Goal: Transaction & Acquisition: Purchase product/service

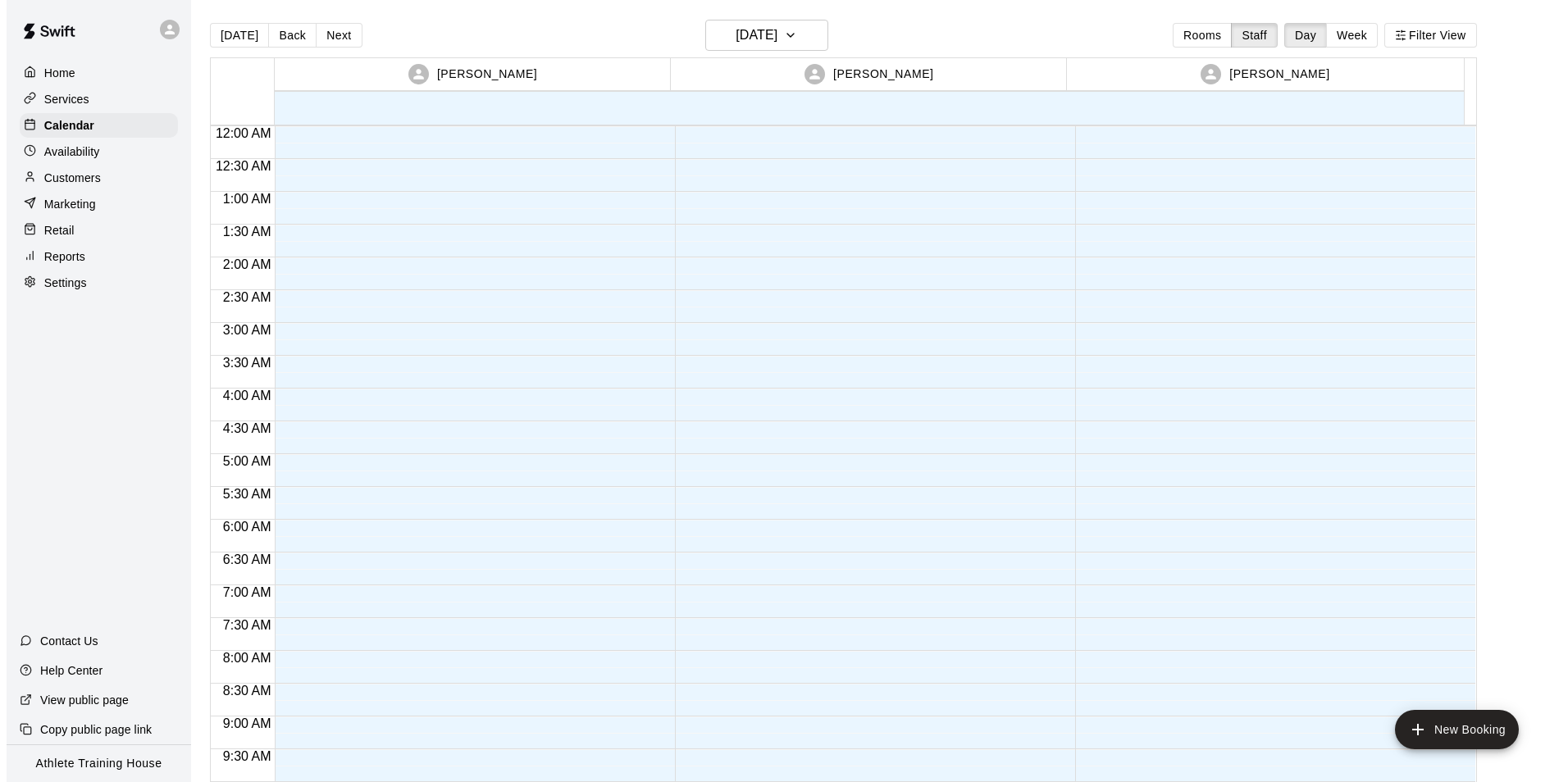
scroll to position [900, 0]
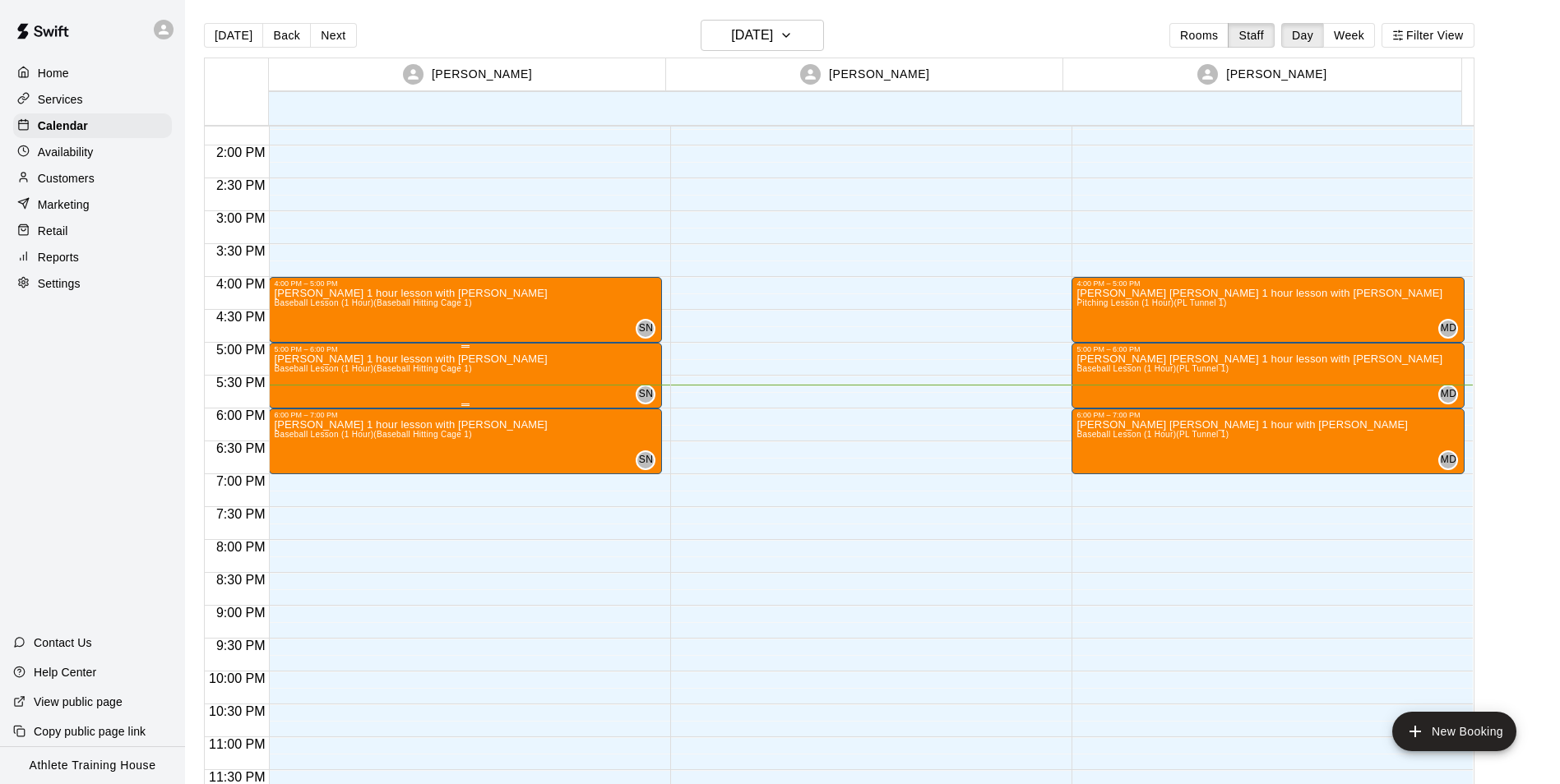
click at [361, 352] on div "5:00 PM – 6:00 PM" at bounding box center [465, 349] width 383 height 8
click at [297, 366] on icon "edit" at bounding box center [289, 361] width 20 height 20
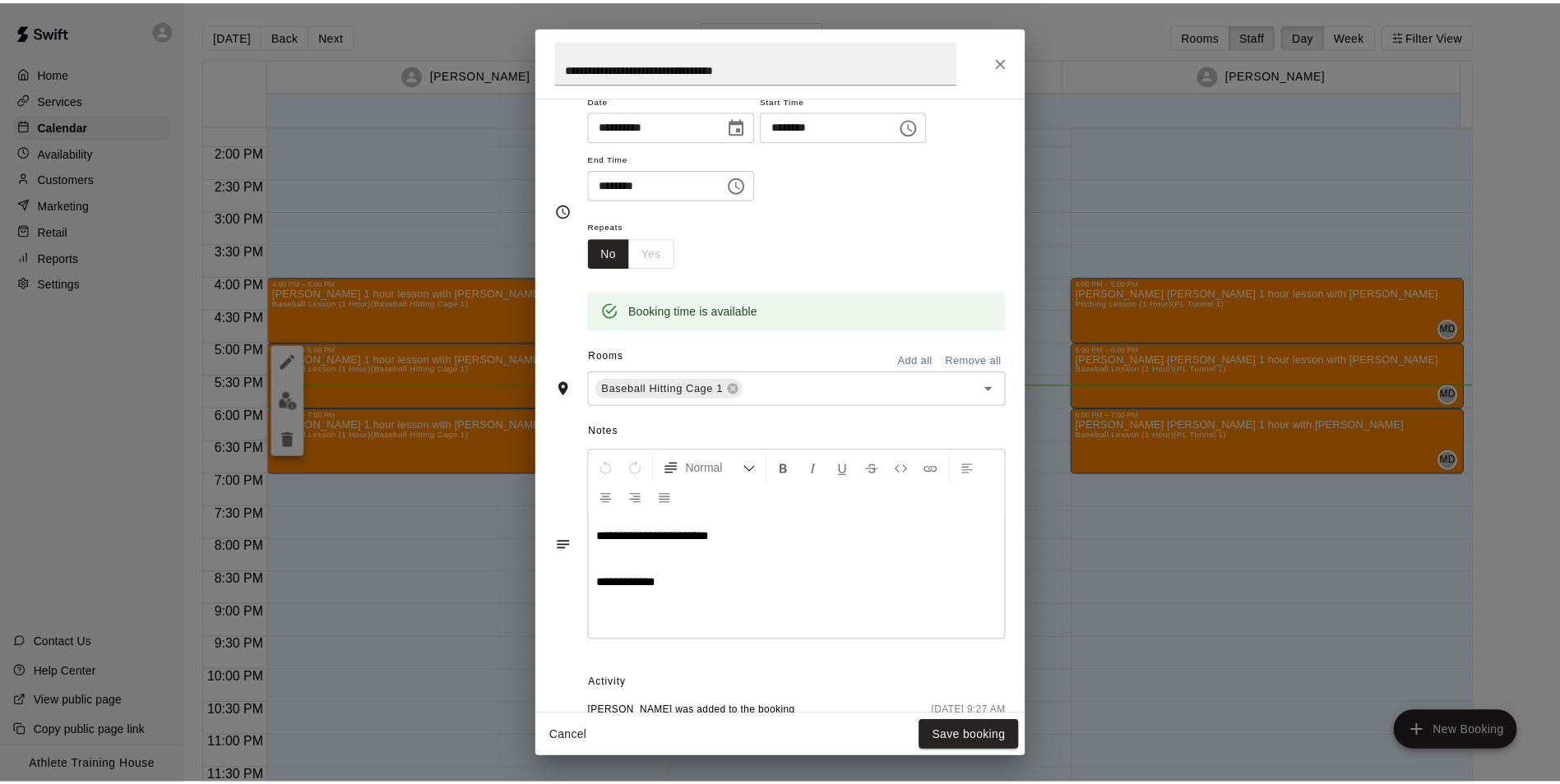
scroll to position [0, 0]
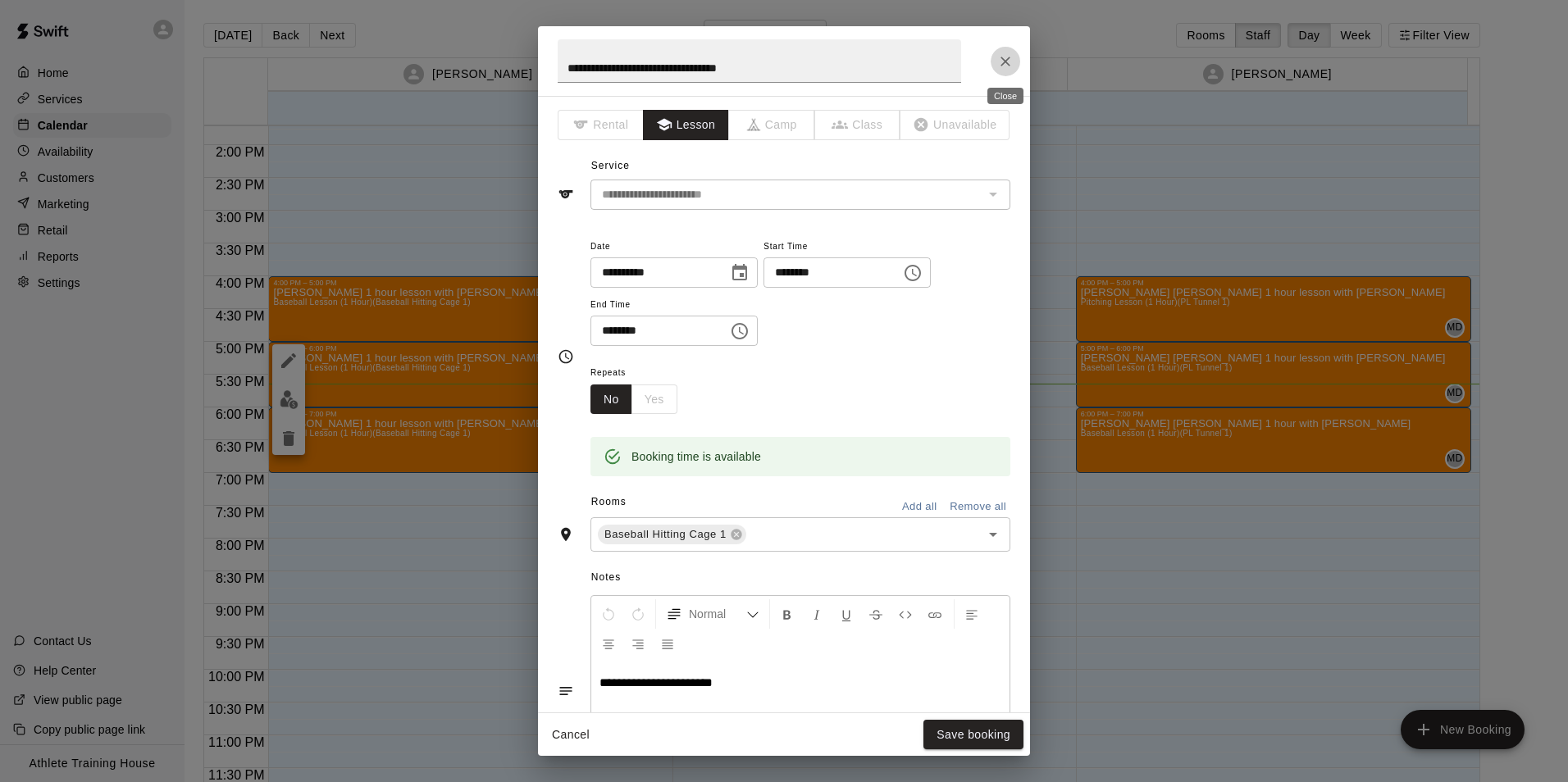
click at [1007, 72] on button "Close" at bounding box center [1005, 61] width 29 height 29
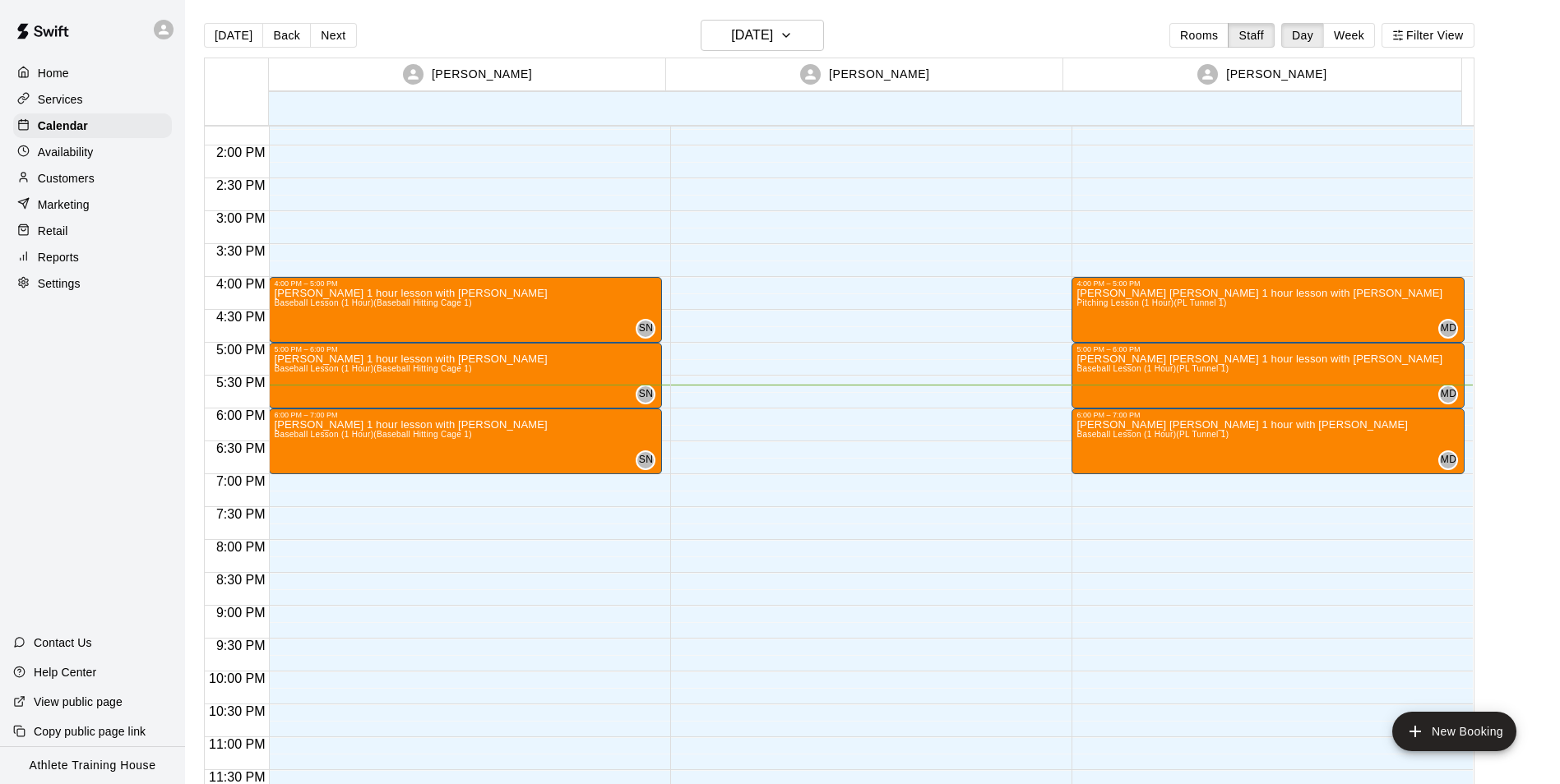
click at [42, 234] on p "Retail" at bounding box center [53, 230] width 30 height 16
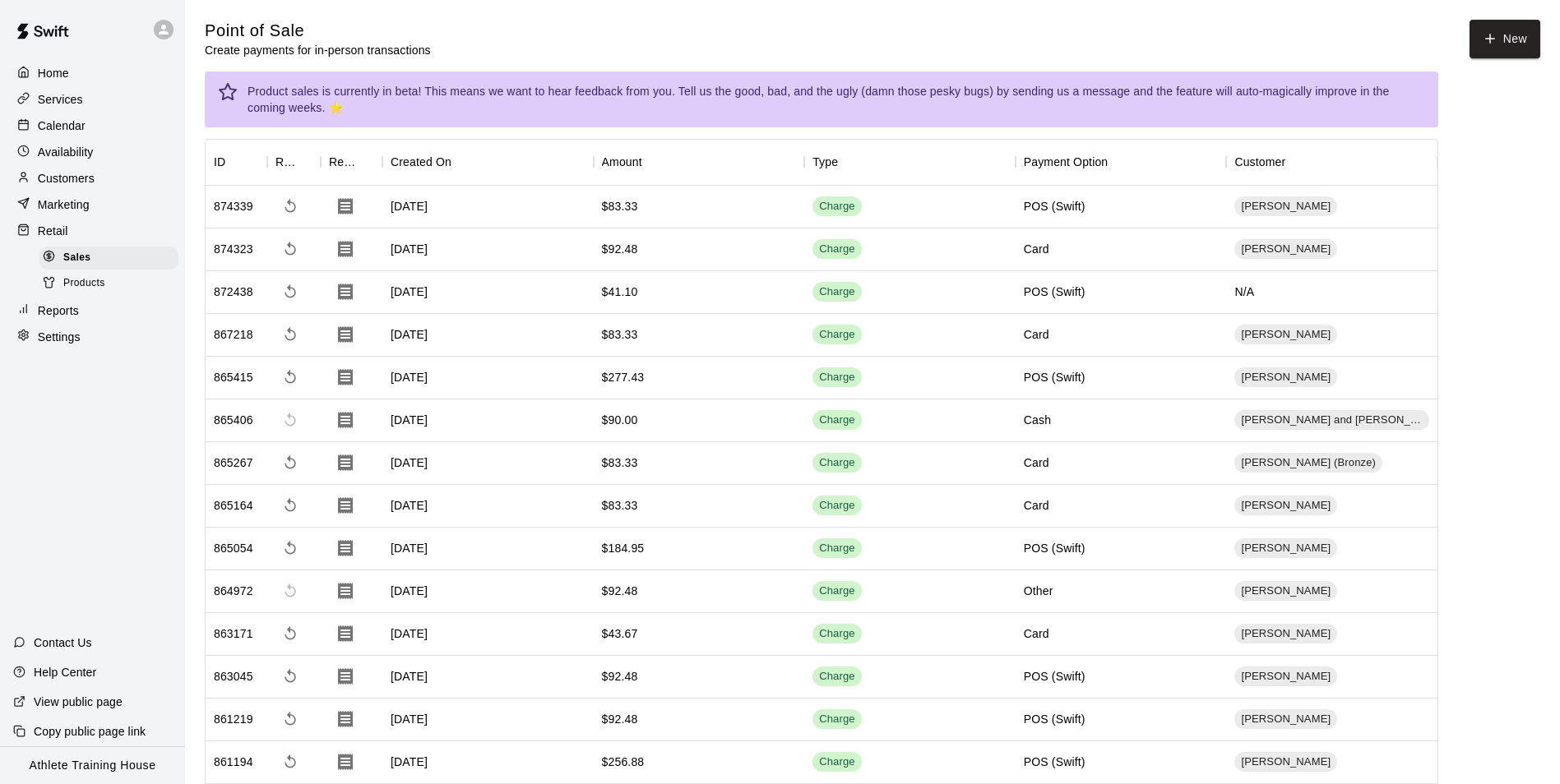
click at [88, 138] on div "Calendar" at bounding box center [92, 125] width 159 height 25
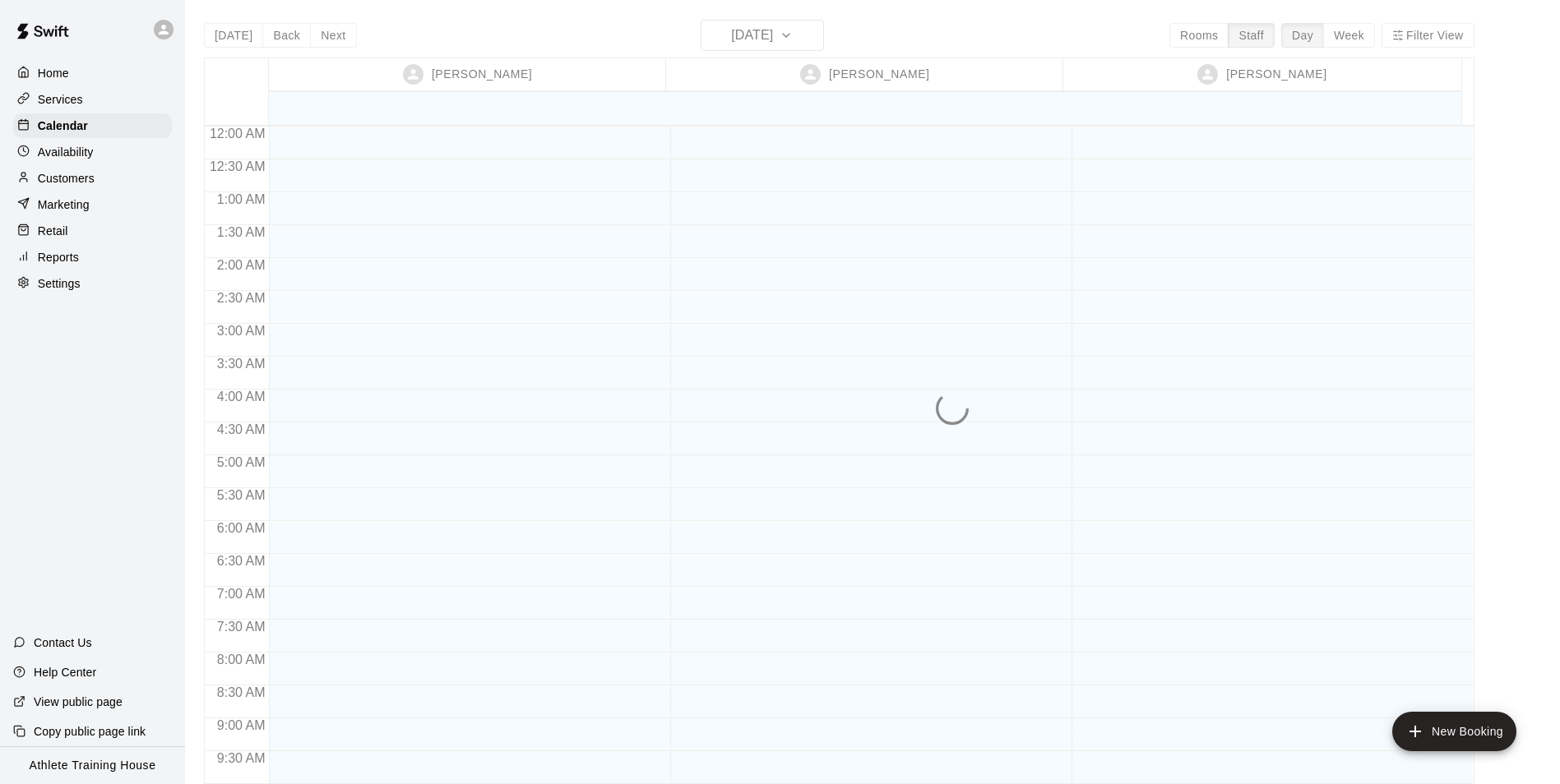
scroll to position [902, 0]
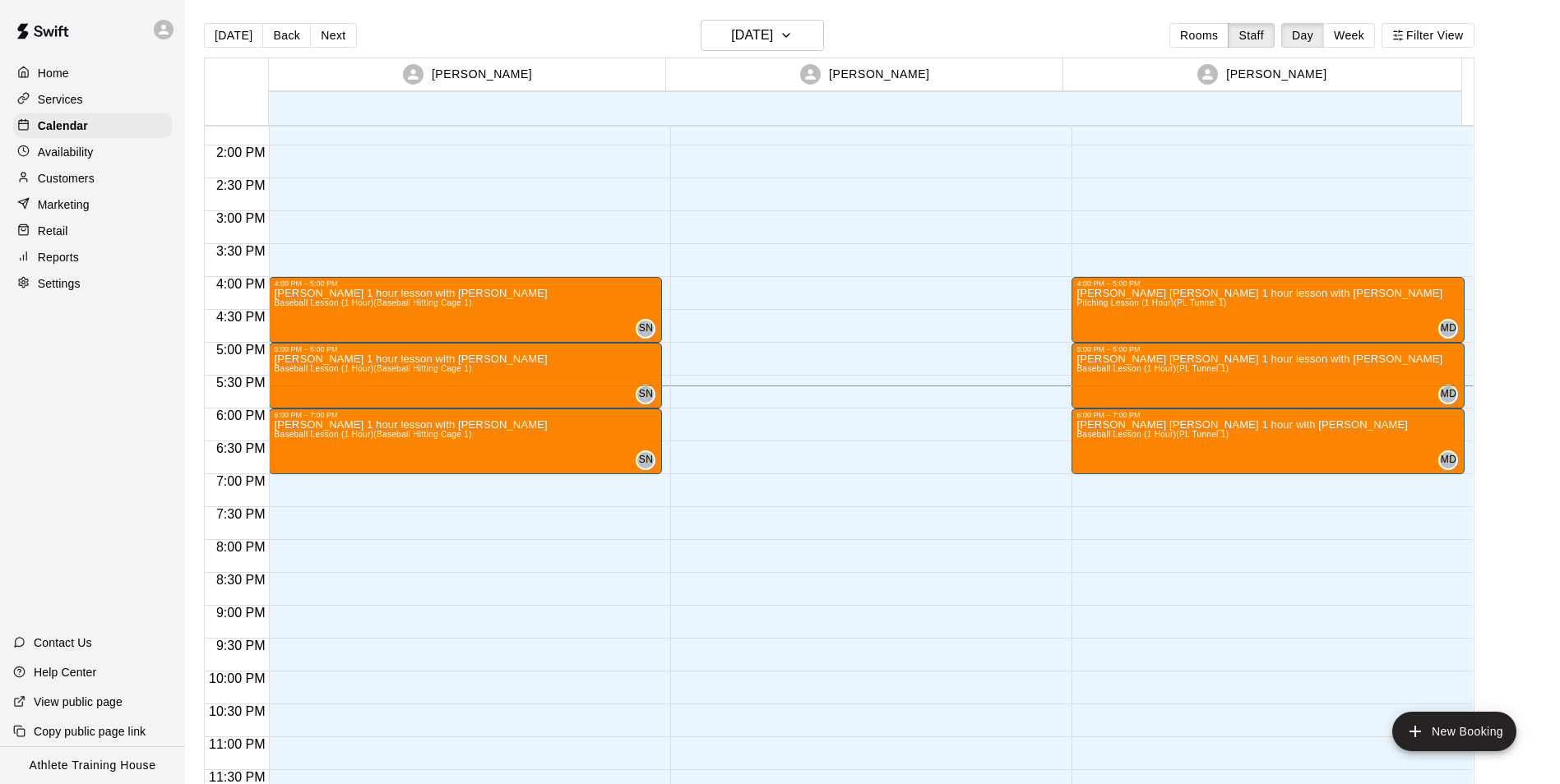
click at [47, 240] on p "Retail" at bounding box center [53, 230] width 30 height 16
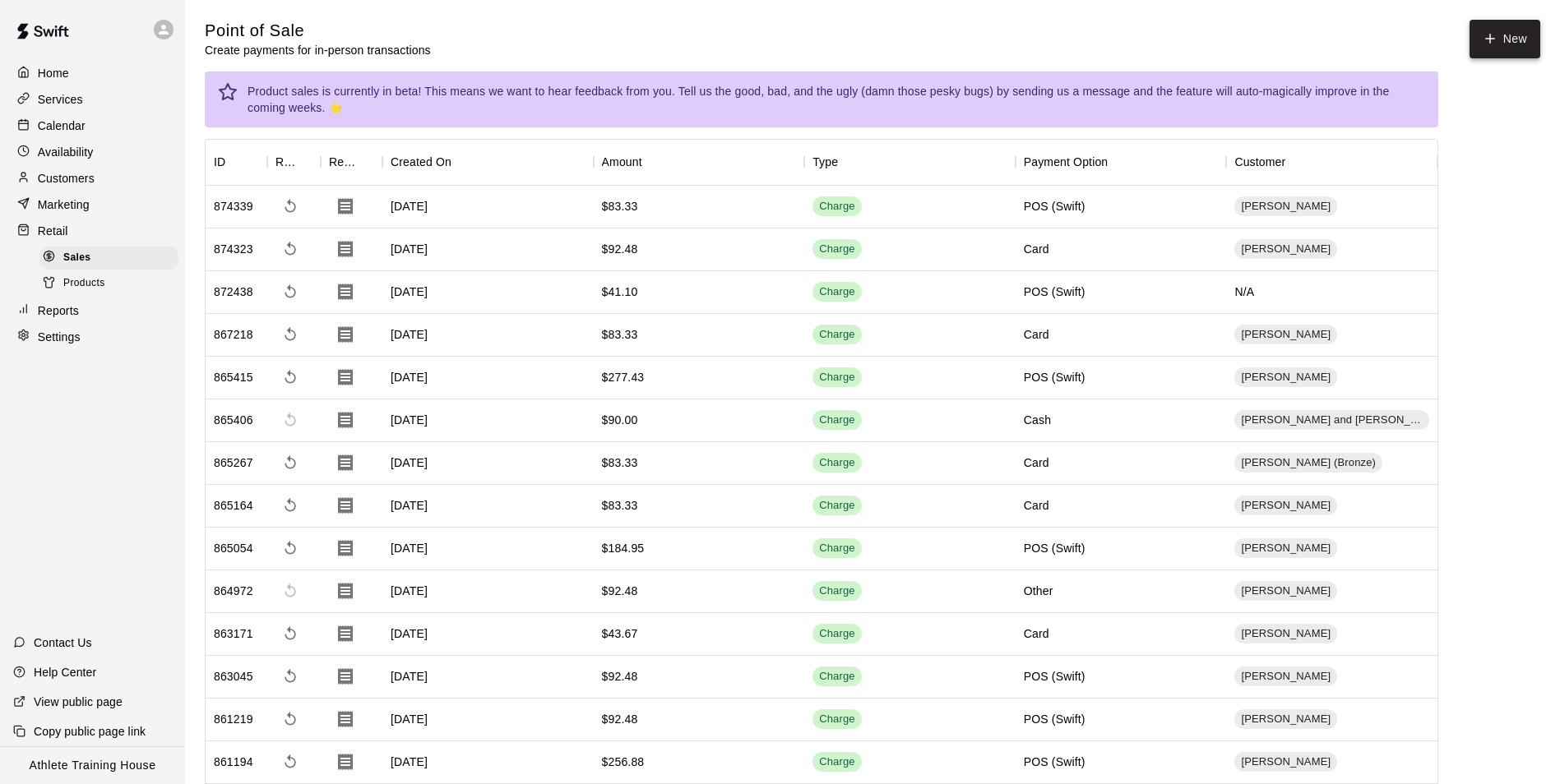
click at [1508, 42] on button "New" at bounding box center [1504, 39] width 71 height 39
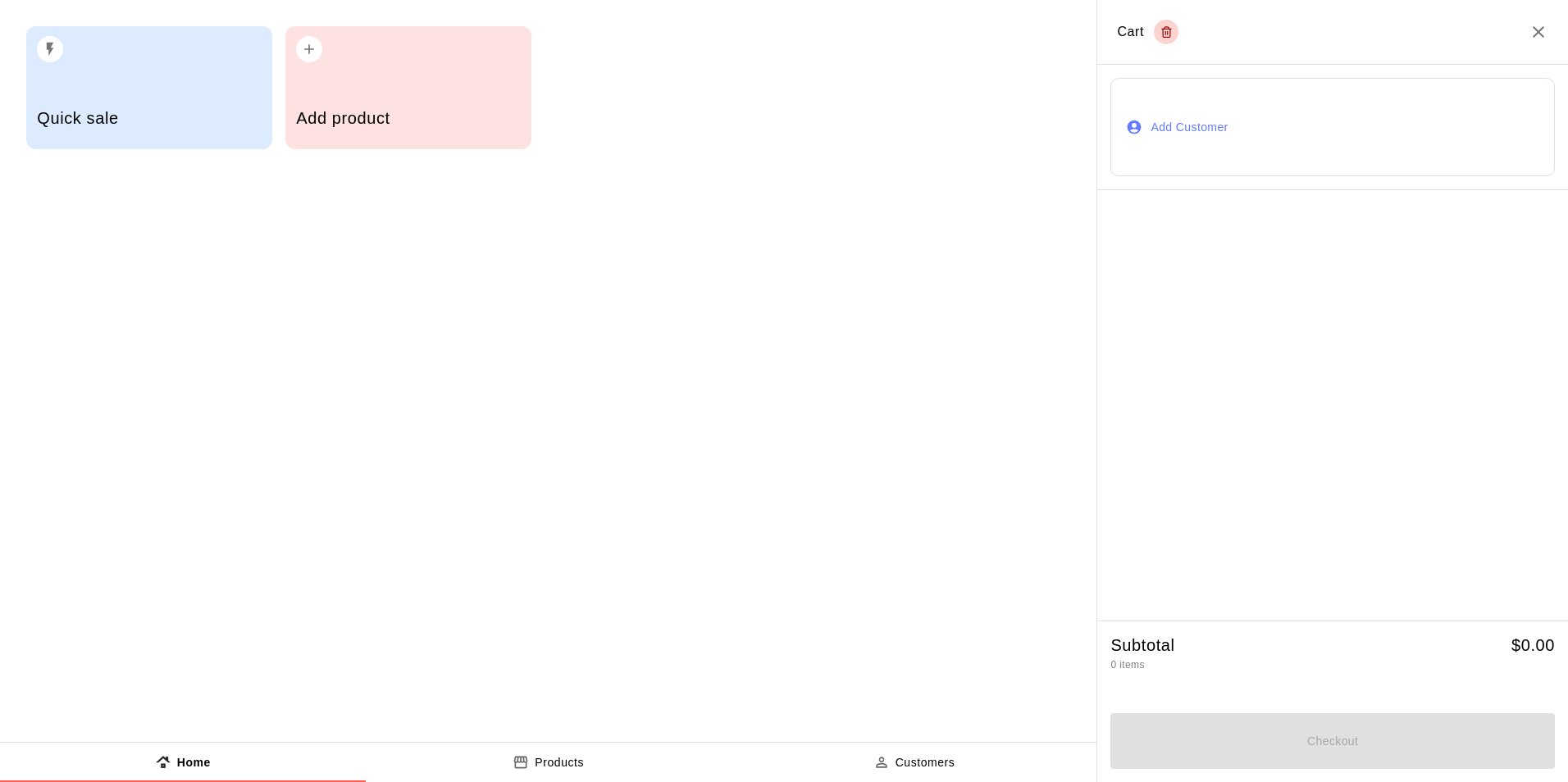
click at [1222, 112] on button "Add Customer" at bounding box center [1333, 127] width 444 height 99
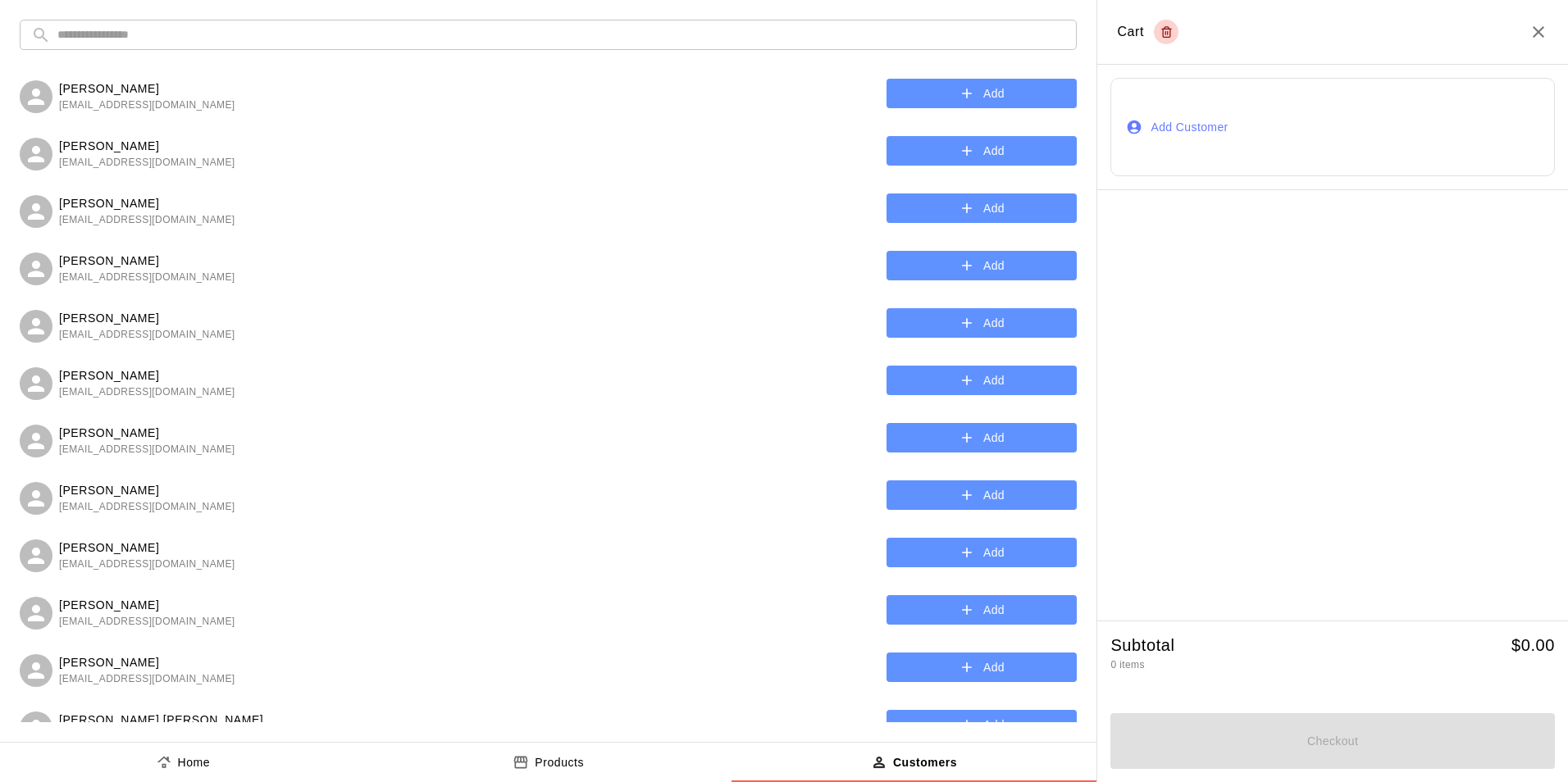
click at [273, 26] on input "text" at bounding box center [561, 35] width 1008 height 30
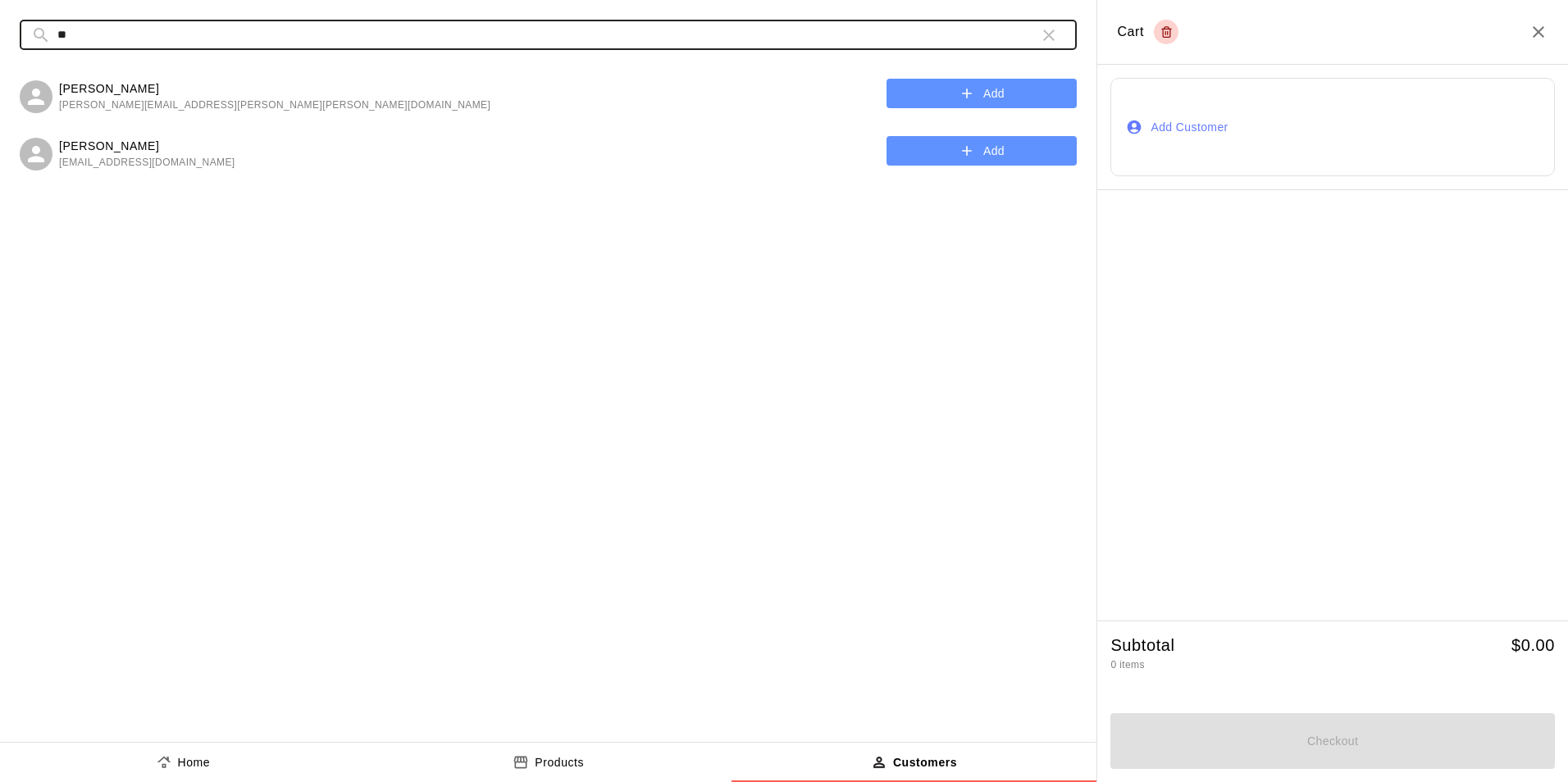
type input "*"
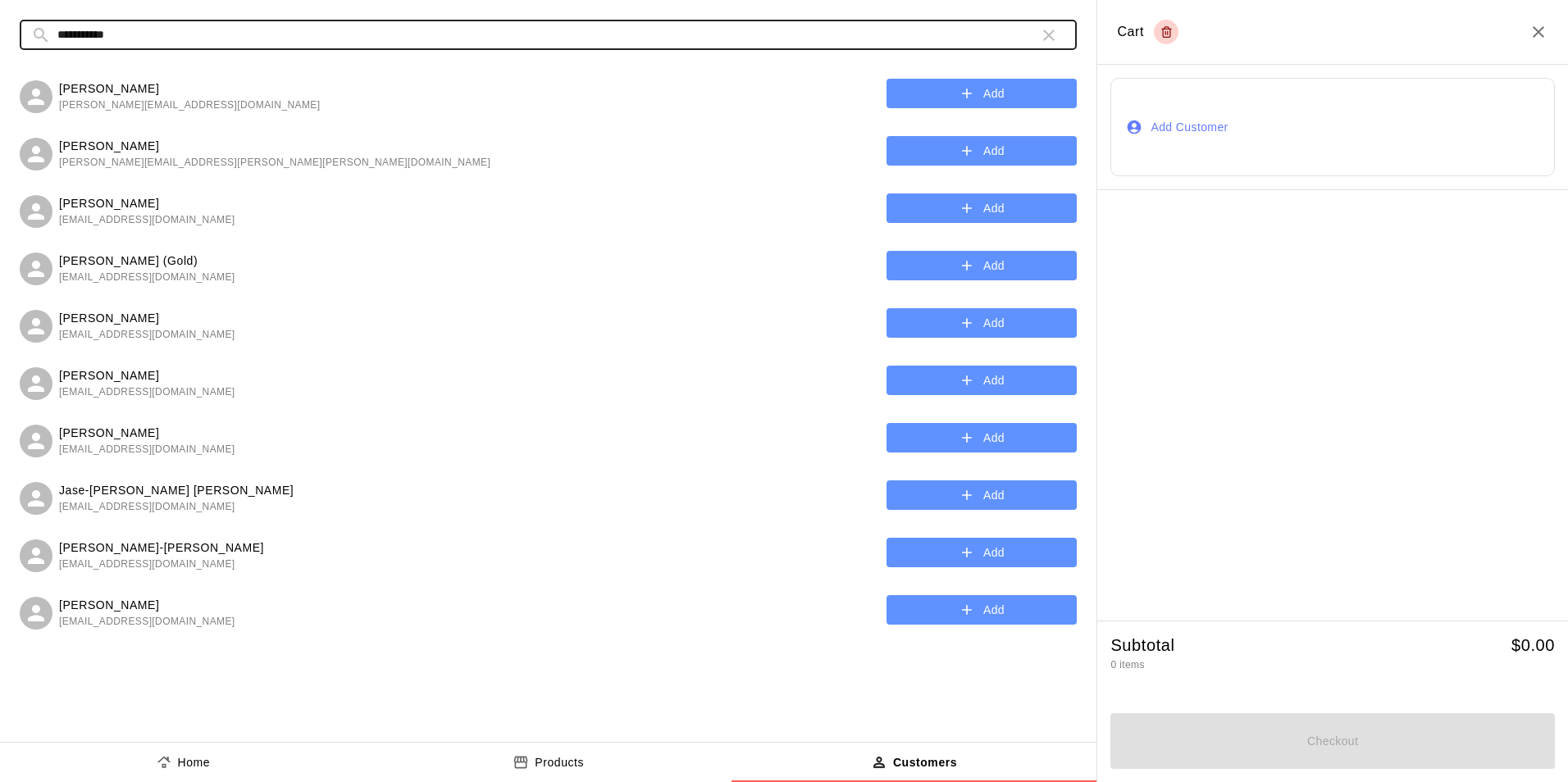
type input "**********"
click at [943, 160] on button "Add" at bounding box center [982, 152] width 190 height 30
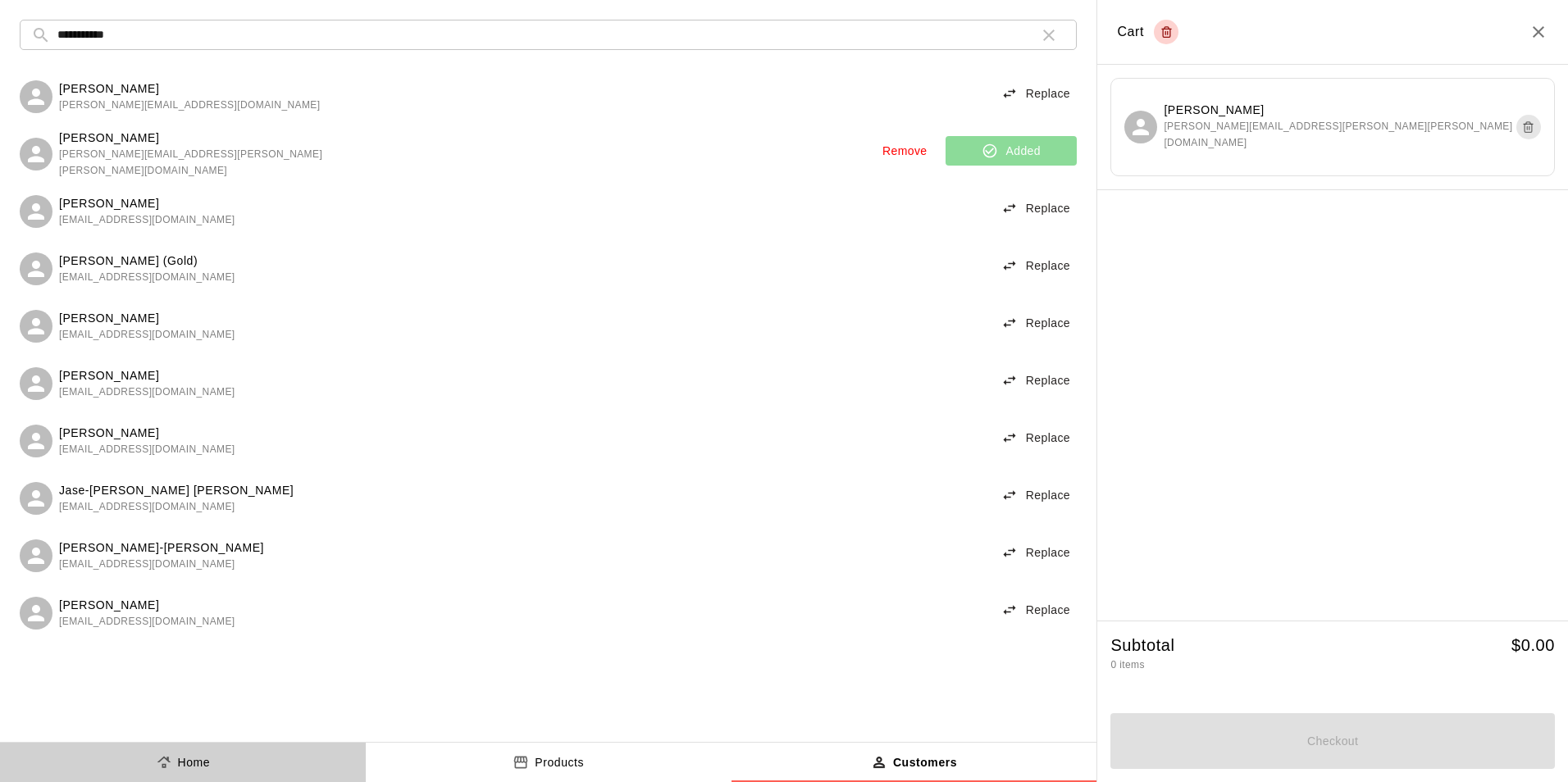
click at [175, 752] on button "Home" at bounding box center [183, 763] width 366 height 40
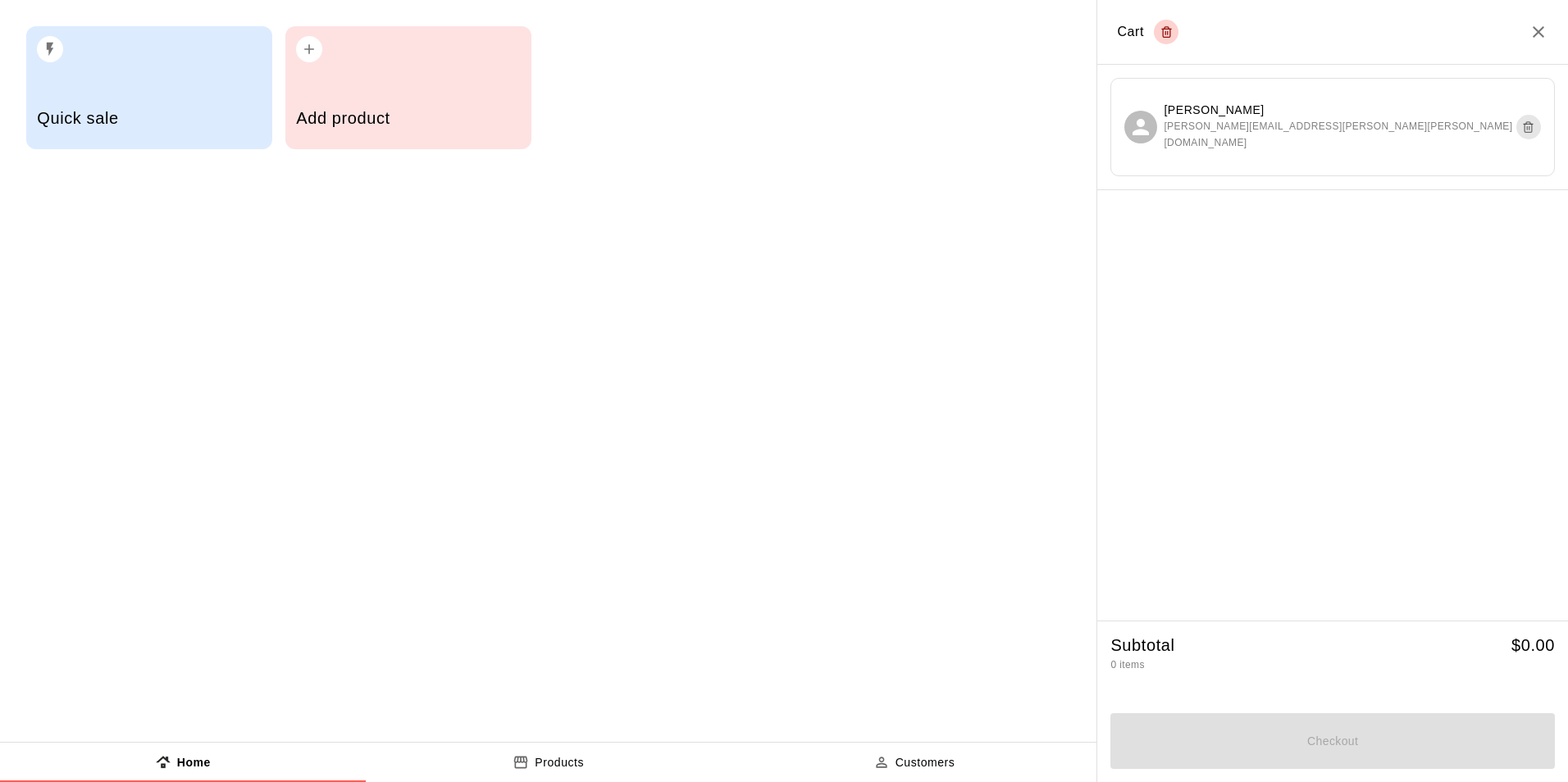
click at [181, 118] on h5 "Quick sale" at bounding box center [149, 119] width 224 height 23
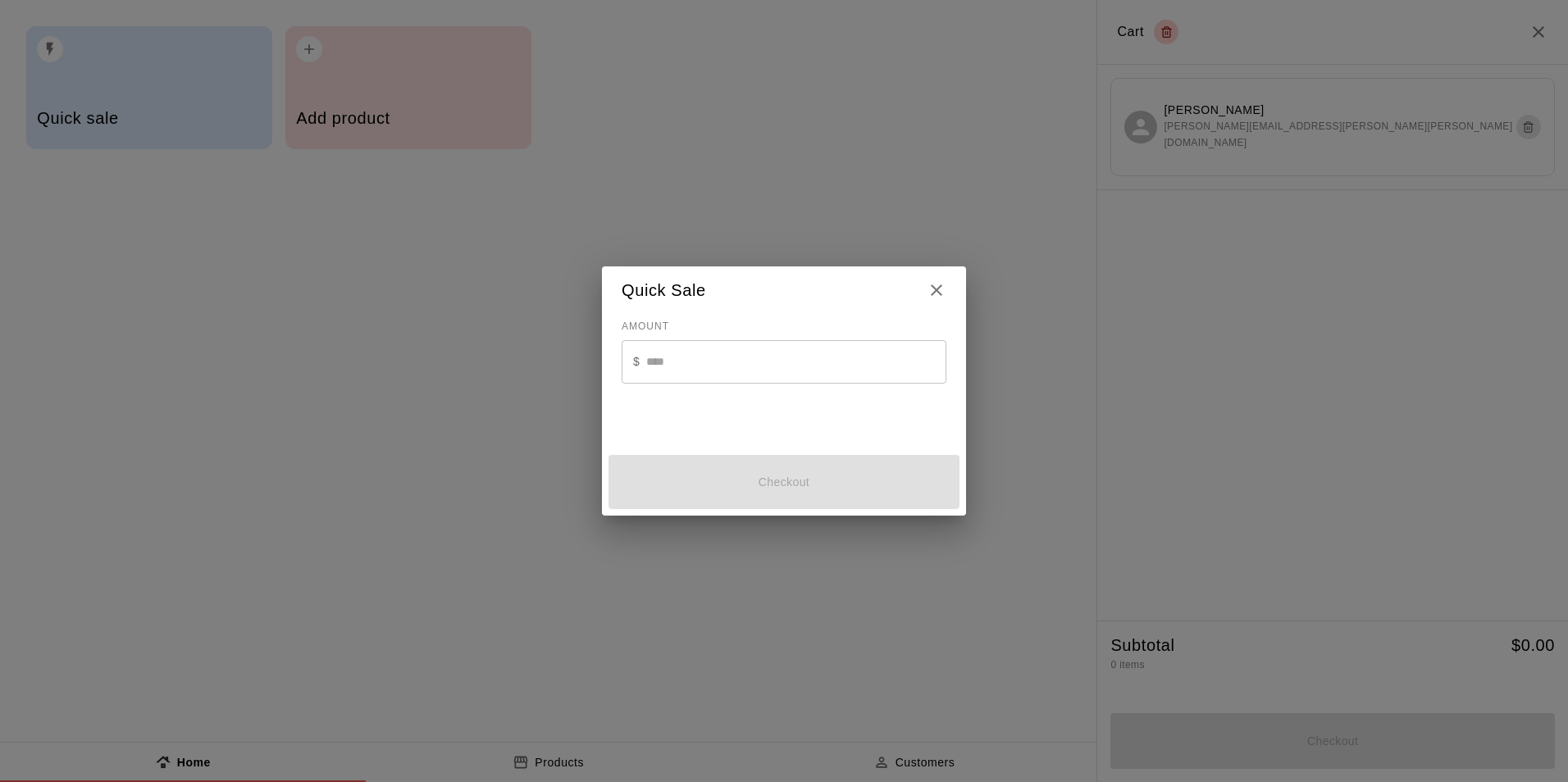
click at [790, 371] on input "text" at bounding box center [796, 362] width 300 height 43
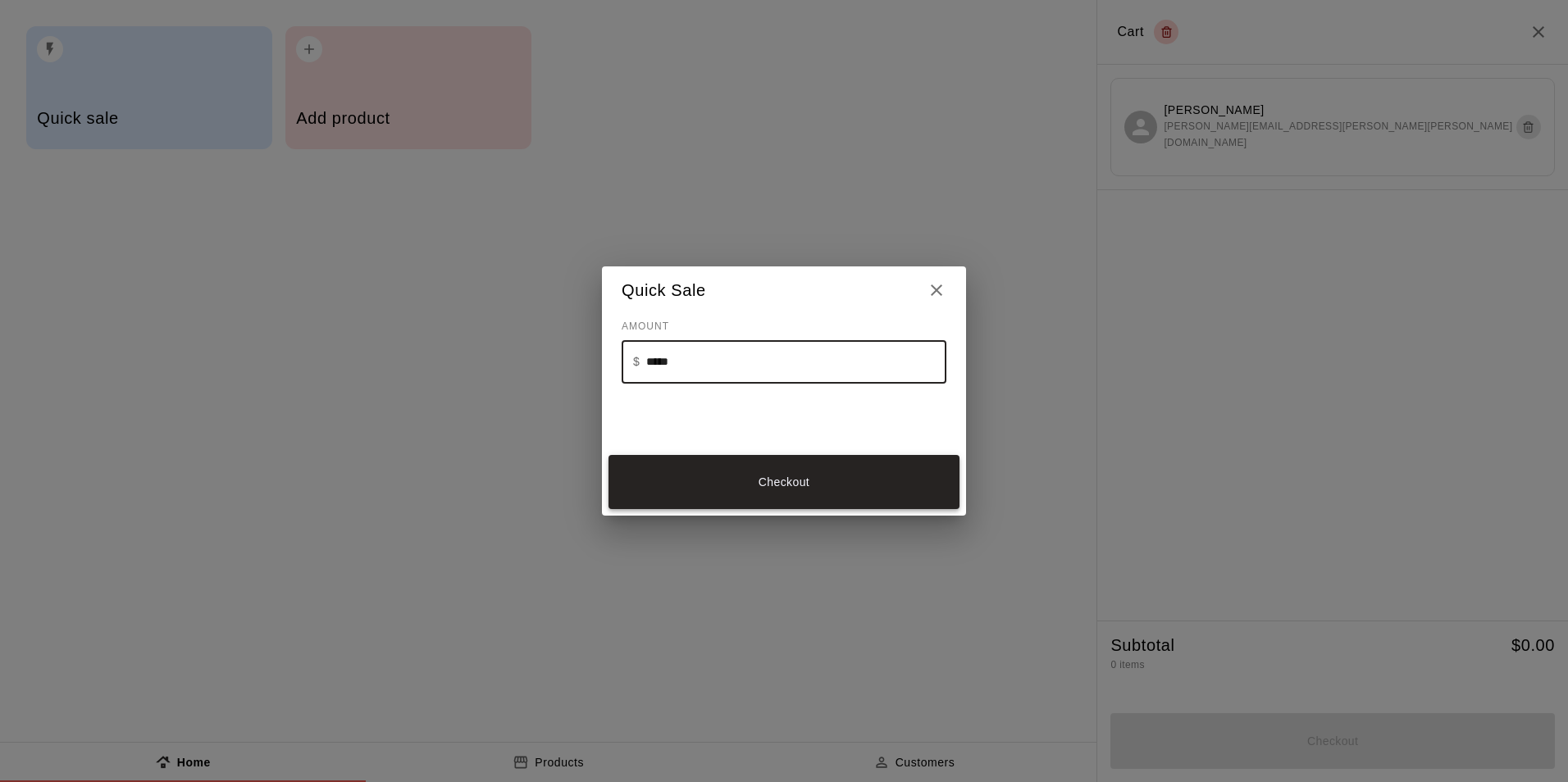
type input "*****"
click at [740, 493] on button "Checkout" at bounding box center [784, 483] width 351 height 55
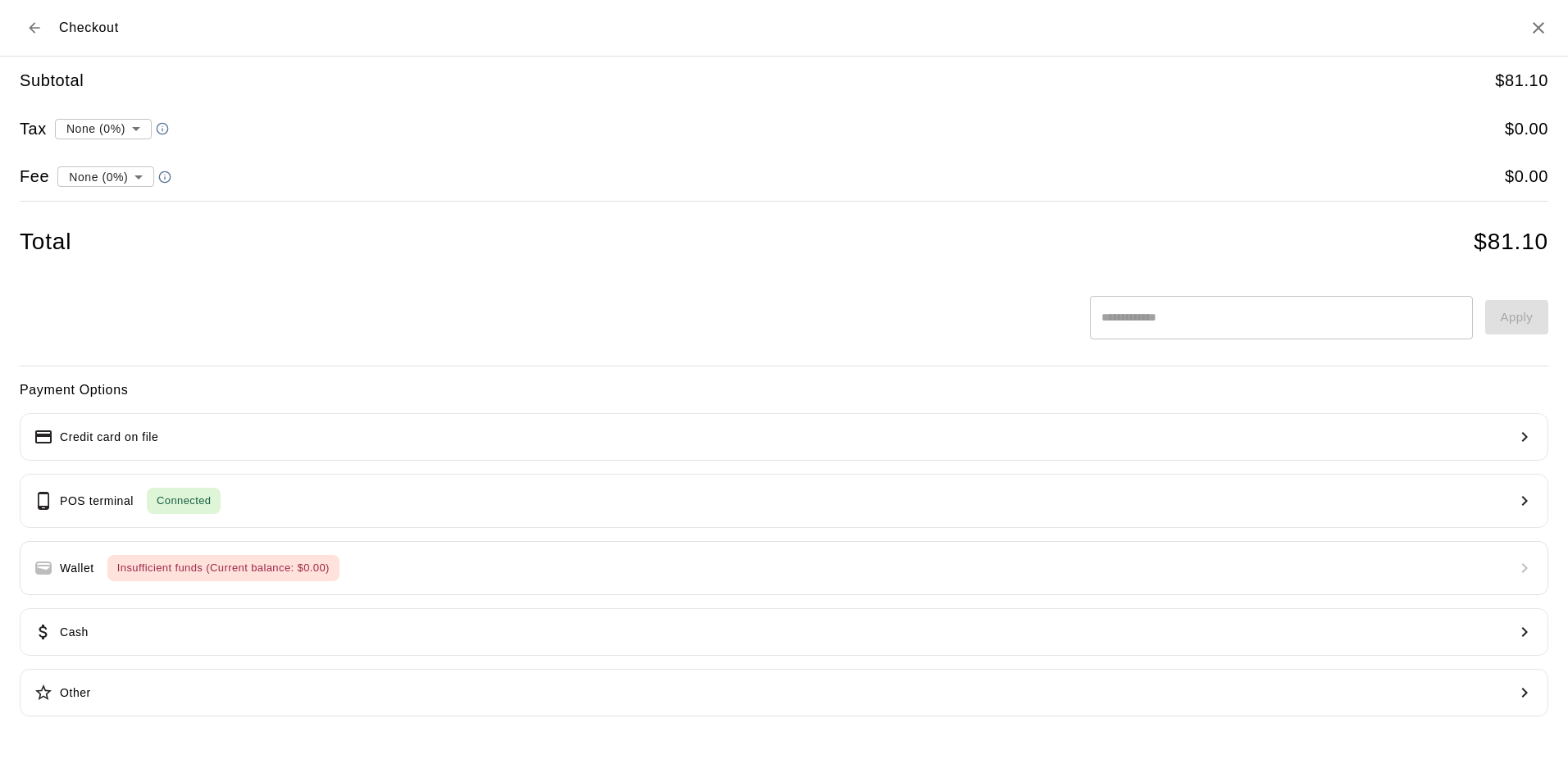
click at [67, 231] on li "convenience fee ( 2.75 % )" at bounding box center [103, 233] width 160 height 27
type input "**********"
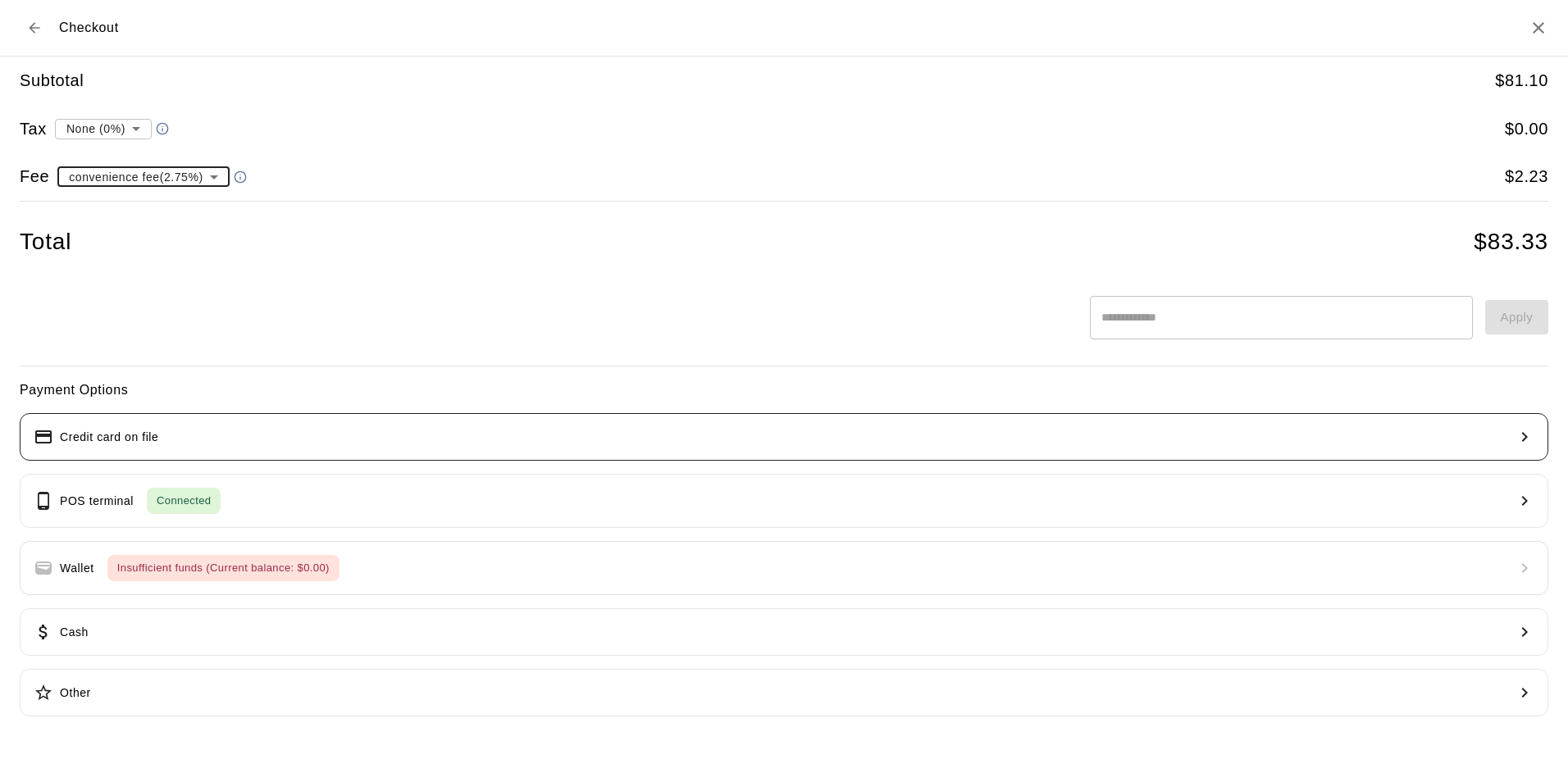
click at [112, 415] on button "Credit card on file" at bounding box center [784, 437] width 1529 height 48
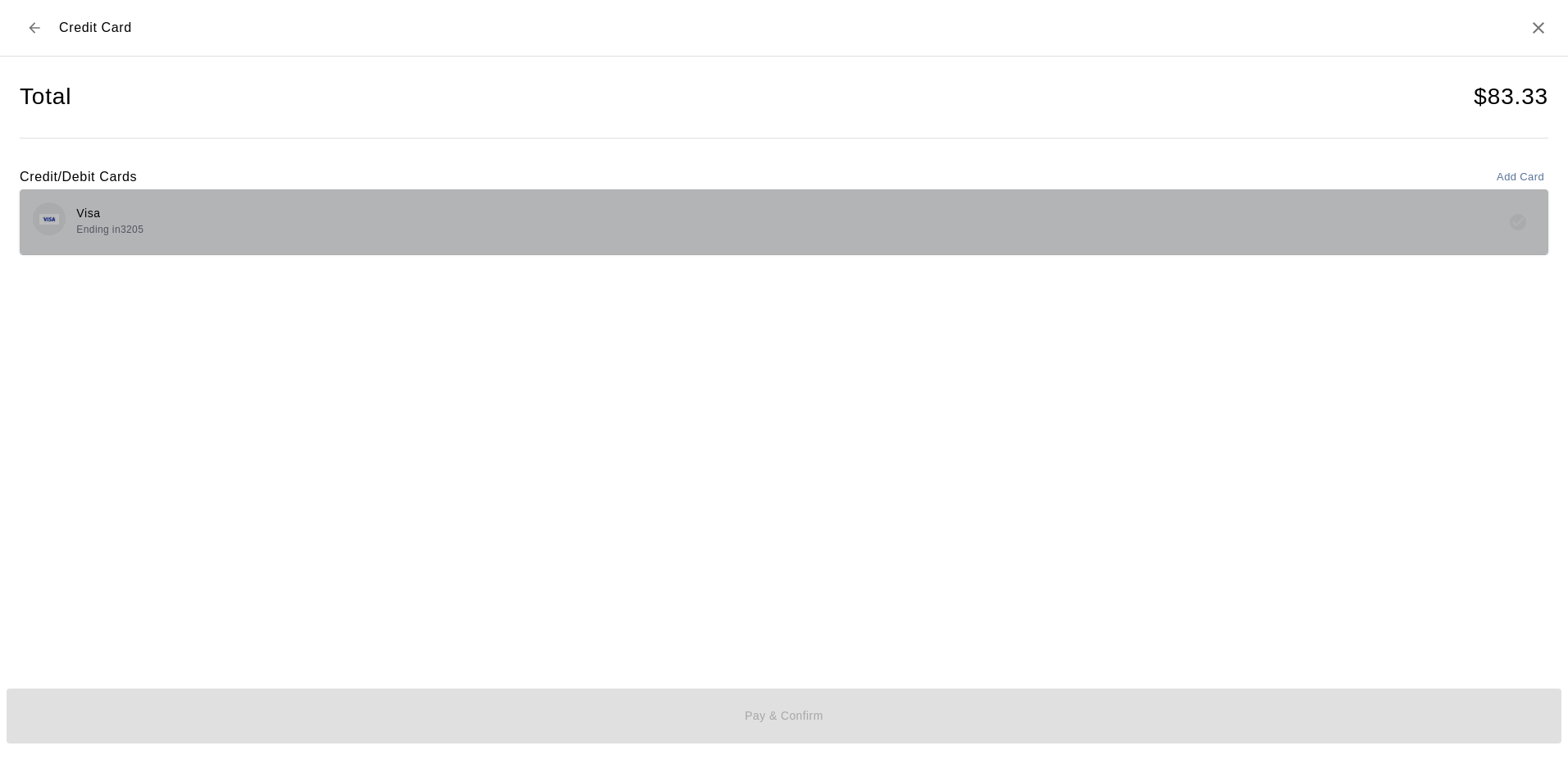
click at [294, 204] on div "Visa Ending in 3205" at bounding box center [784, 221] width 1503 height 39
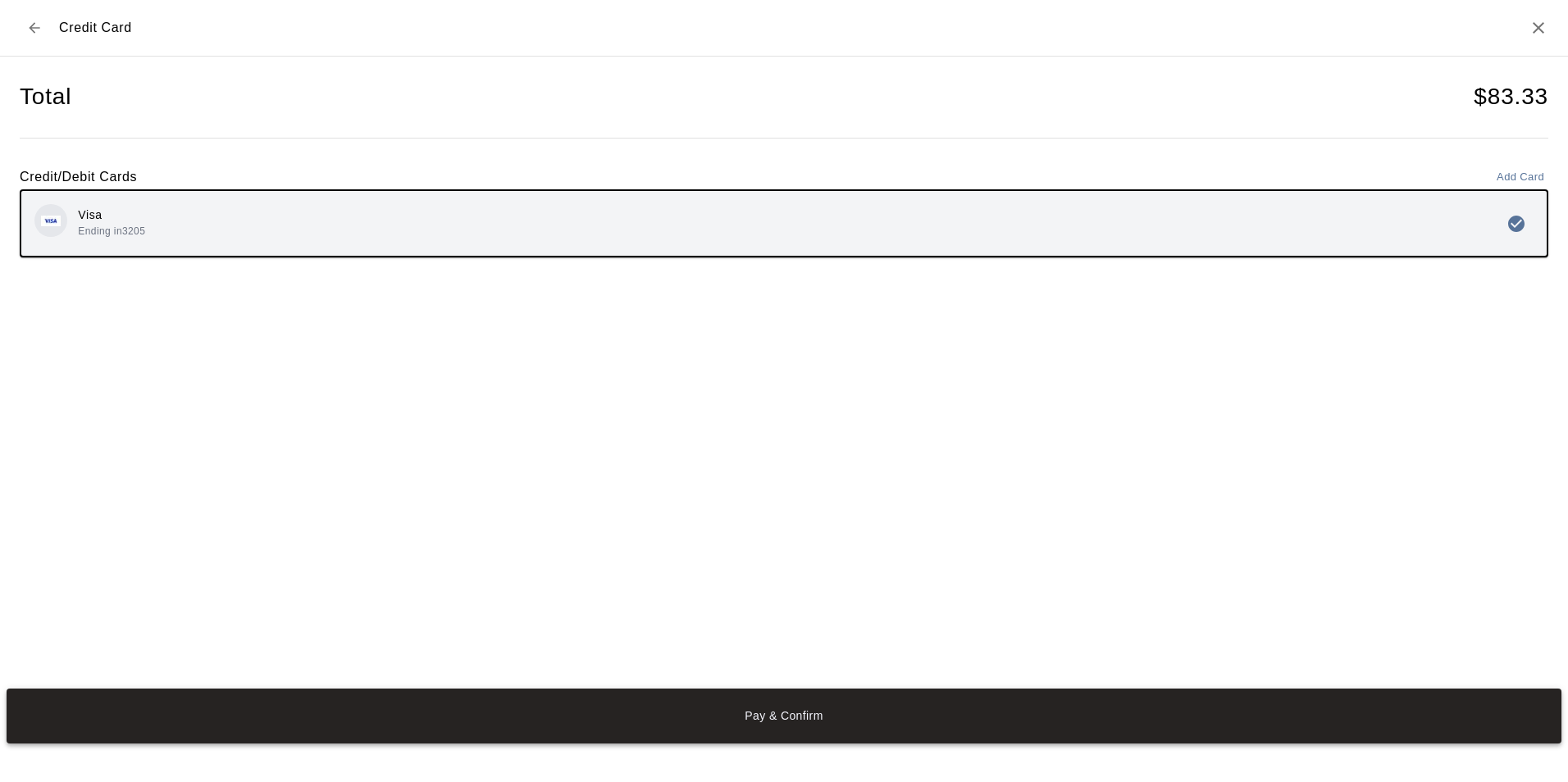
click at [617, 729] on button "Pay & Confirm" at bounding box center [784, 716] width 1555 height 55
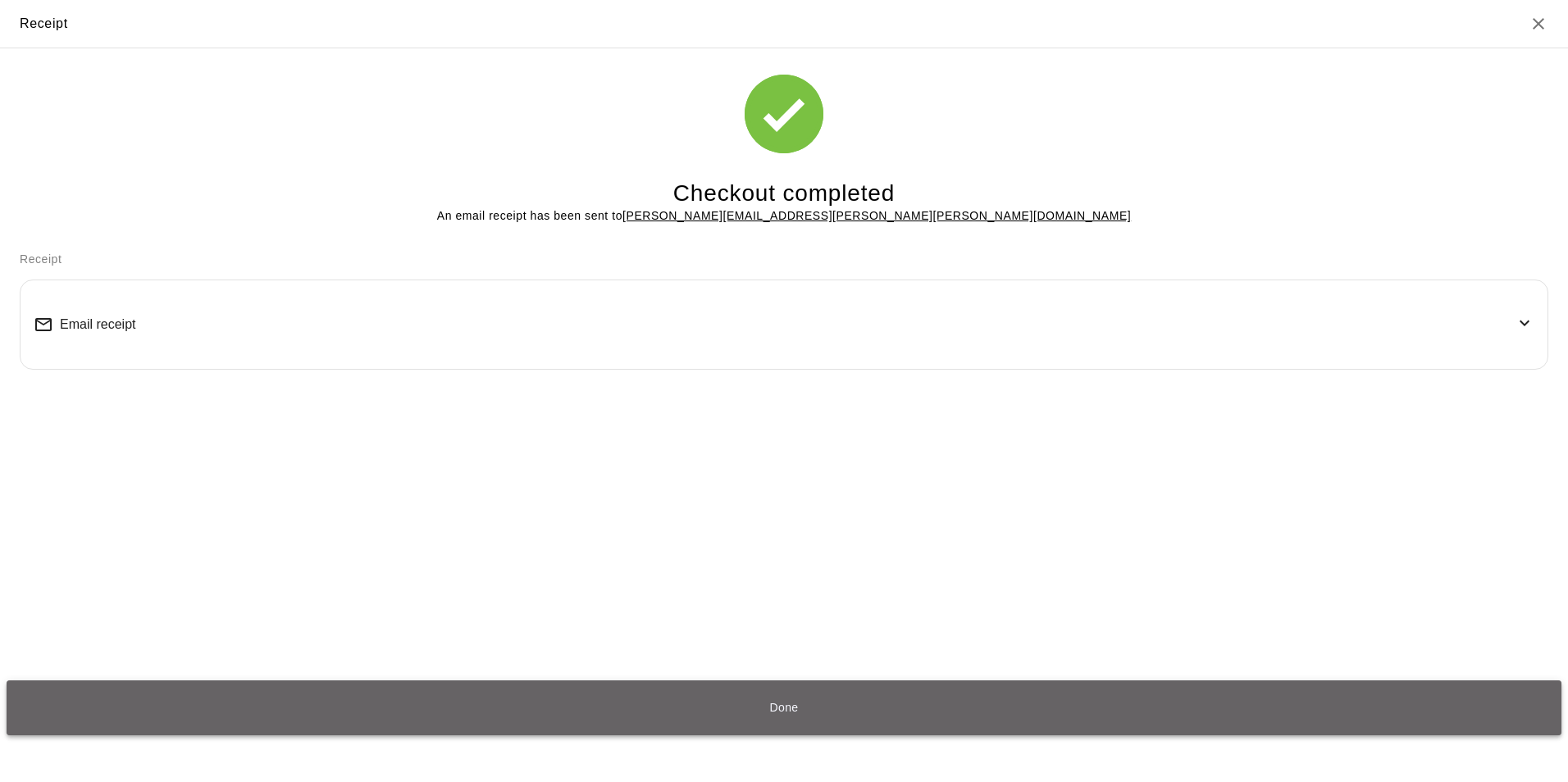
click at [869, 698] on button "Done" at bounding box center [784, 708] width 1555 height 55
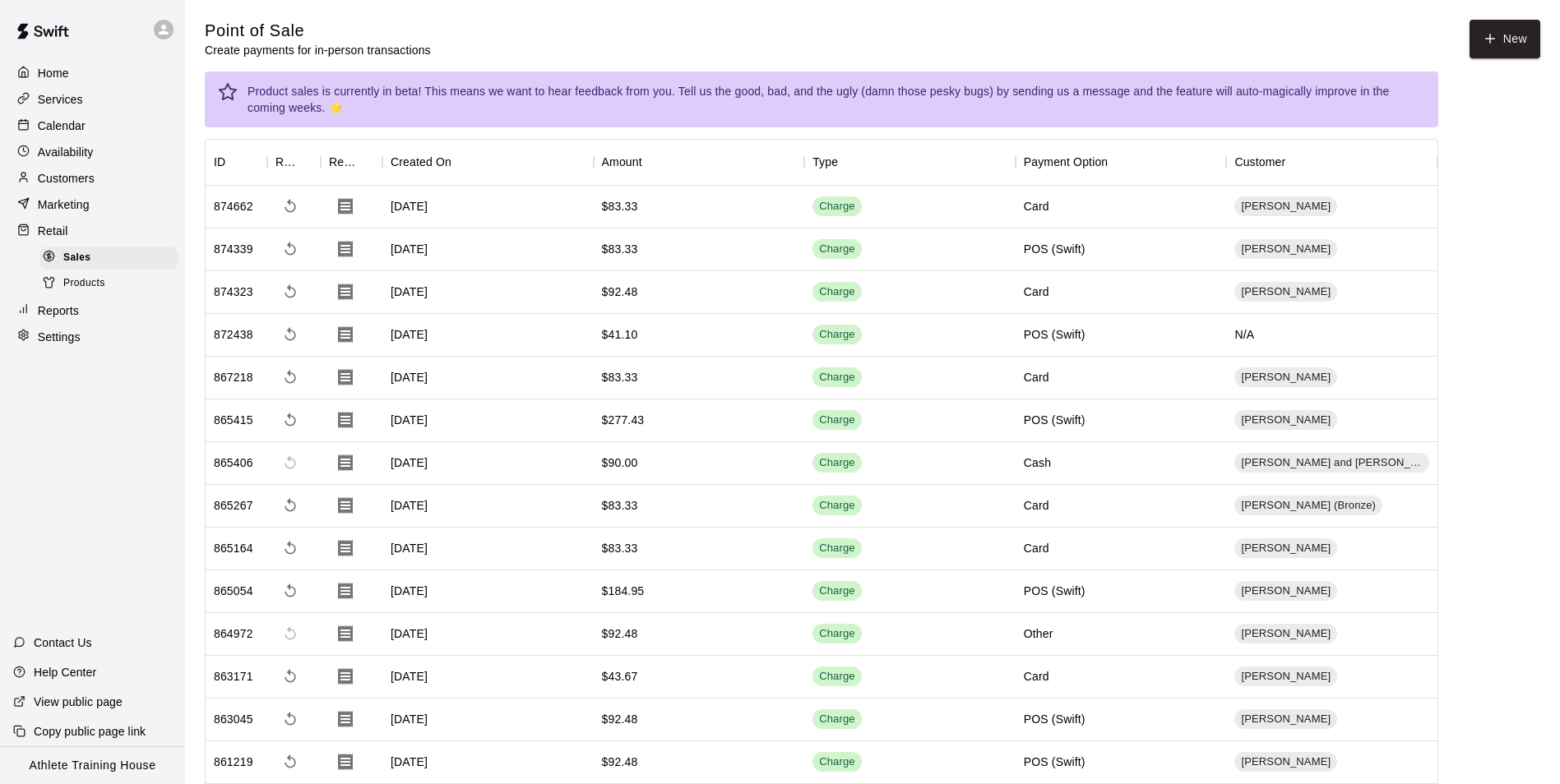
click at [68, 134] on p "Calendar" at bounding box center [61, 125] width 48 height 16
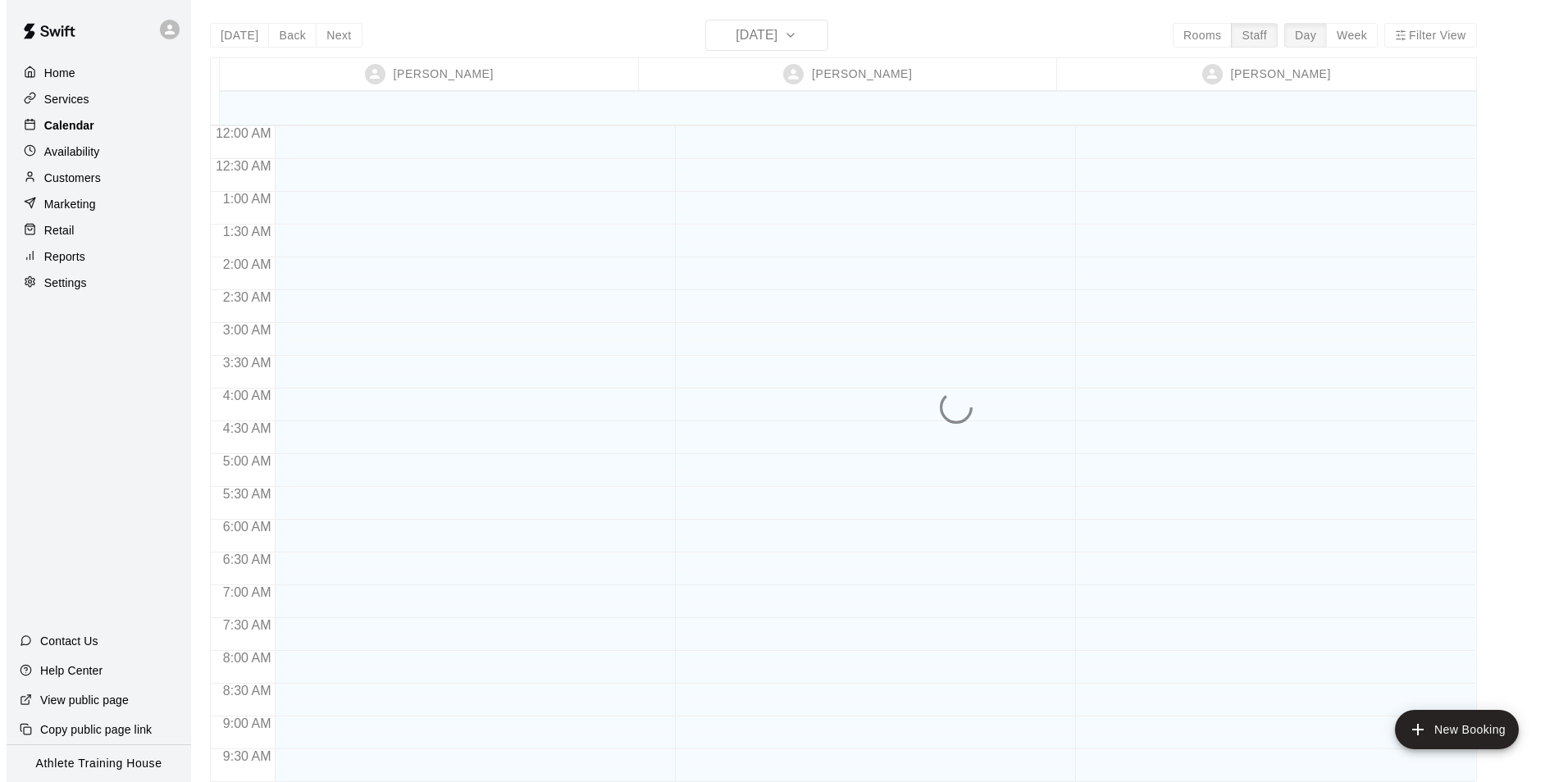
scroll to position [900, 0]
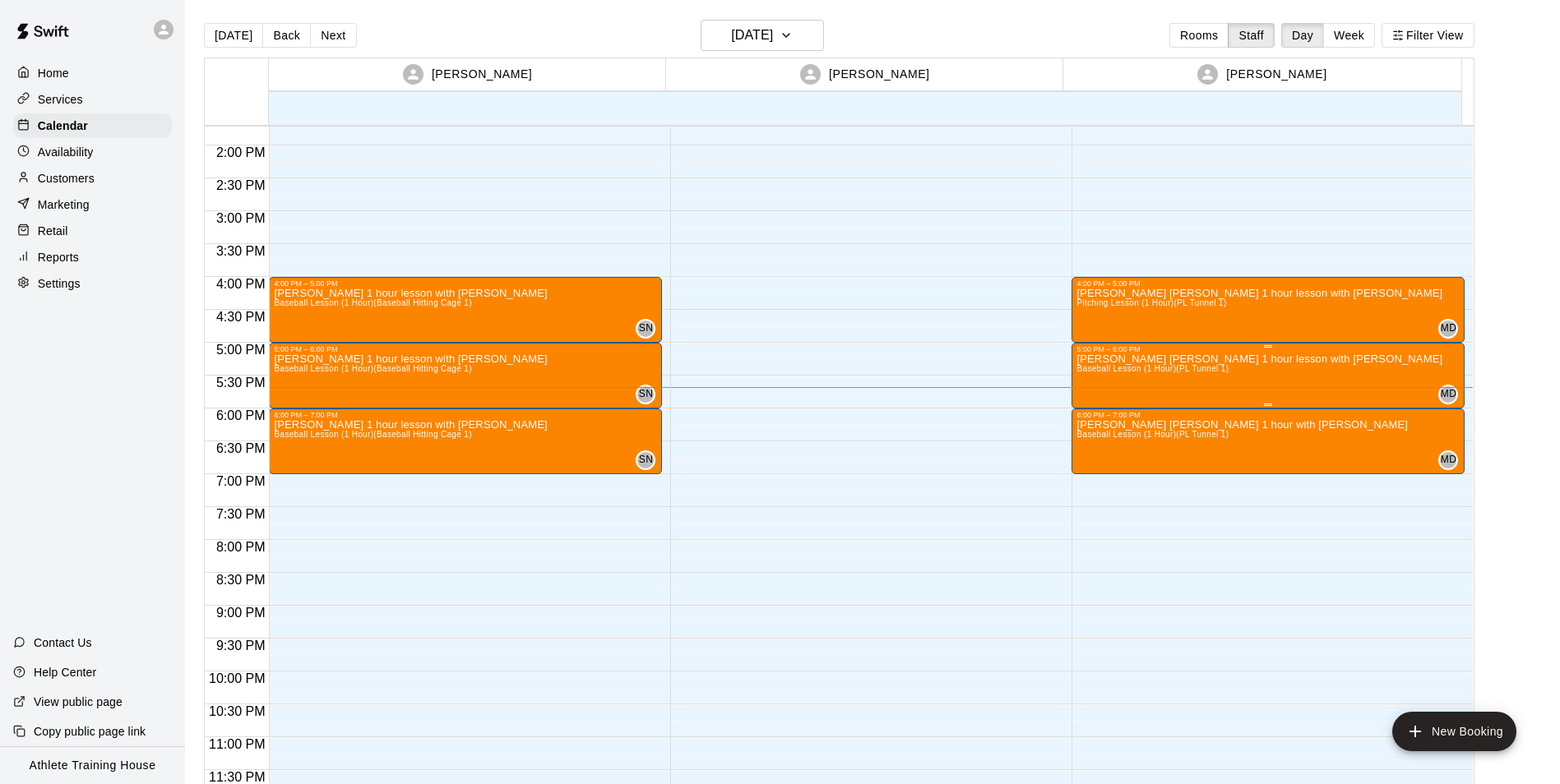
click at [1151, 369] on span "Baseball Lesson (1 Hour) (PL Tunnel 1)" at bounding box center [1152, 369] width 152 height 9
click at [1091, 379] on icon "edit" at bounding box center [1091, 381] width 20 height 20
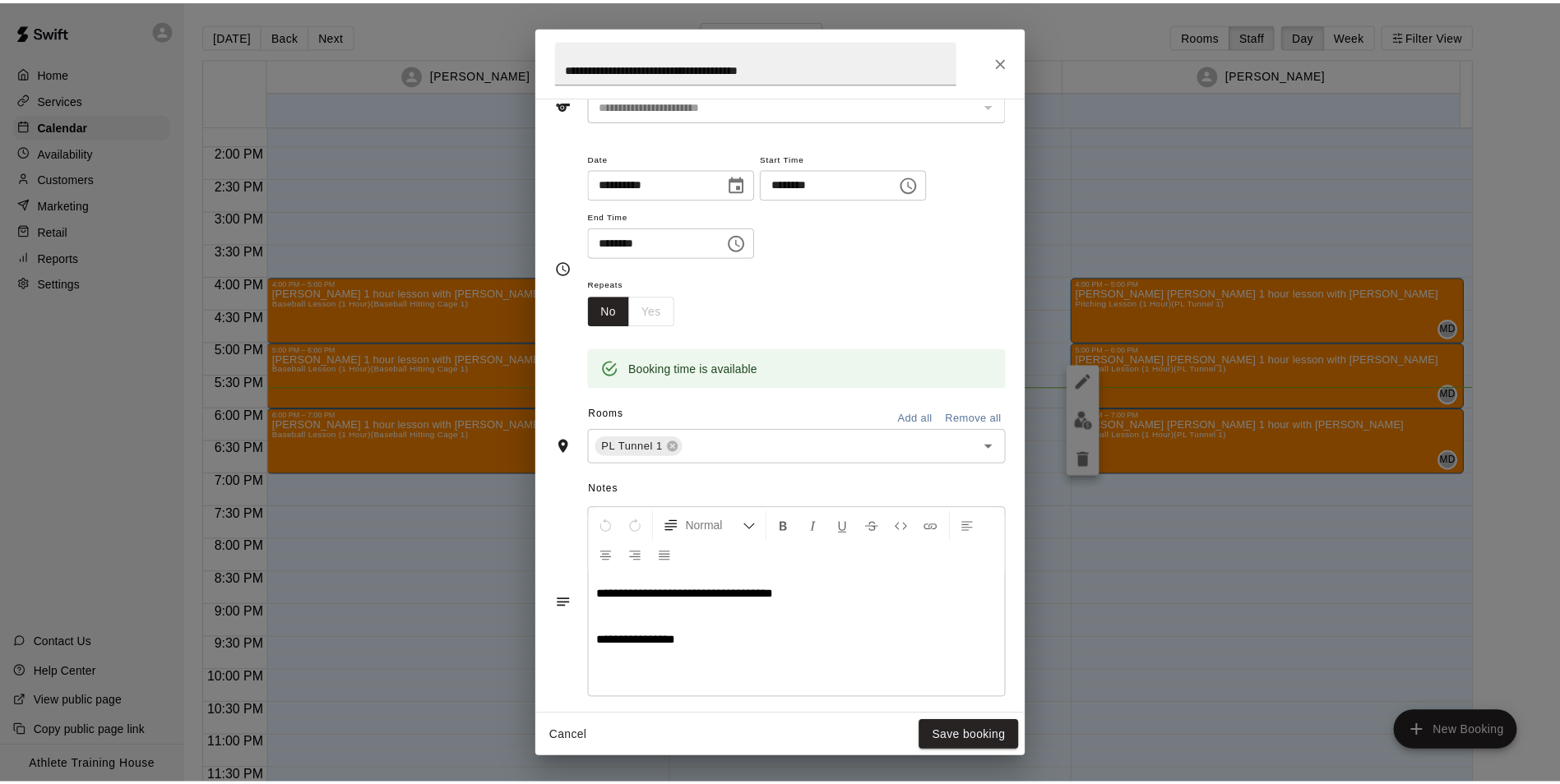
scroll to position [0, 0]
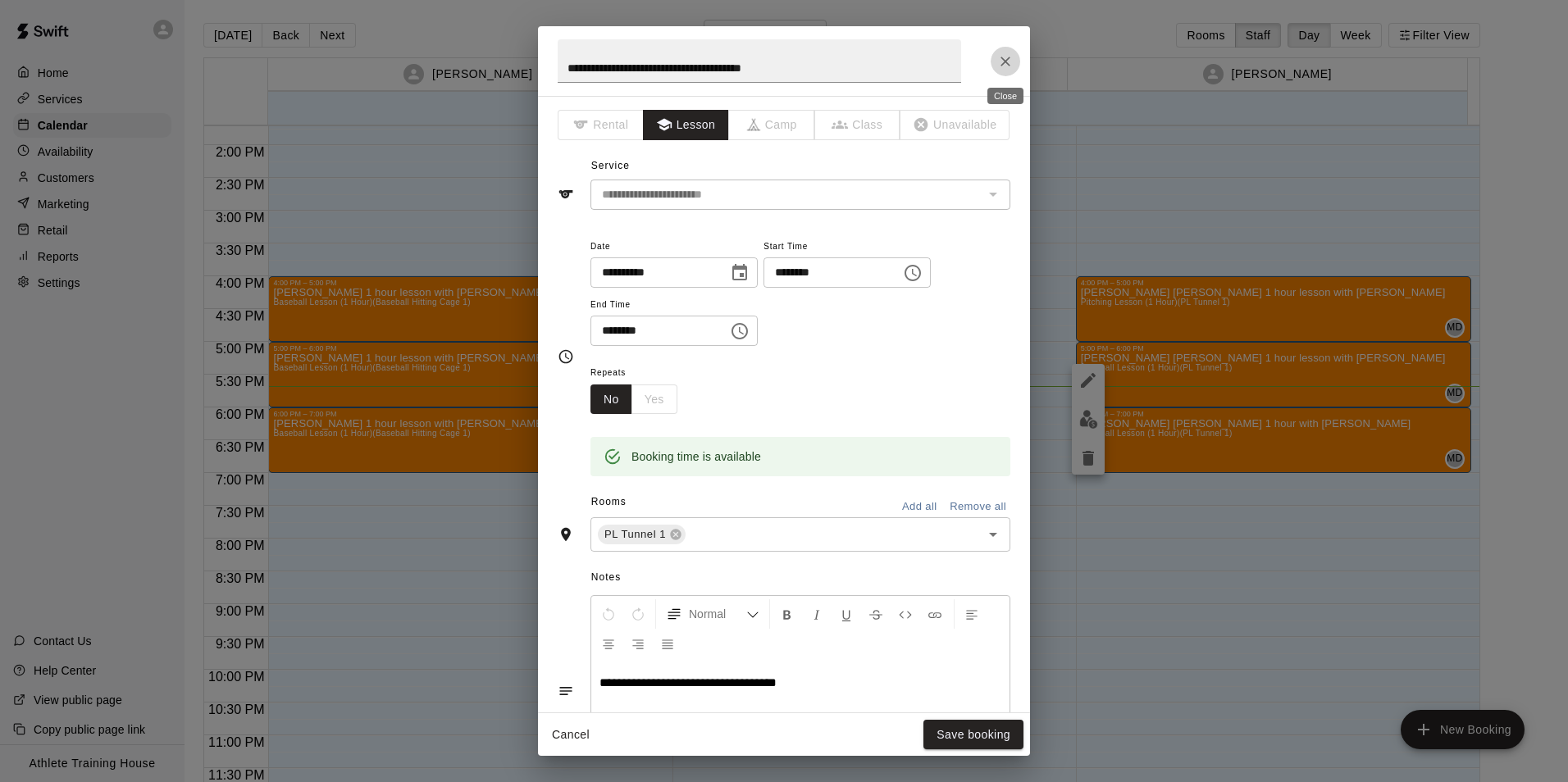
click at [1005, 60] on icon "Close" at bounding box center [1005, 61] width 9 height 9
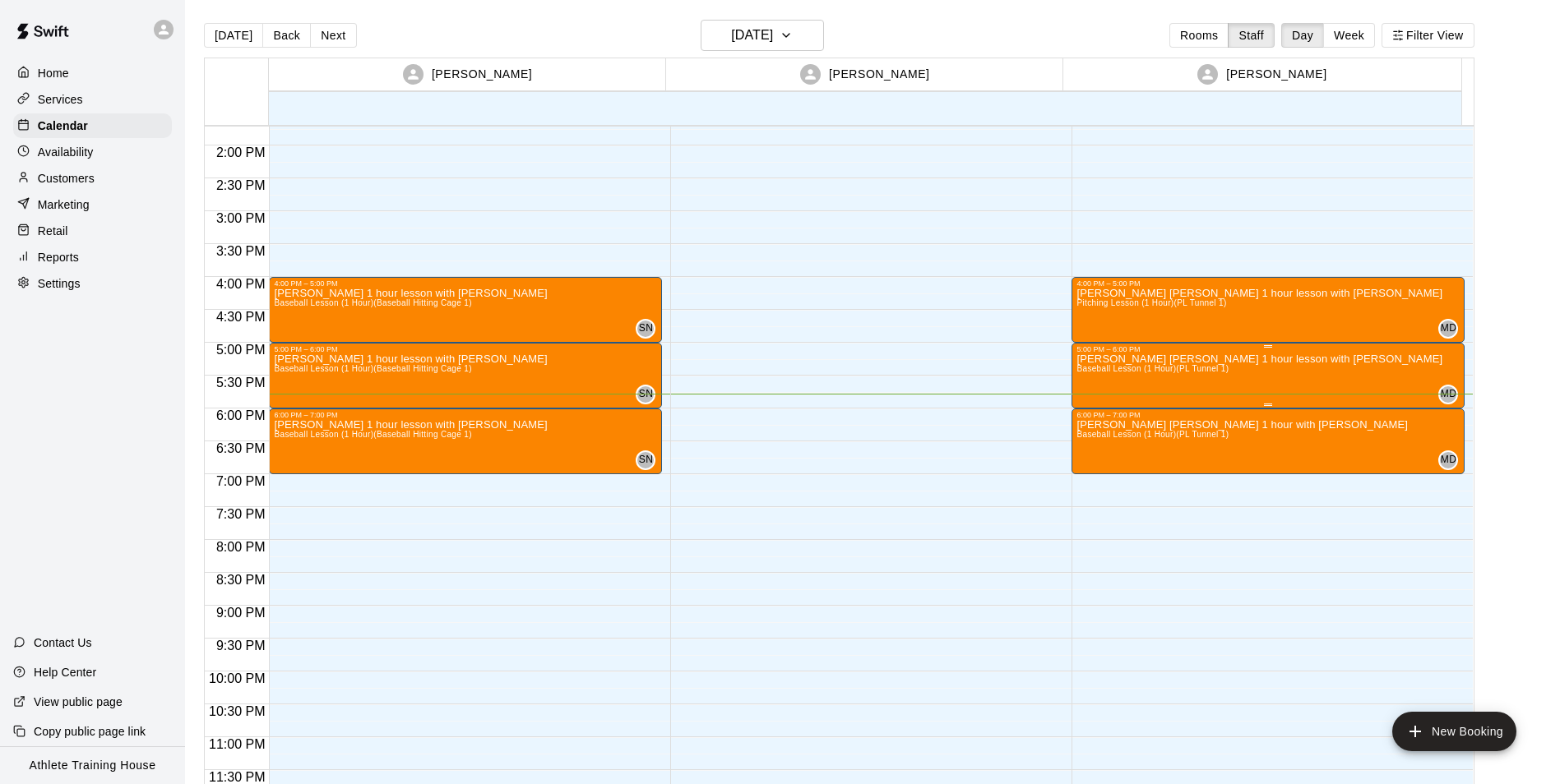
click at [1111, 359] on p "[PERSON_NAME] [PERSON_NAME] 1 hour lesson with [PERSON_NAME]" at bounding box center [1260, 359] width 366 height 0
click at [50, 629] on div at bounding box center [786, 392] width 1572 height 784
click at [74, 172] on div "Customers" at bounding box center [92, 178] width 159 height 25
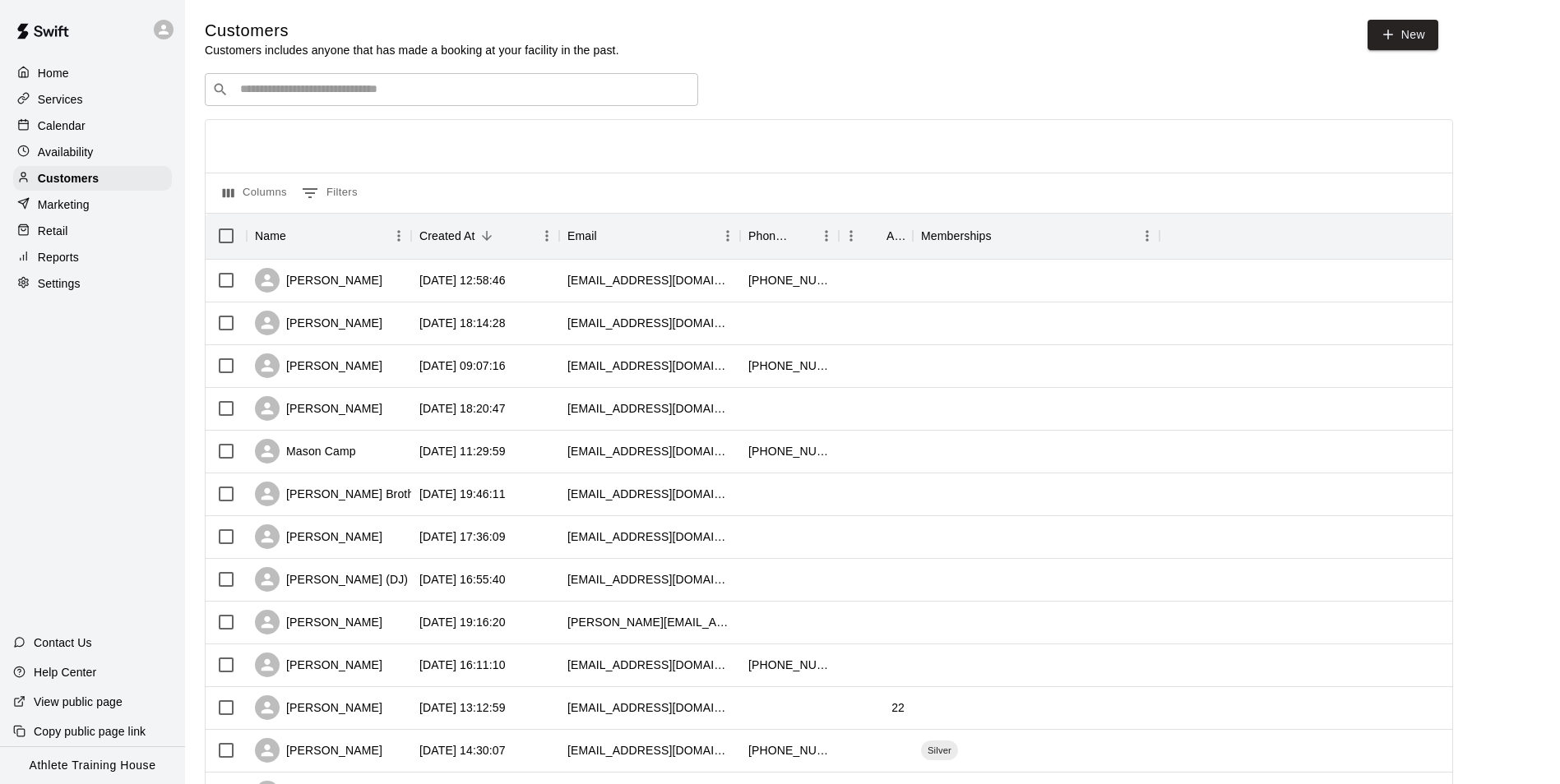
click at [293, 74] on div "Customers Customers includes anyone that has made a booking at your facility in…" at bounding box center [872, 696] width 1335 height 1354
click at [284, 94] on input "Search customers by name or email" at bounding box center [462, 89] width 456 height 16
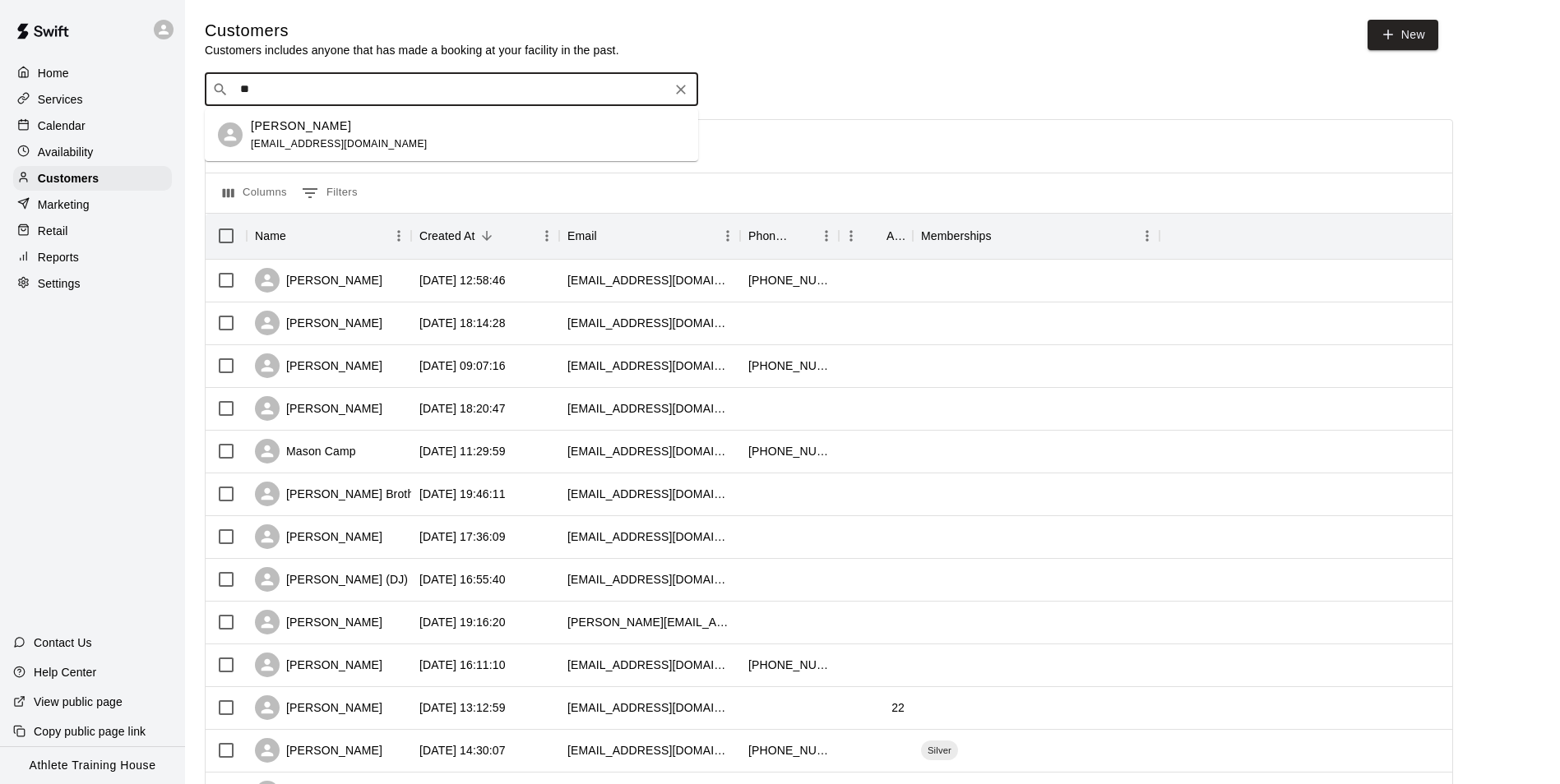
type input "*"
type input "***"
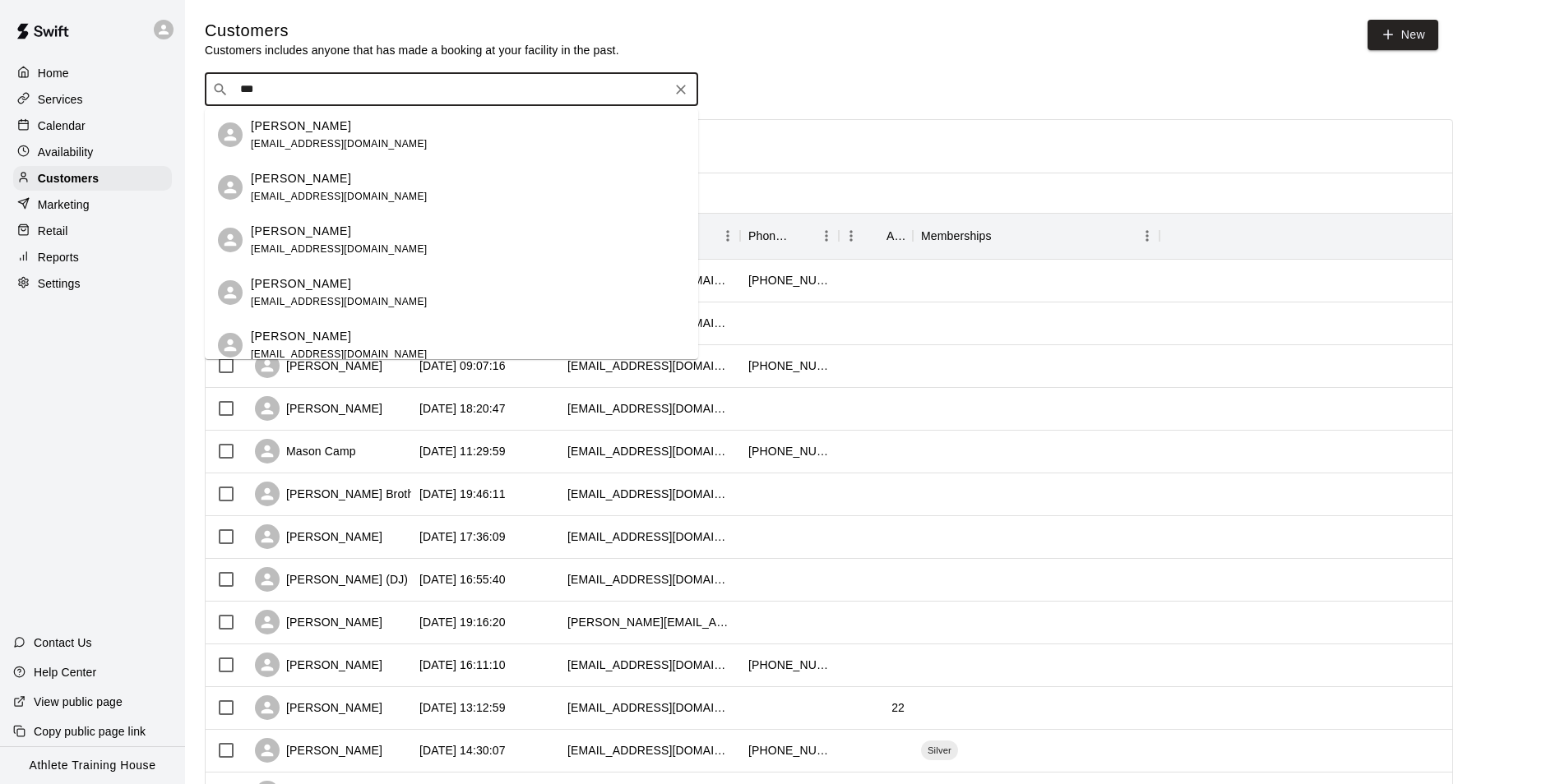
click at [377, 138] on div "[PERSON_NAME] [EMAIL_ADDRESS][DOMAIN_NAME]" at bounding box center [468, 135] width 434 height 35
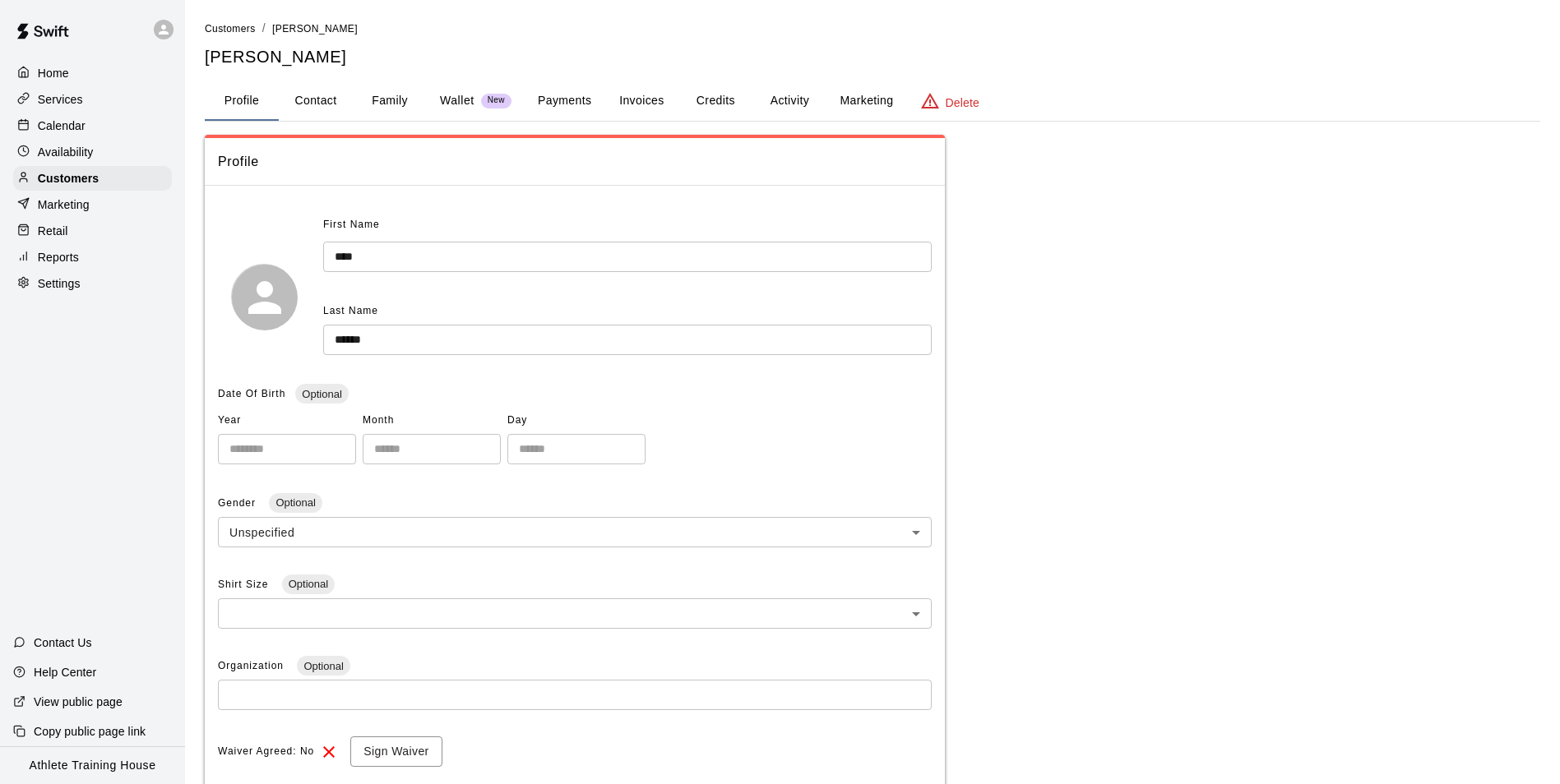
click at [562, 108] on button "Payments" at bounding box center [564, 101] width 80 height 40
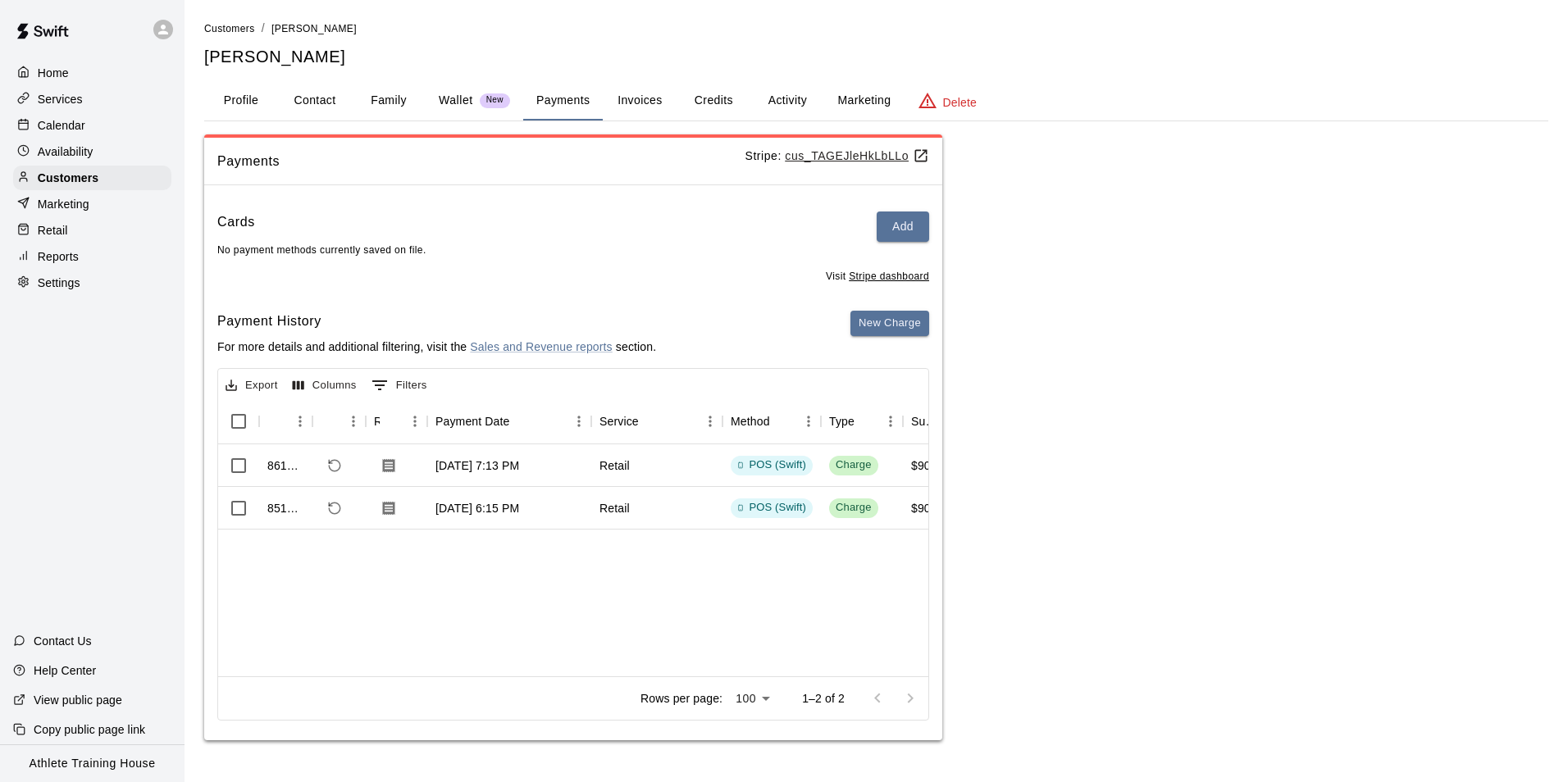
click at [85, 135] on div "Calendar" at bounding box center [92, 125] width 158 height 24
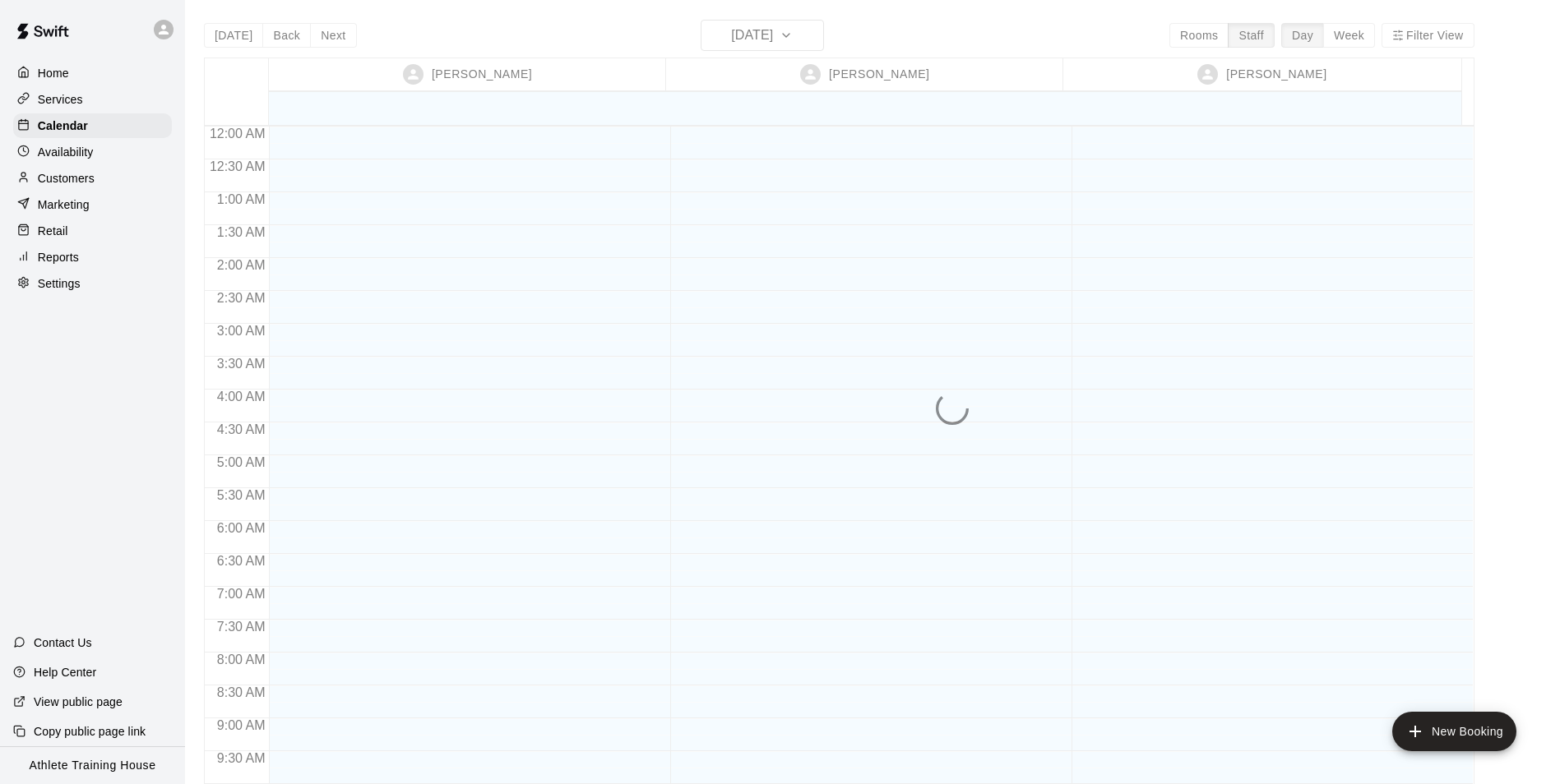
scroll to position [902, 0]
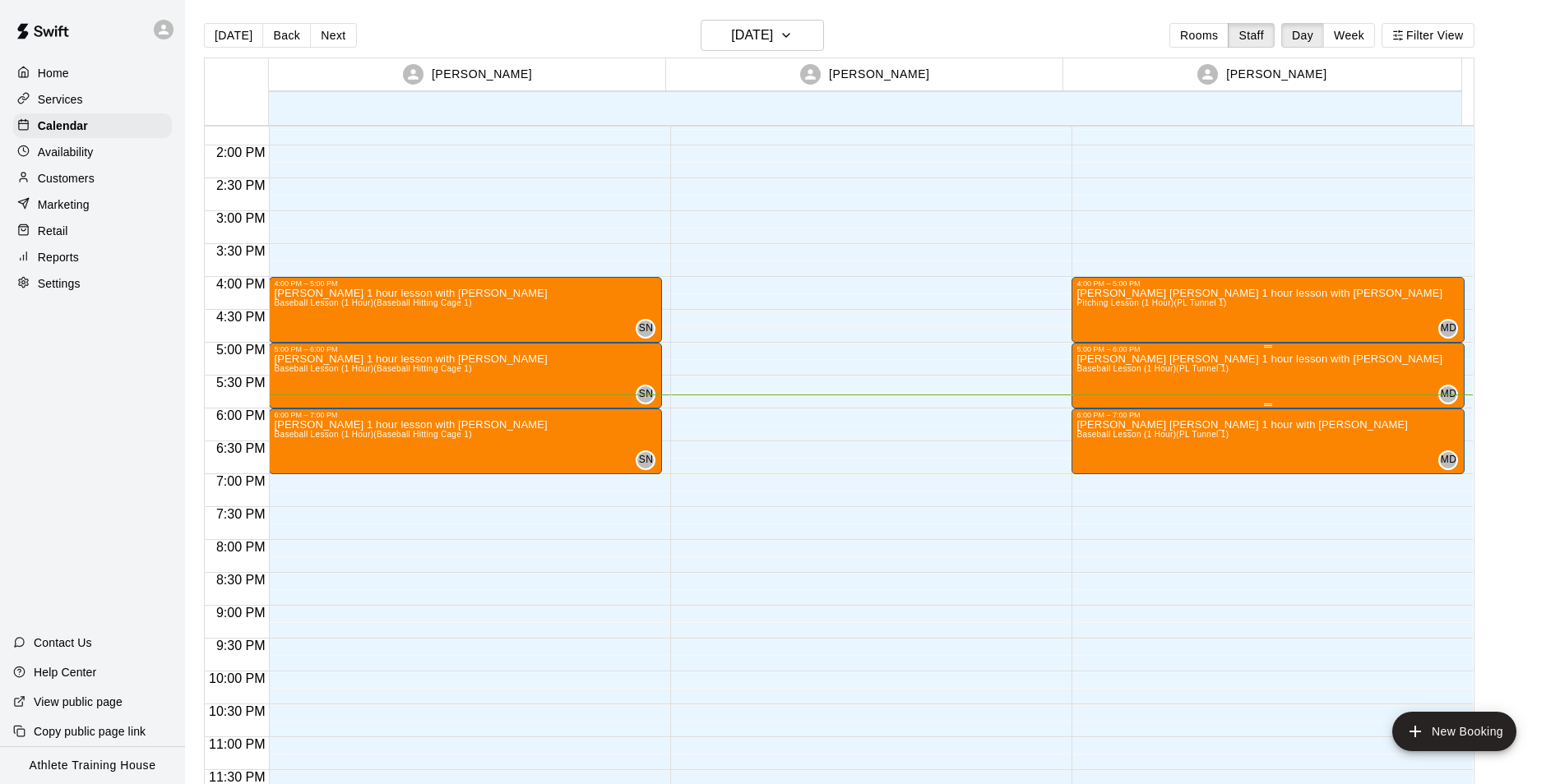
click at [1141, 374] on span "Baseball Lesson (1 Hour) (PL Tunnel 1)" at bounding box center [1152, 369] width 152 height 9
click at [1083, 388] on icon "edit" at bounding box center [1091, 381] width 20 height 20
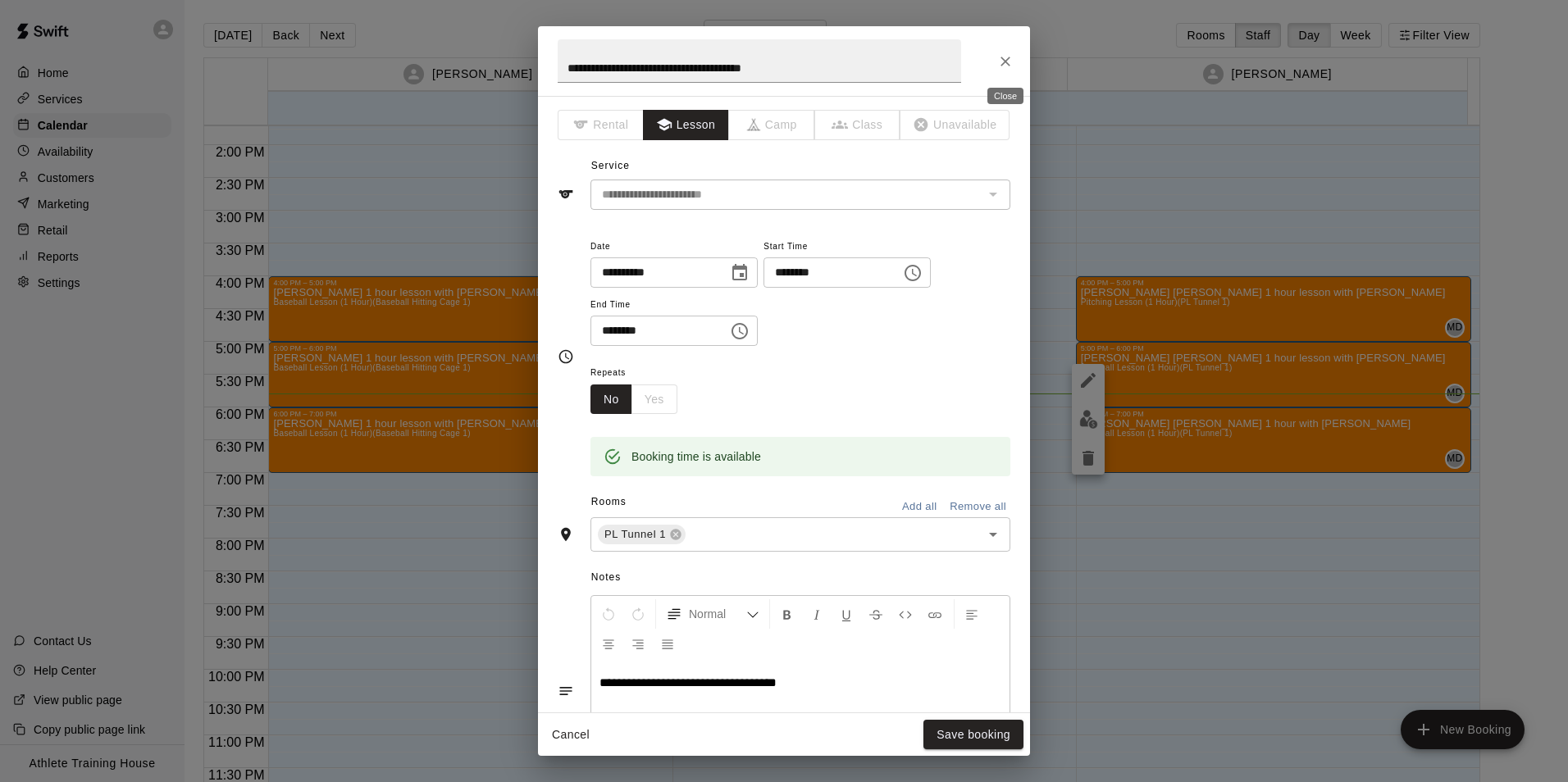
click at [1003, 71] on button "Close" at bounding box center [1005, 61] width 29 height 29
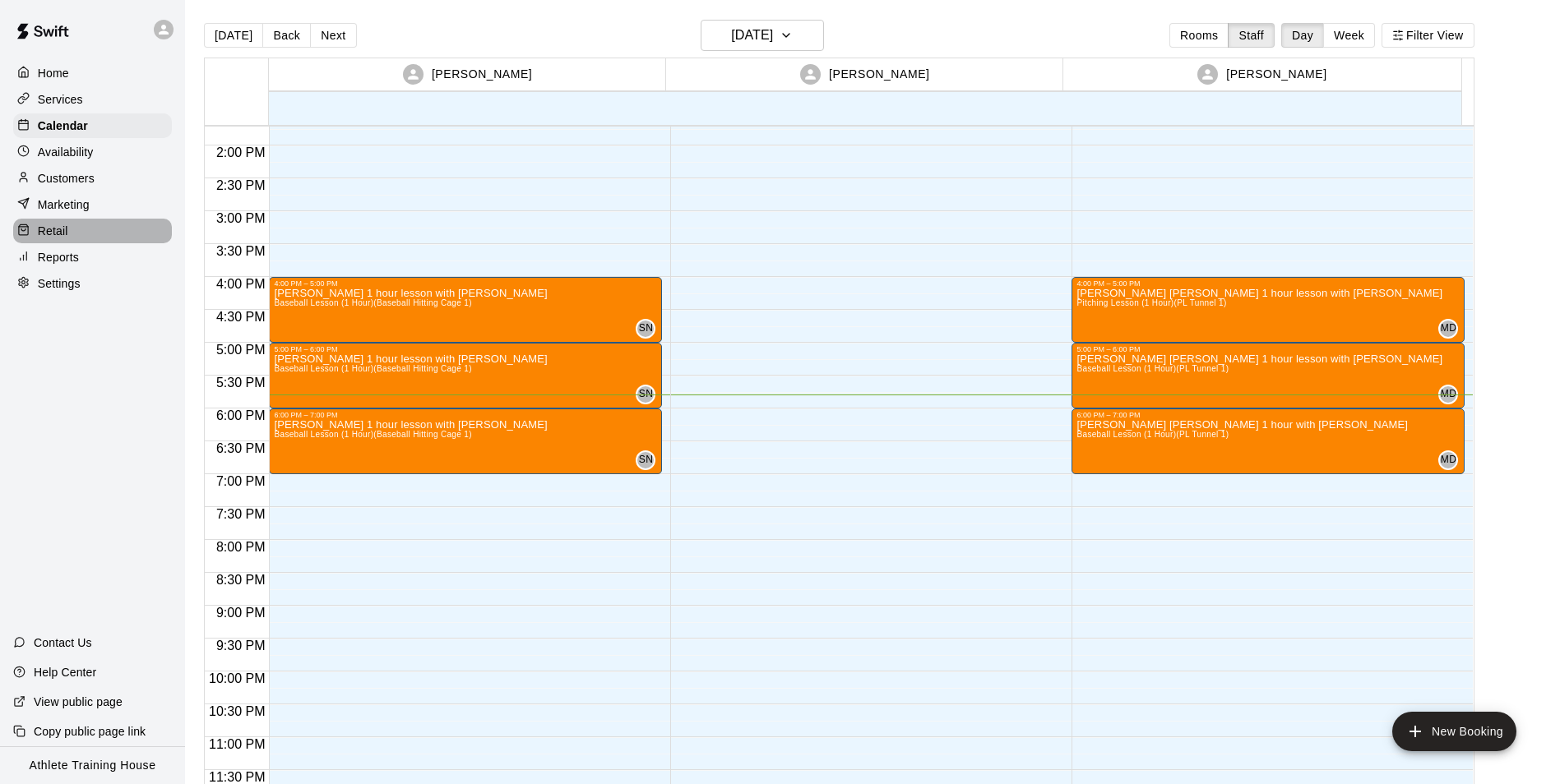
click at [46, 233] on p "Retail" at bounding box center [53, 230] width 30 height 16
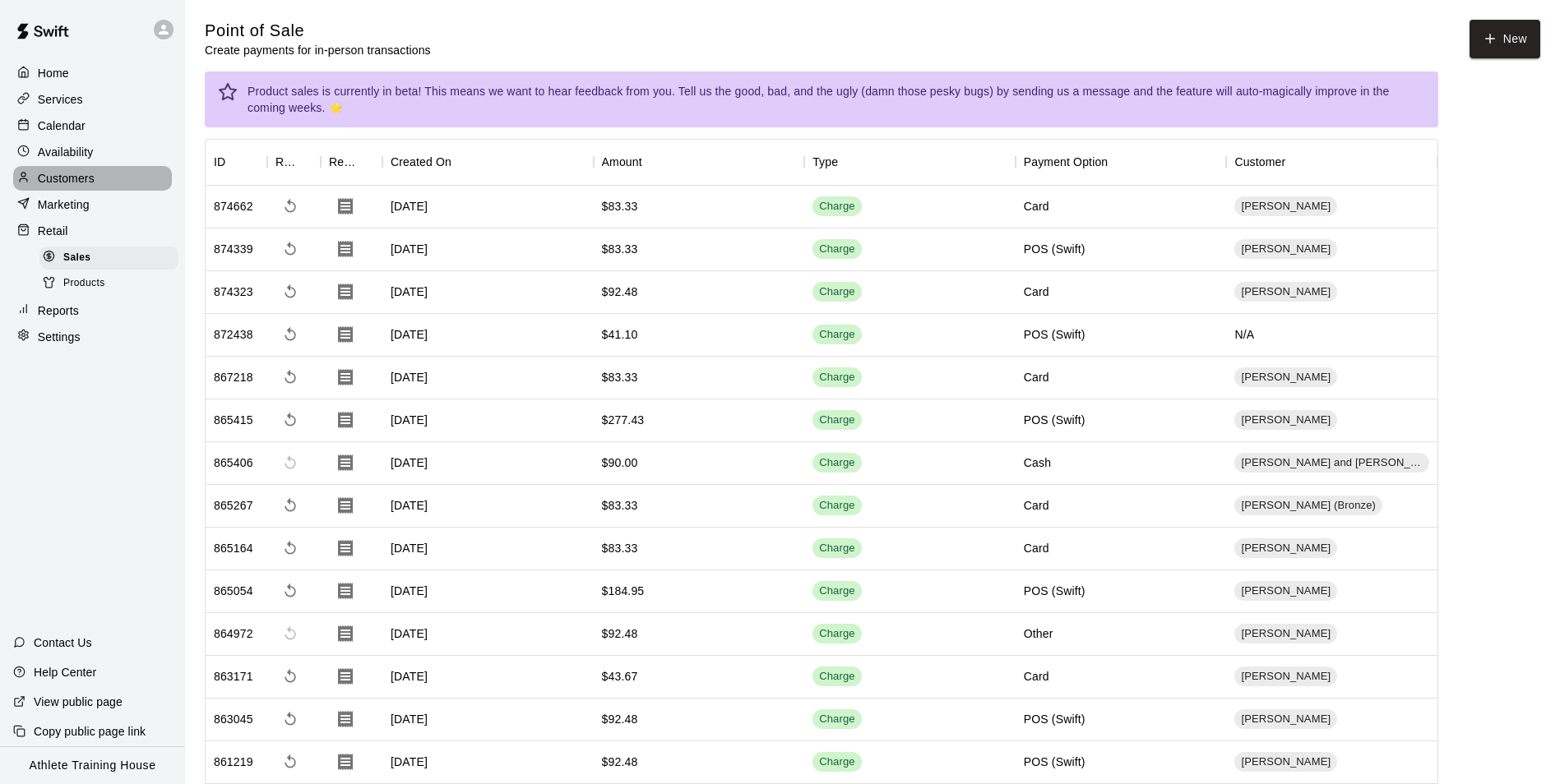
click at [46, 174] on p "Customers" at bounding box center [66, 177] width 57 height 16
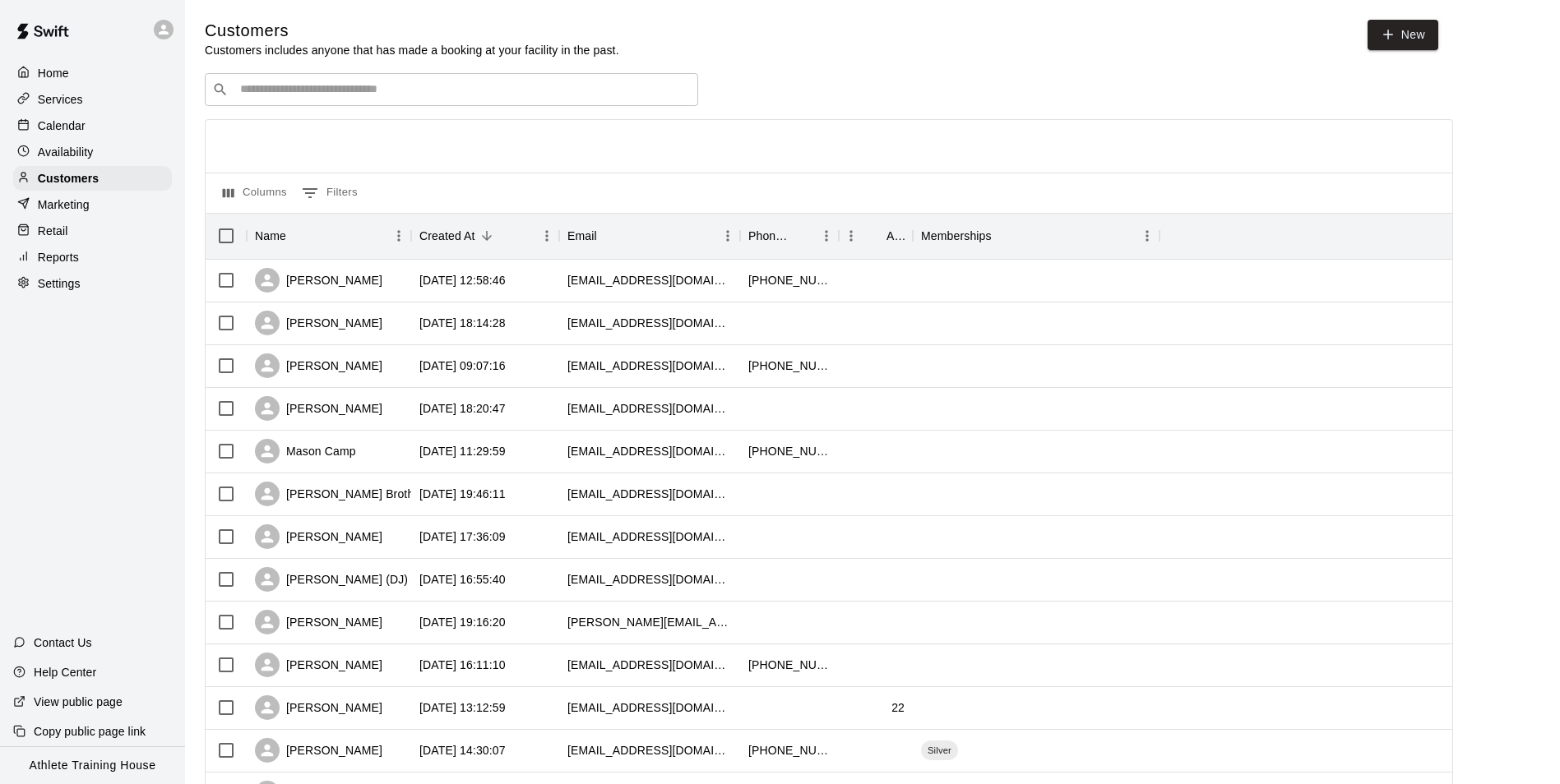
click at [298, 86] on input "Search customers by name or email" at bounding box center [462, 89] width 456 height 16
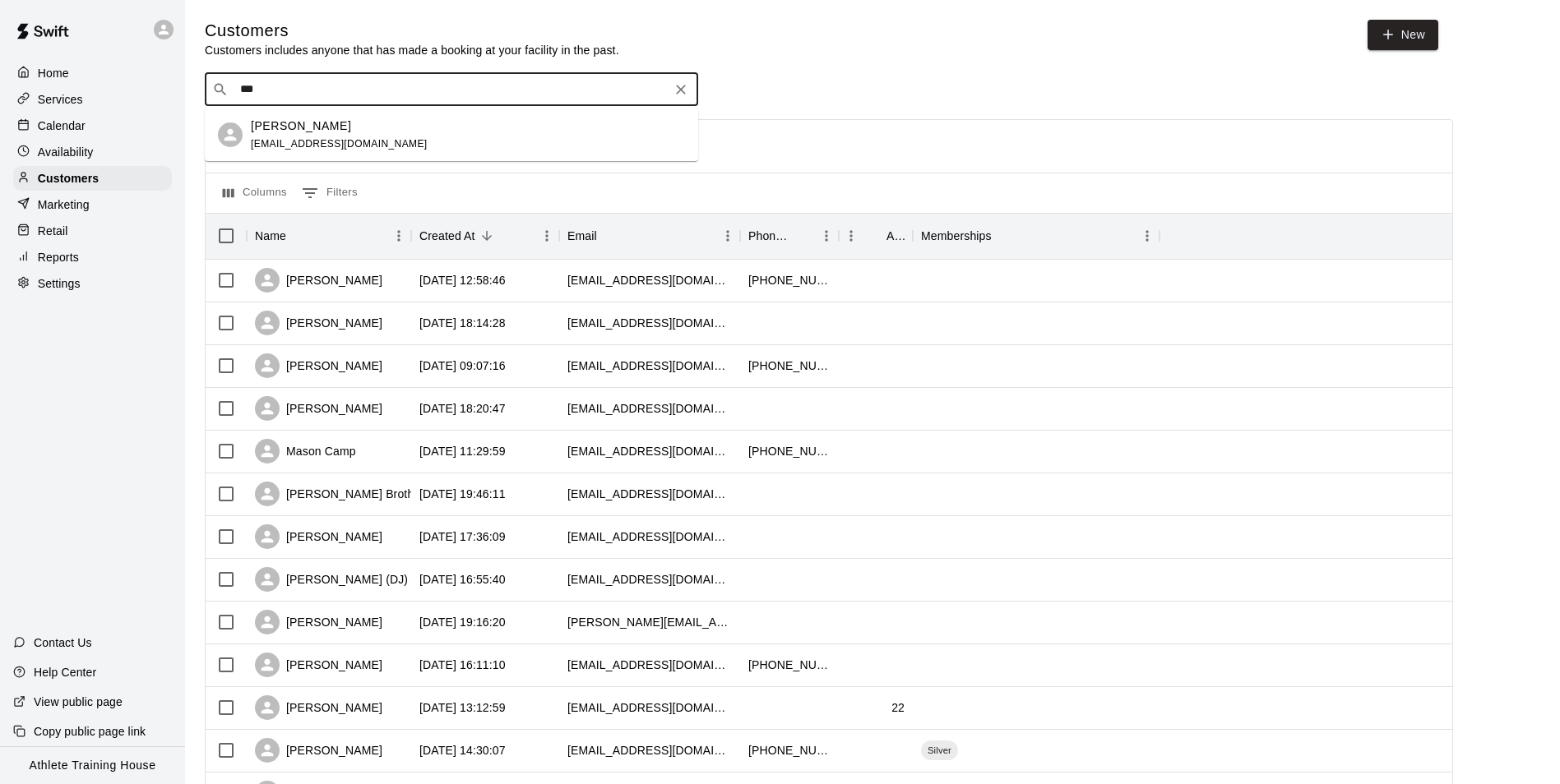
type input "****"
click at [305, 149] on span "[EMAIL_ADDRESS][DOMAIN_NAME]" at bounding box center [339, 143] width 176 height 11
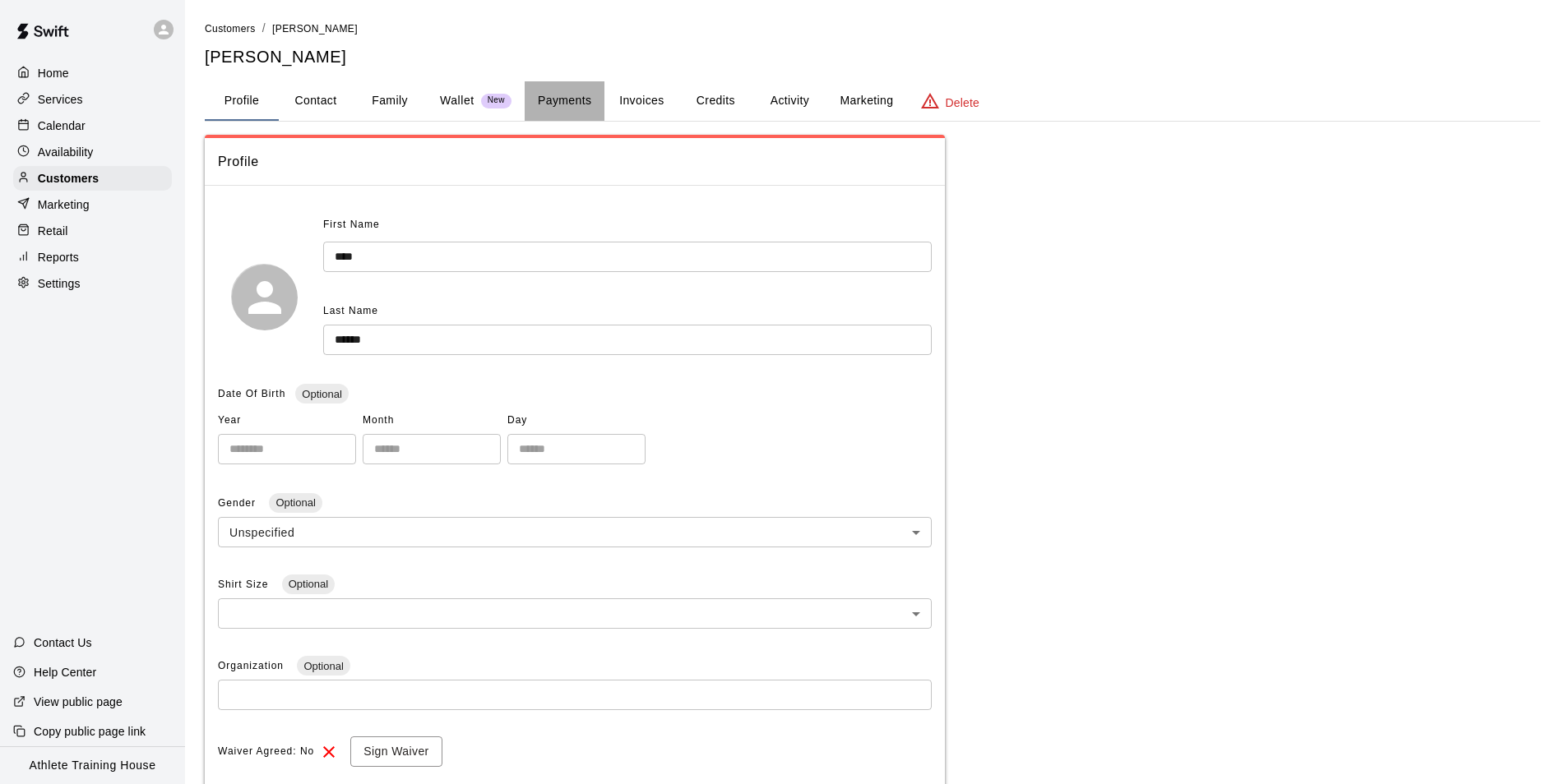
click at [548, 85] on button "Payments" at bounding box center [564, 101] width 80 height 40
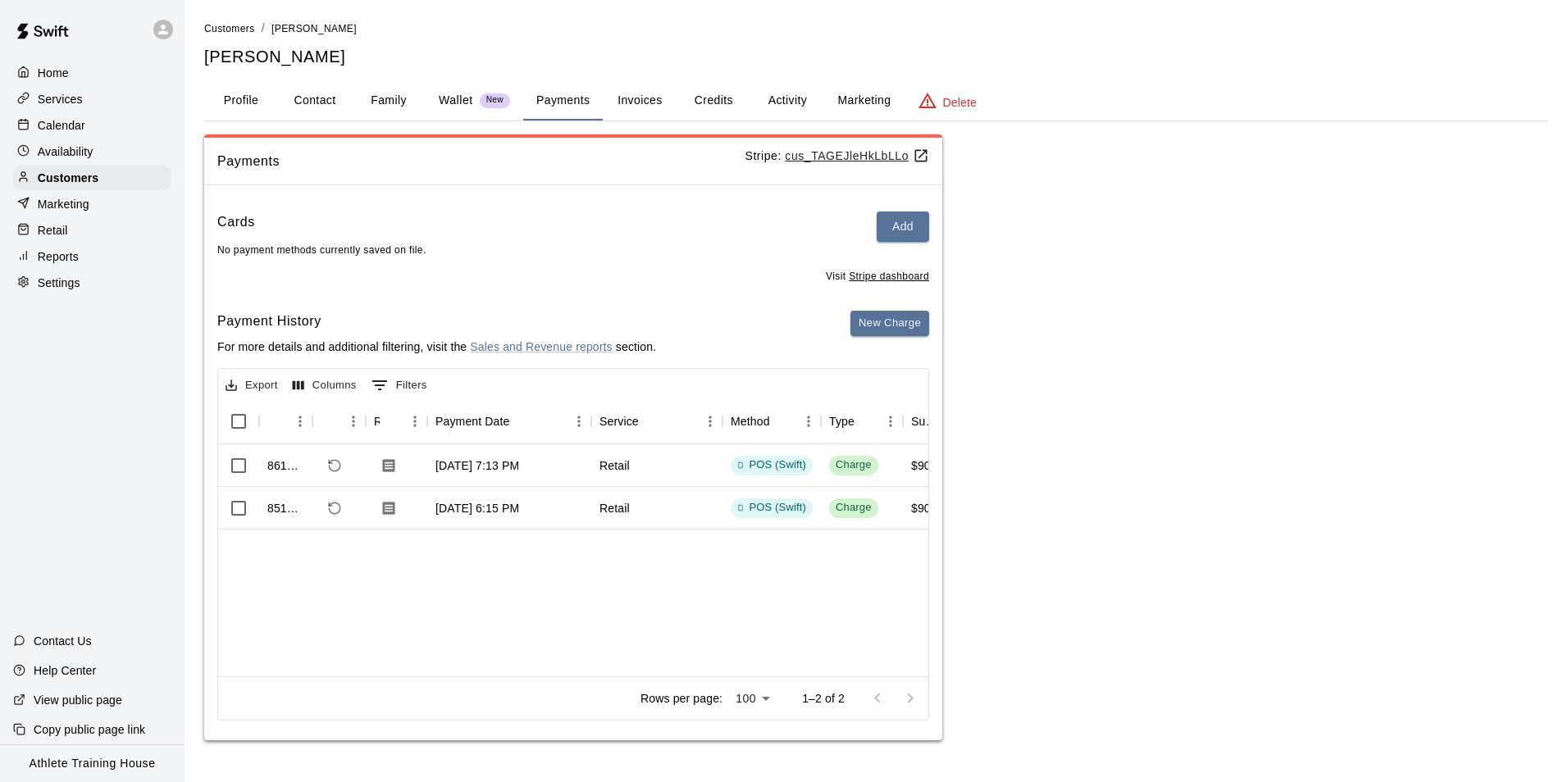
click at [48, 233] on p "Retail" at bounding box center [53, 230] width 30 height 16
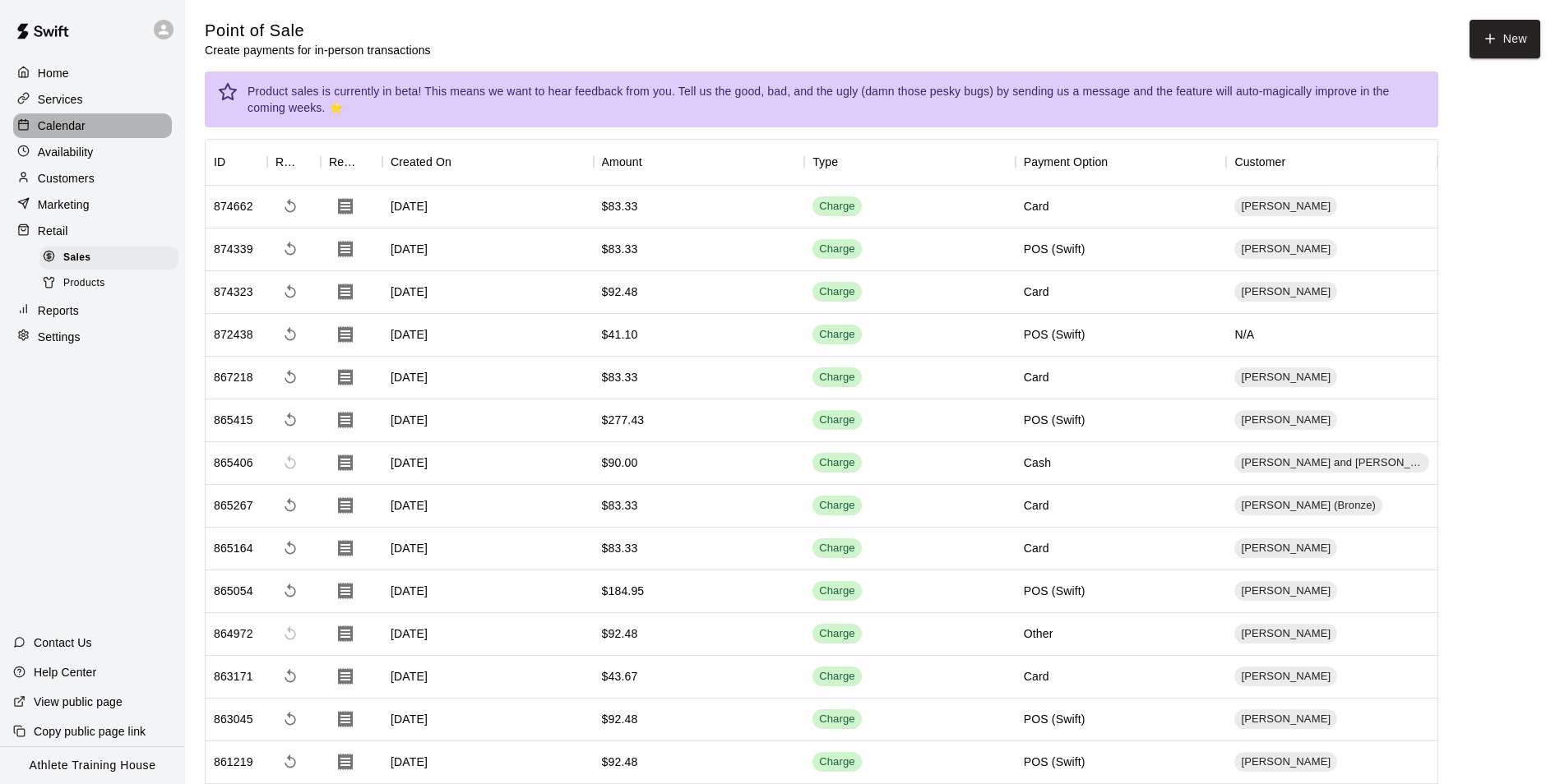
click at [77, 134] on p "Calendar" at bounding box center [61, 125] width 48 height 16
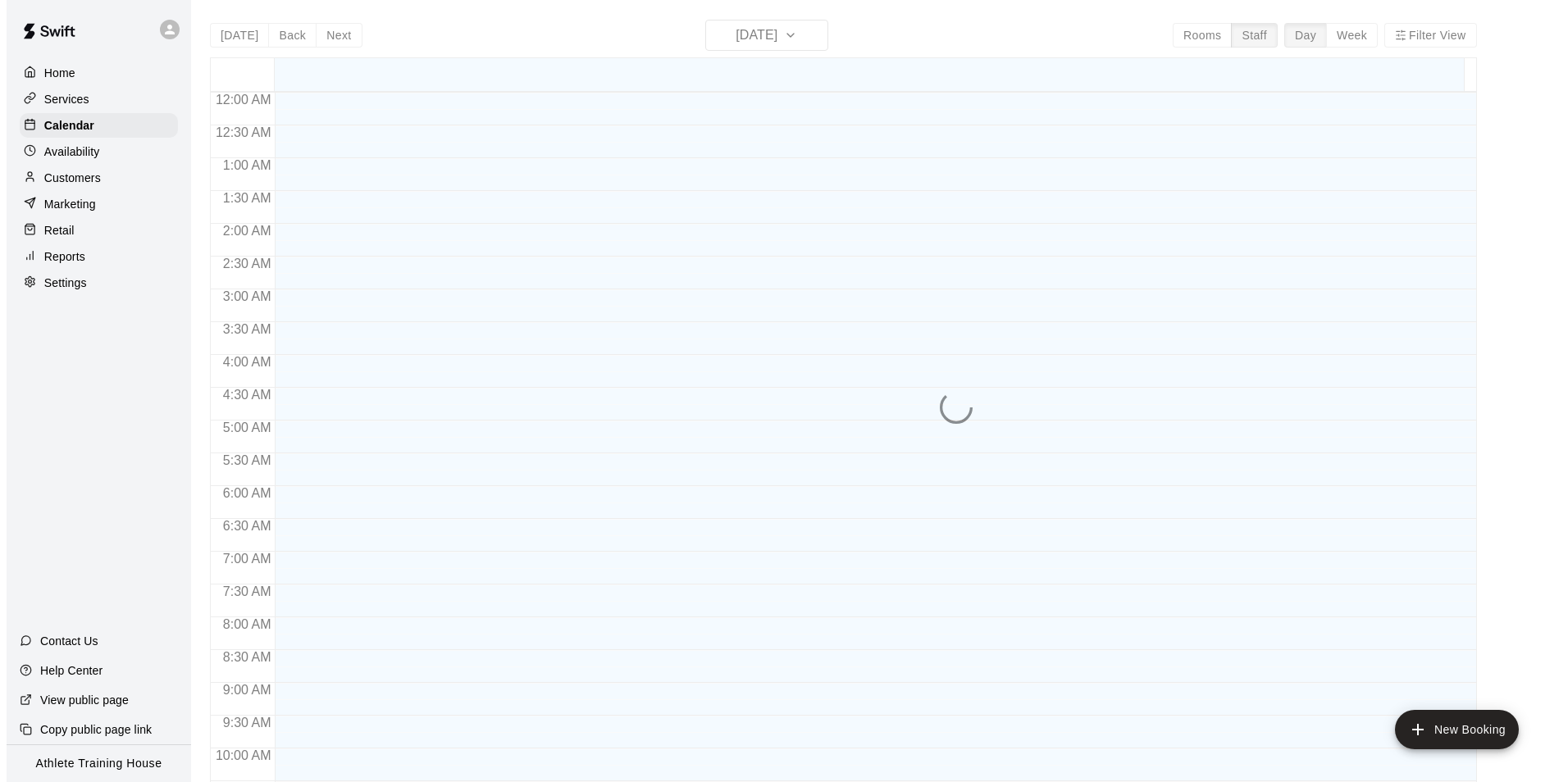
scroll to position [866, 0]
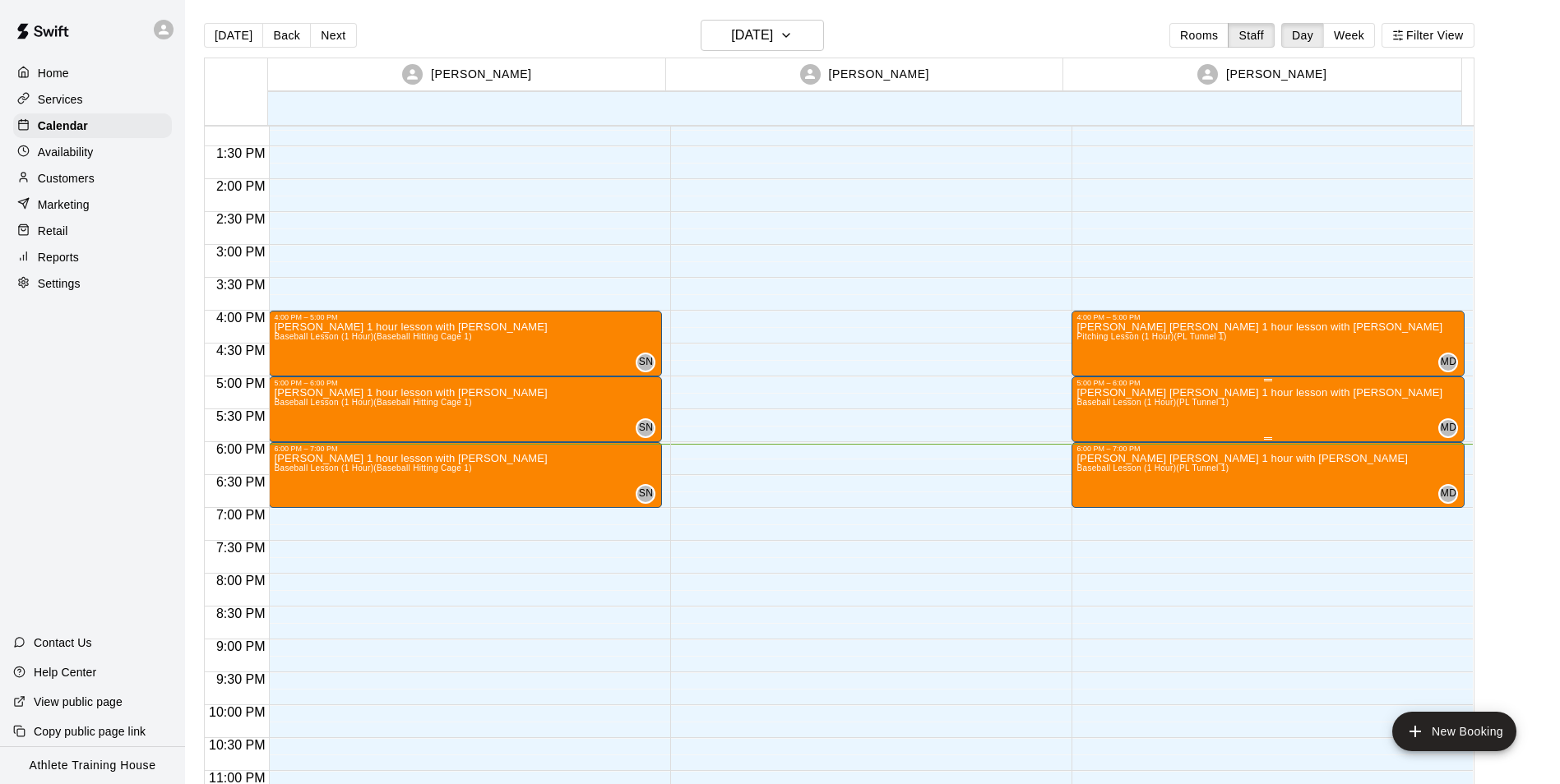
click at [1094, 413] on div "[PERSON_NAME] [PERSON_NAME] 1 hour lesson with [PERSON_NAME] Baseball Lesson (1…" at bounding box center [1260, 778] width 366 height 784
click at [1085, 407] on icon "edit" at bounding box center [1091, 405] width 20 height 20
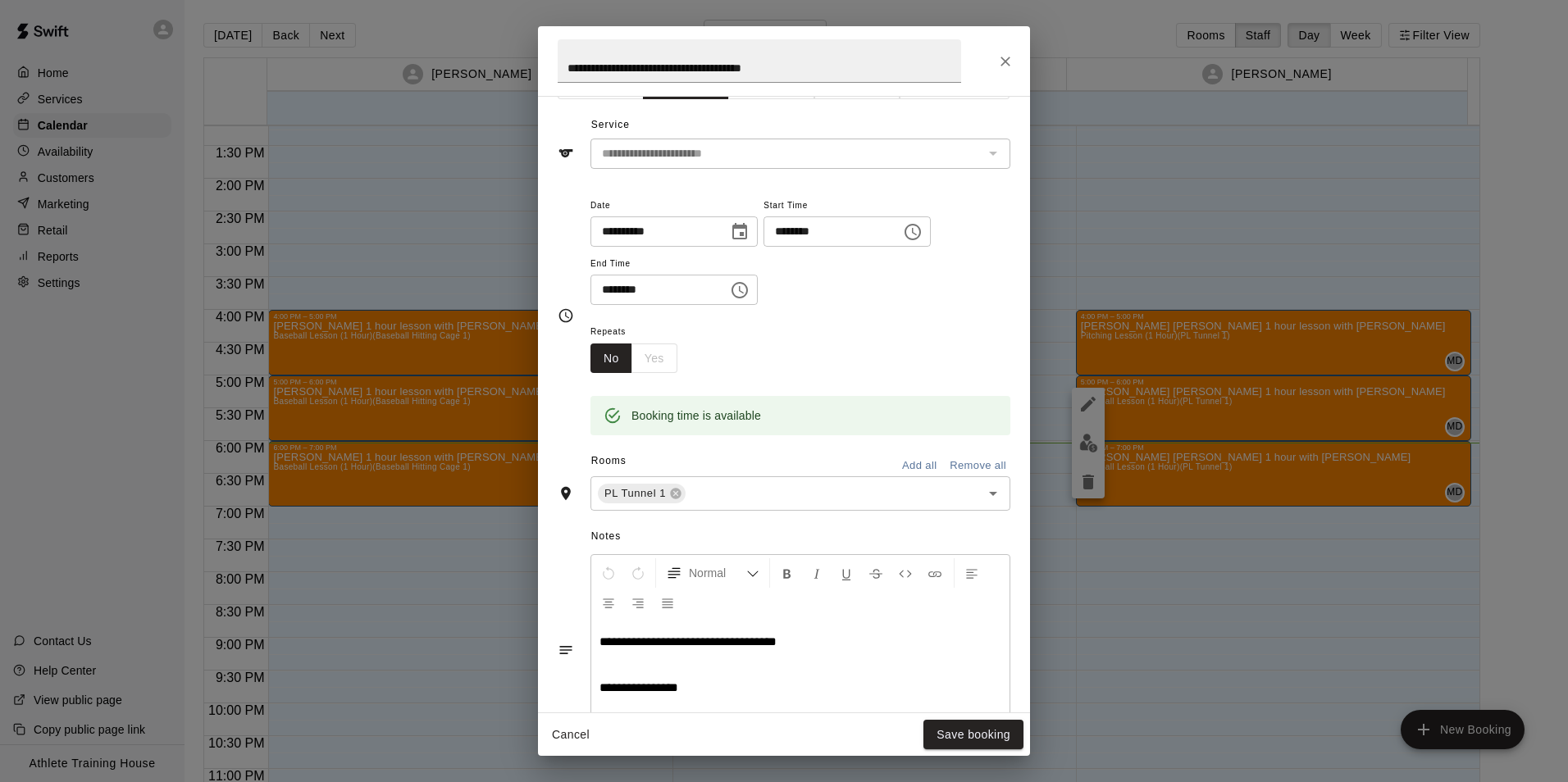
scroll to position [0, 0]
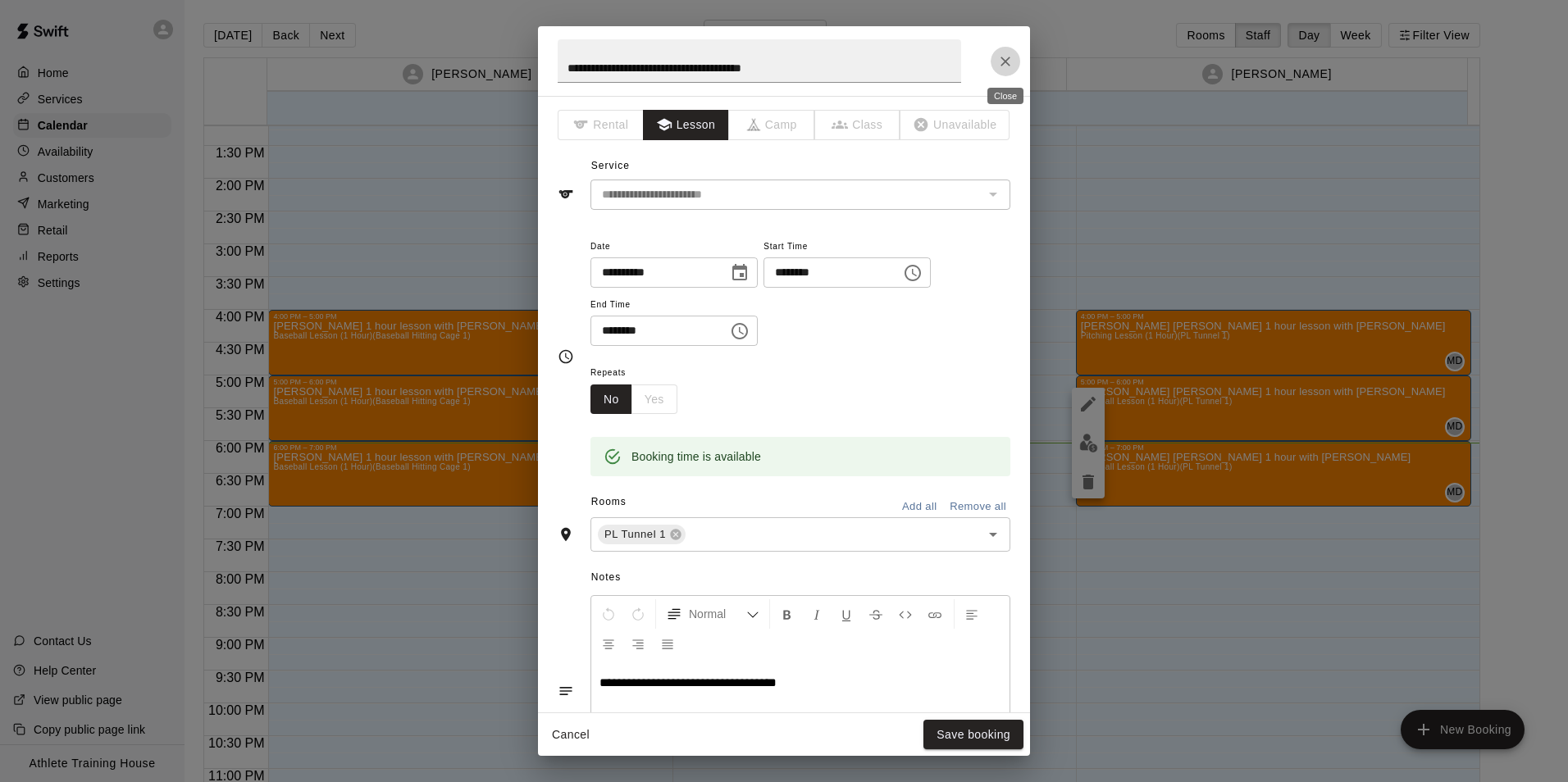
click at [998, 57] on icon "Close" at bounding box center [1005, 61] width 16 height 16
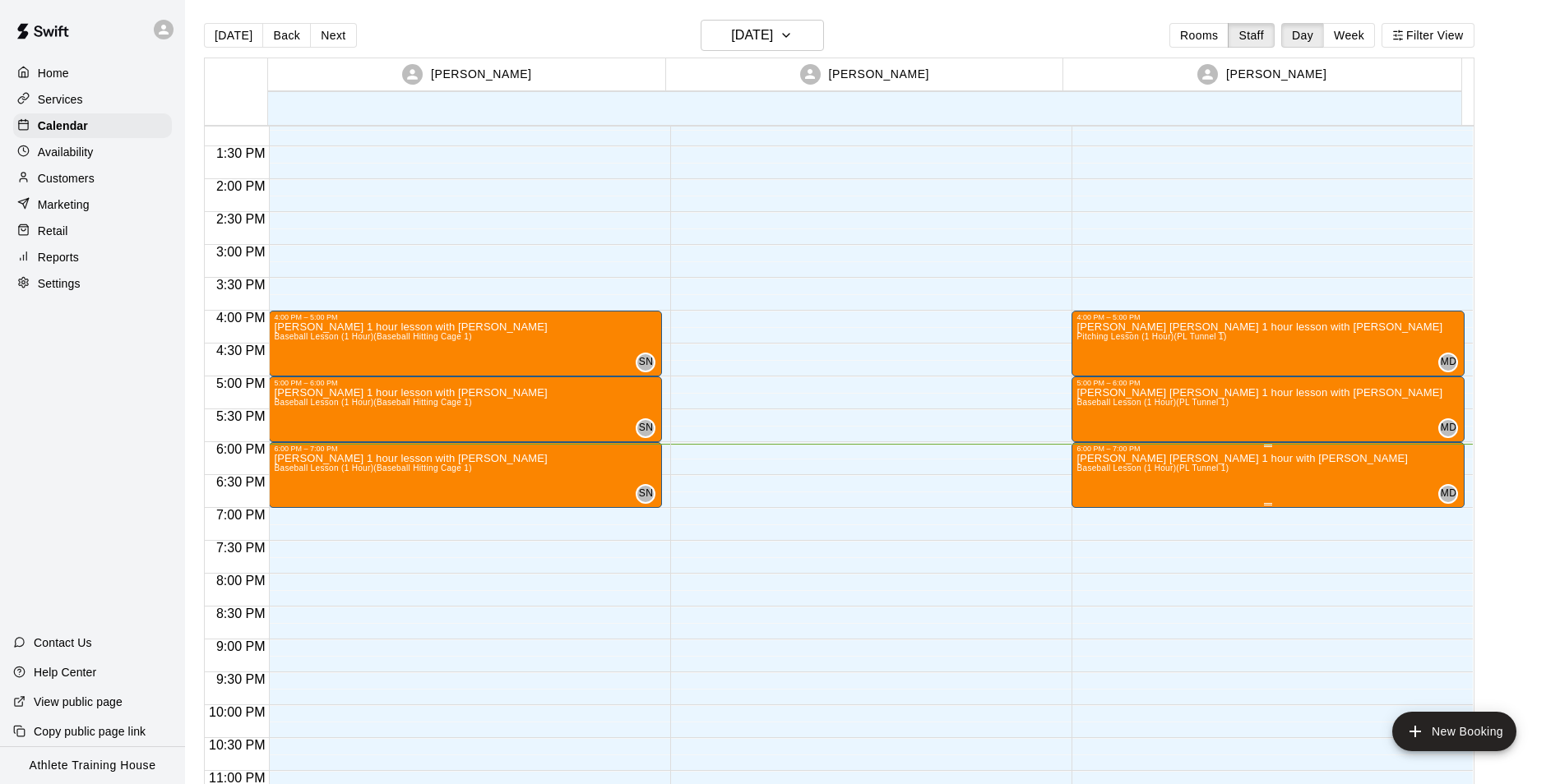
click at [1105, 466] on span "Baseball Lesson (1 Hour) (PL Tunnel 1)" at bounding box center [1152, 469] width 152 height 9
click at [1092, 478] on icon "edit" at bounding box center [1092, 481] width 15 height 15
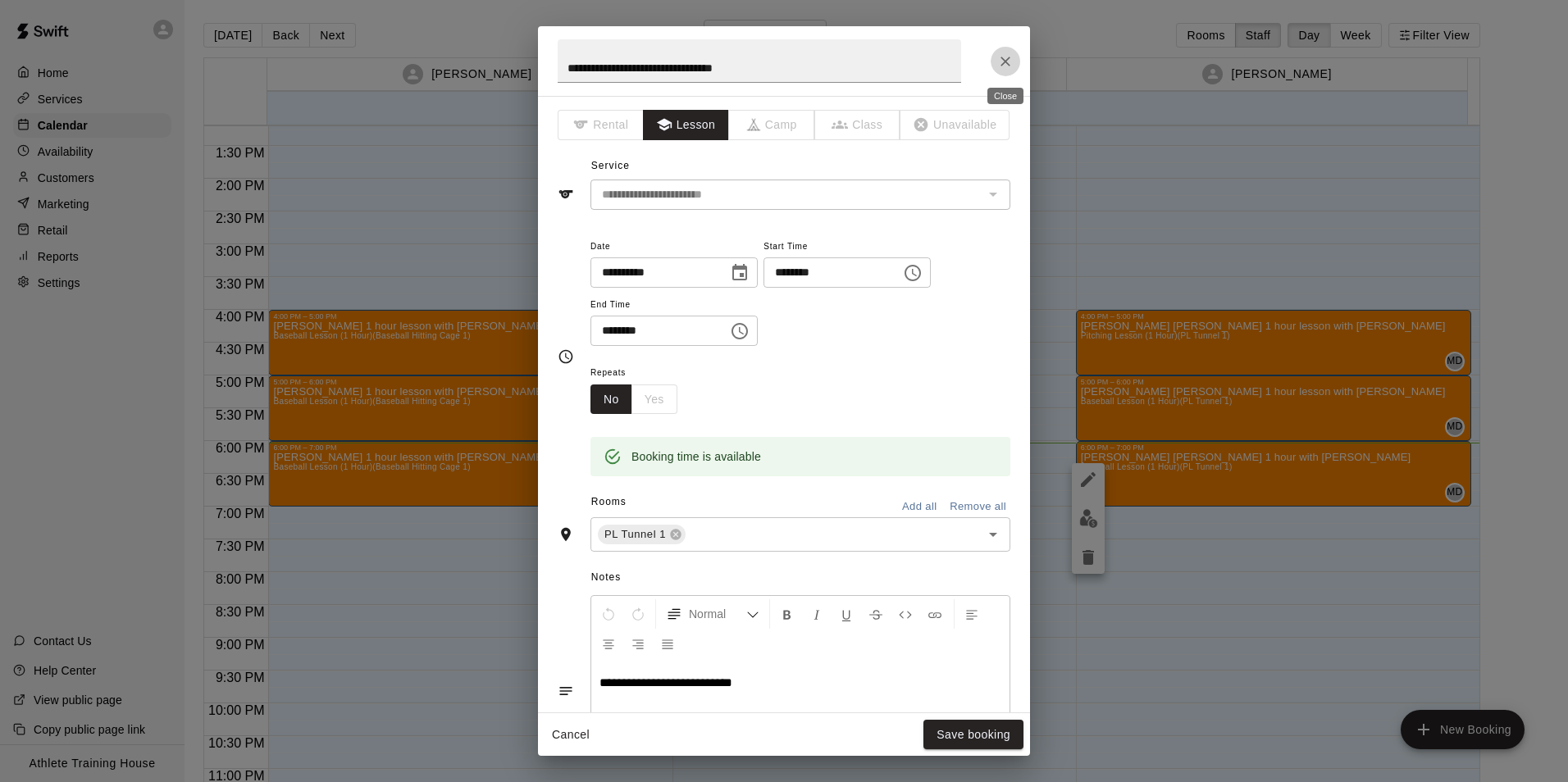
click at [1000, 63] on icon "Close" at bounding box center [1005, 61] width 16 height 16
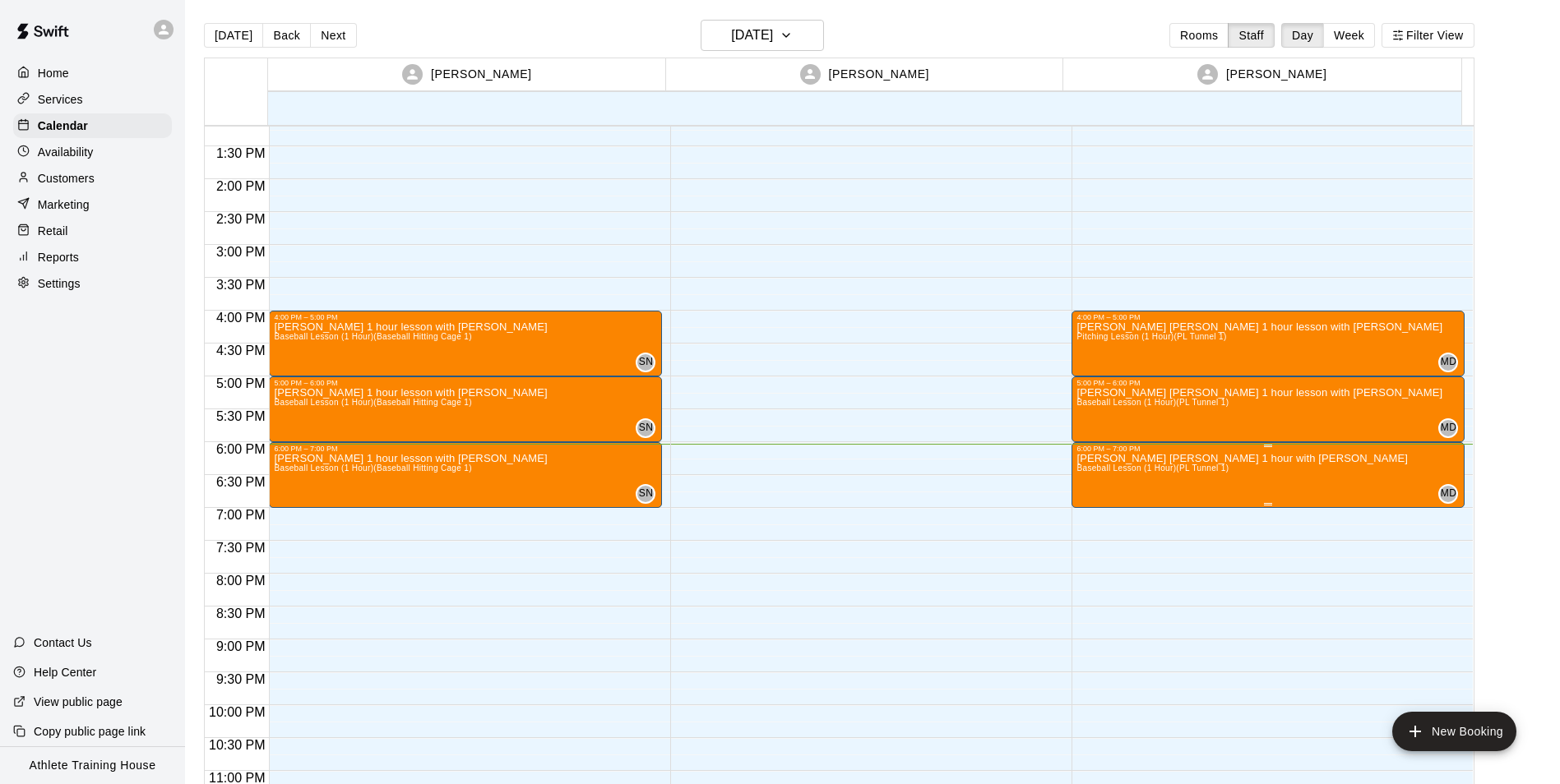
click at [1198, 473] on span "Baseball Lesson (1 Hour) (PL Tunnel 1)" at bounding box center [1152, 469] width 152 height 9
click at [1102, 483] on button "edit" at bounding box center [1091, 480] width 33 height 33
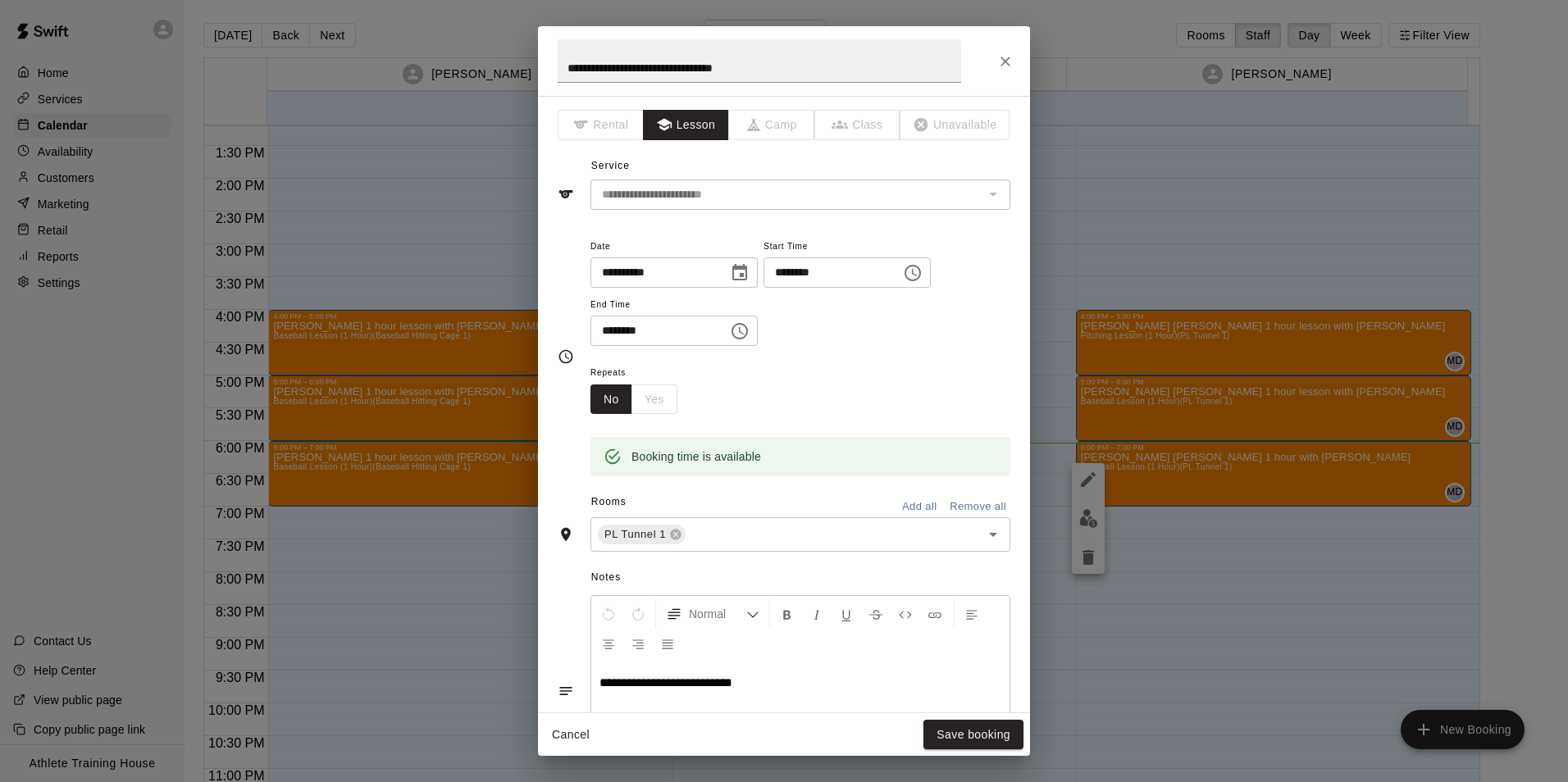
scroll to position [164, 0]
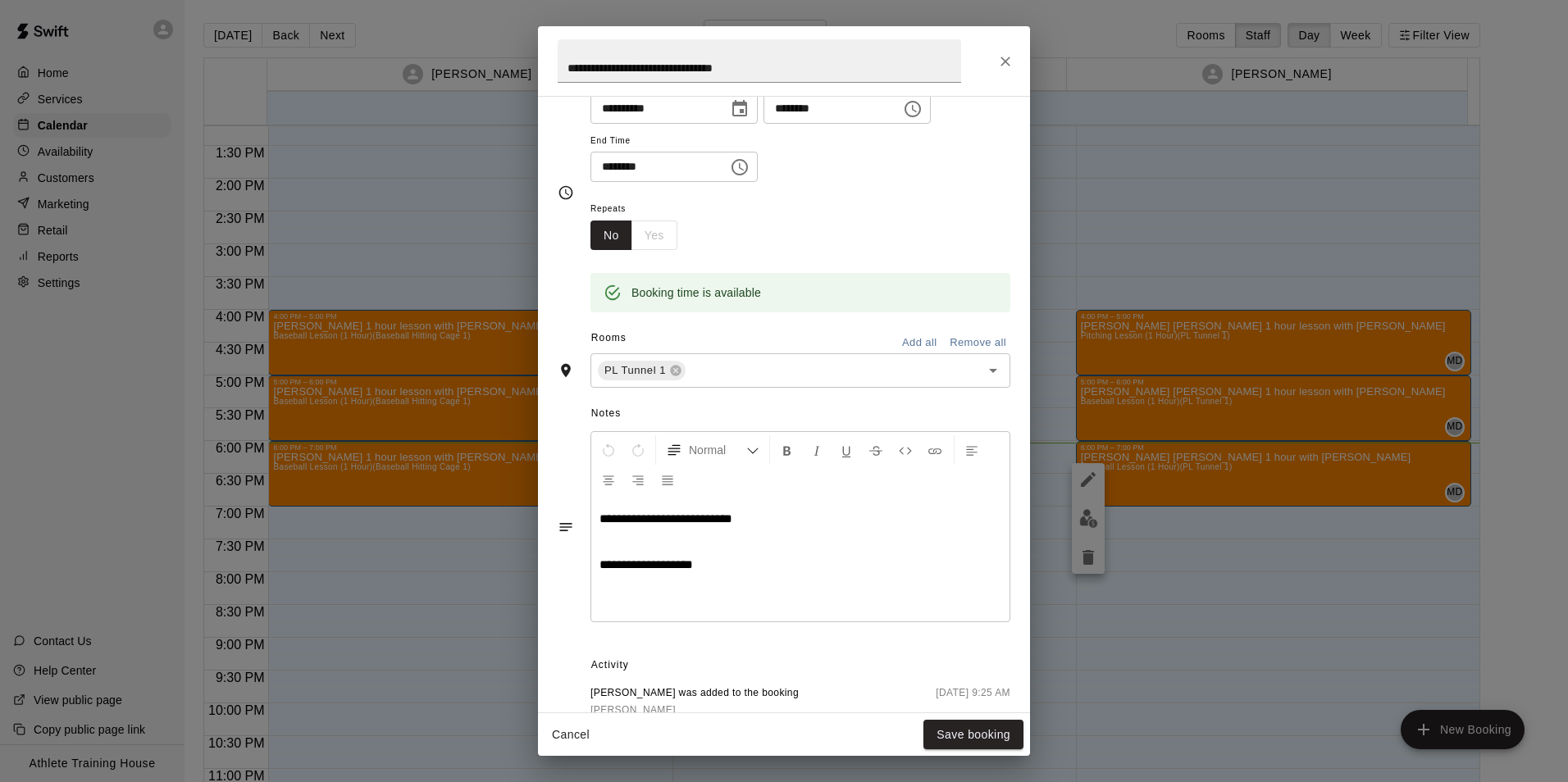
click at [1003, 58] on icon "Close" at bounding box center [1005, 61] width 9 height 9
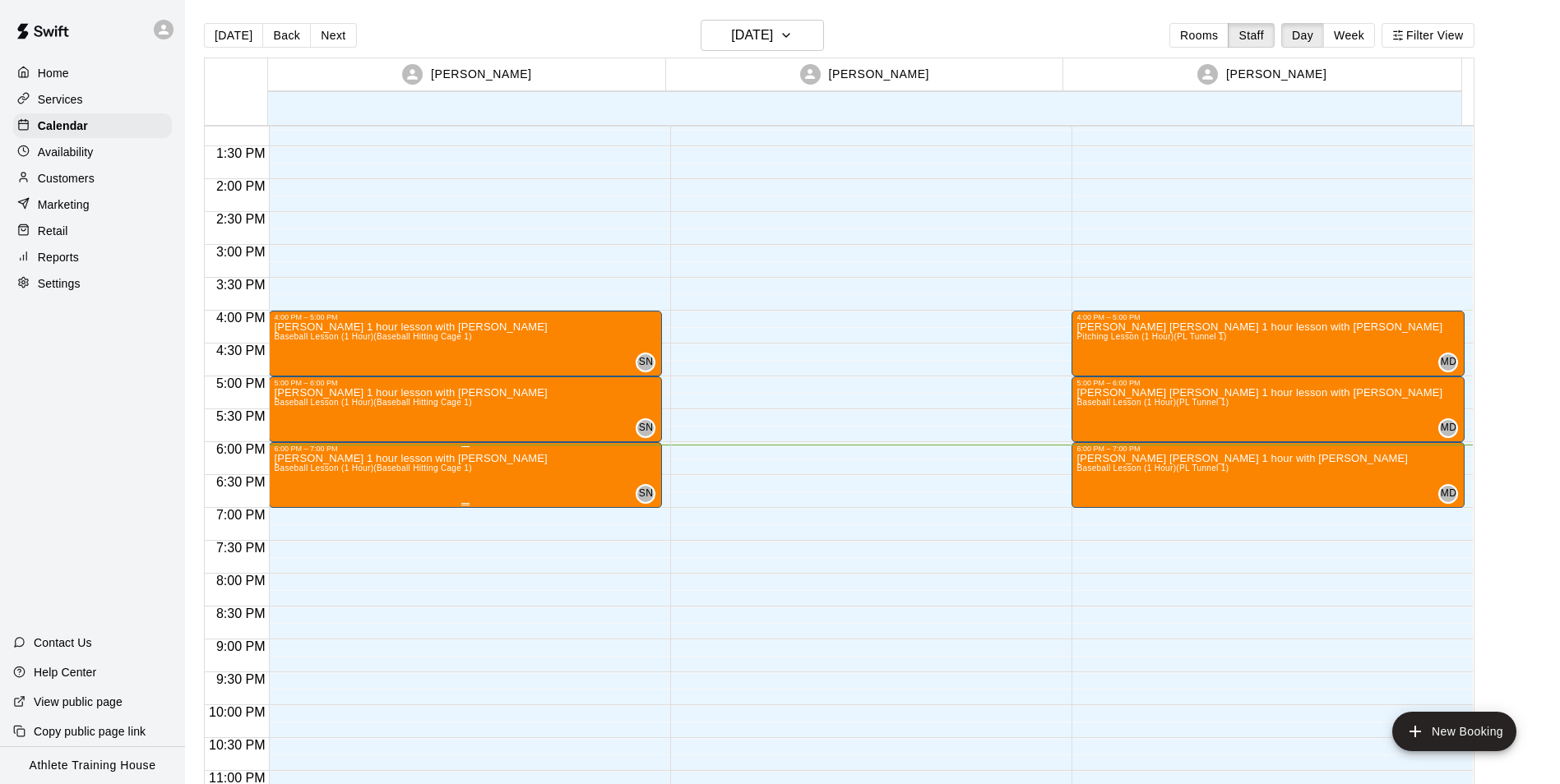
click at [426, 459] on p "[PERSON_NAME] 1 hour lesson with [PERSON_NAME]" at bounding box center [410, 459] width 273 height 0
click at [281, 473] on icon "edit" at bounding box center [289, 476] width 20 height 20
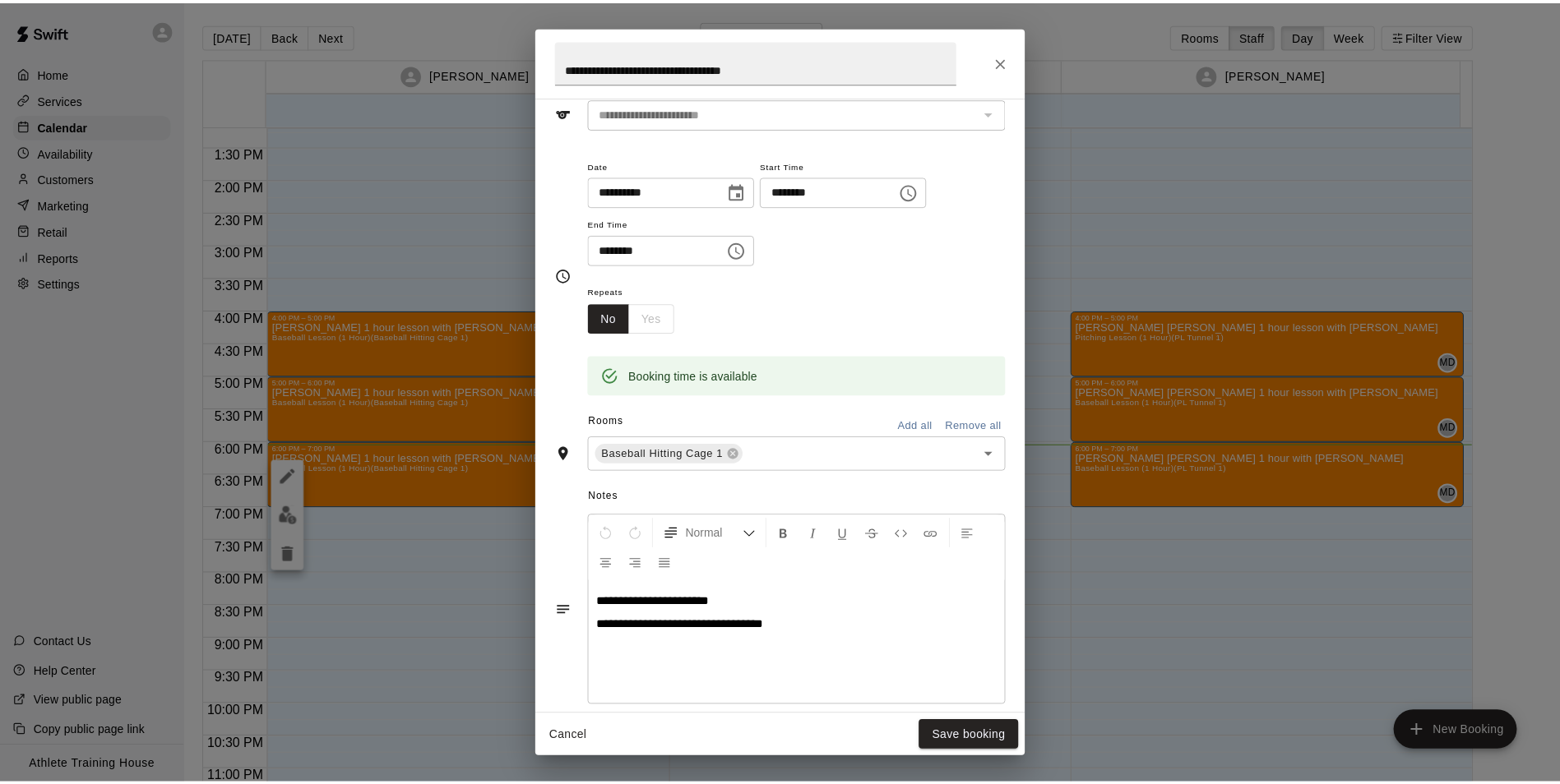
scroll to position [0, 0]
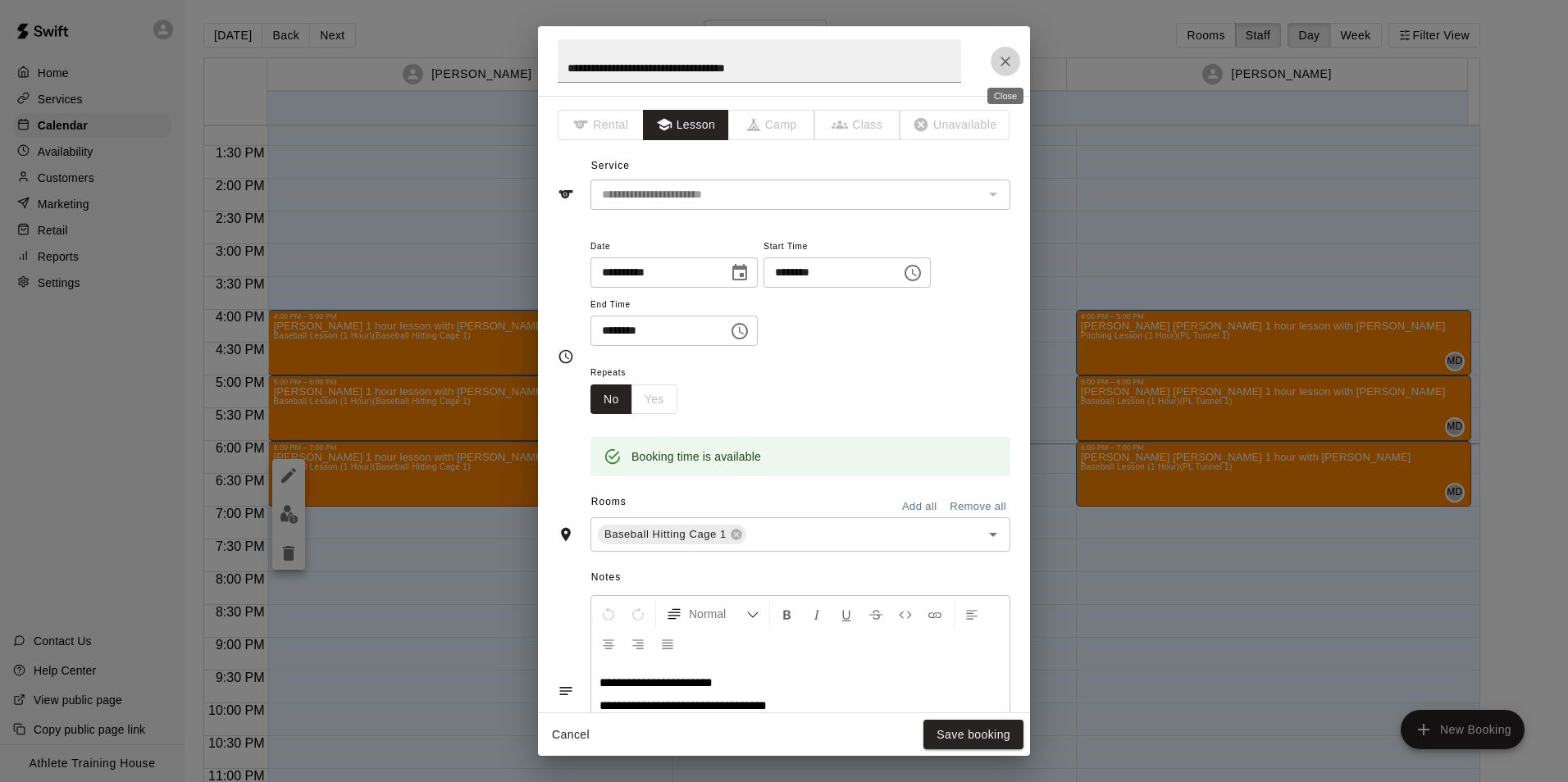
click at [1005, 60] on icon "Close" at bounding box center [1005, 61] width 16 height 16
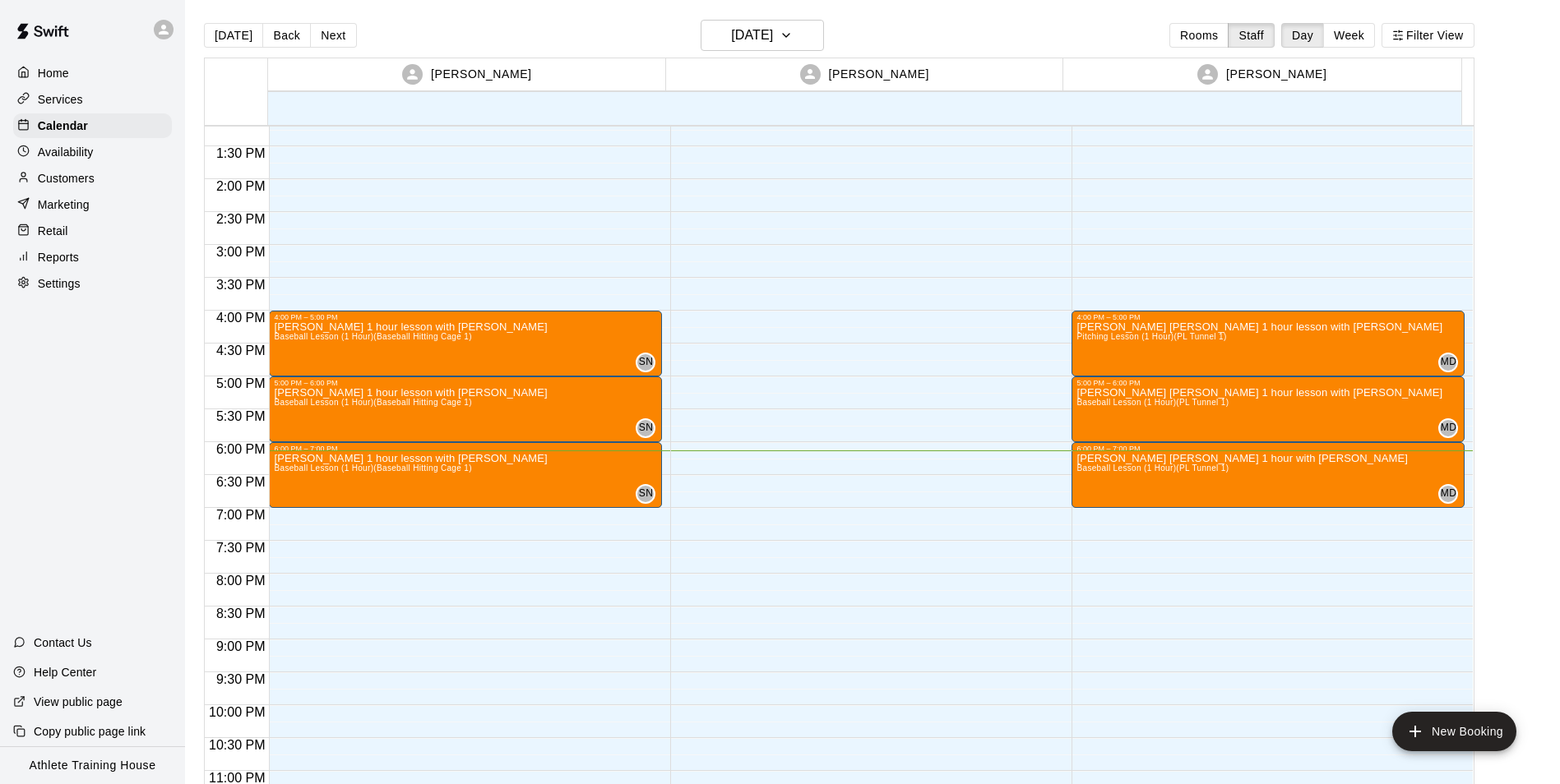
click at [55, 229] on p "Retail" at bounding box center [53, 230] width 30 height 16
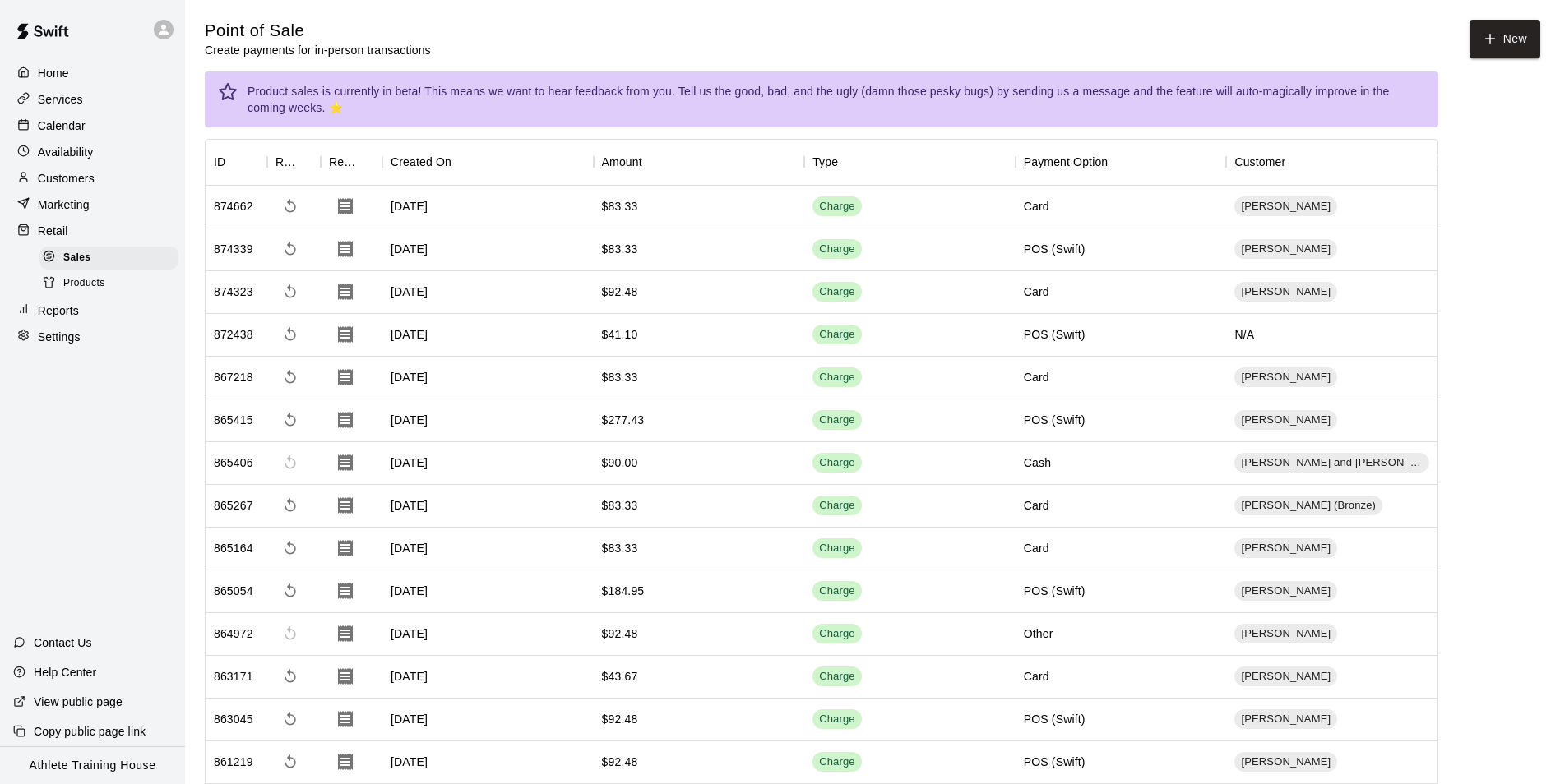
click at [34, 127] on div at bounding box center [27, 125] width 21 height 16
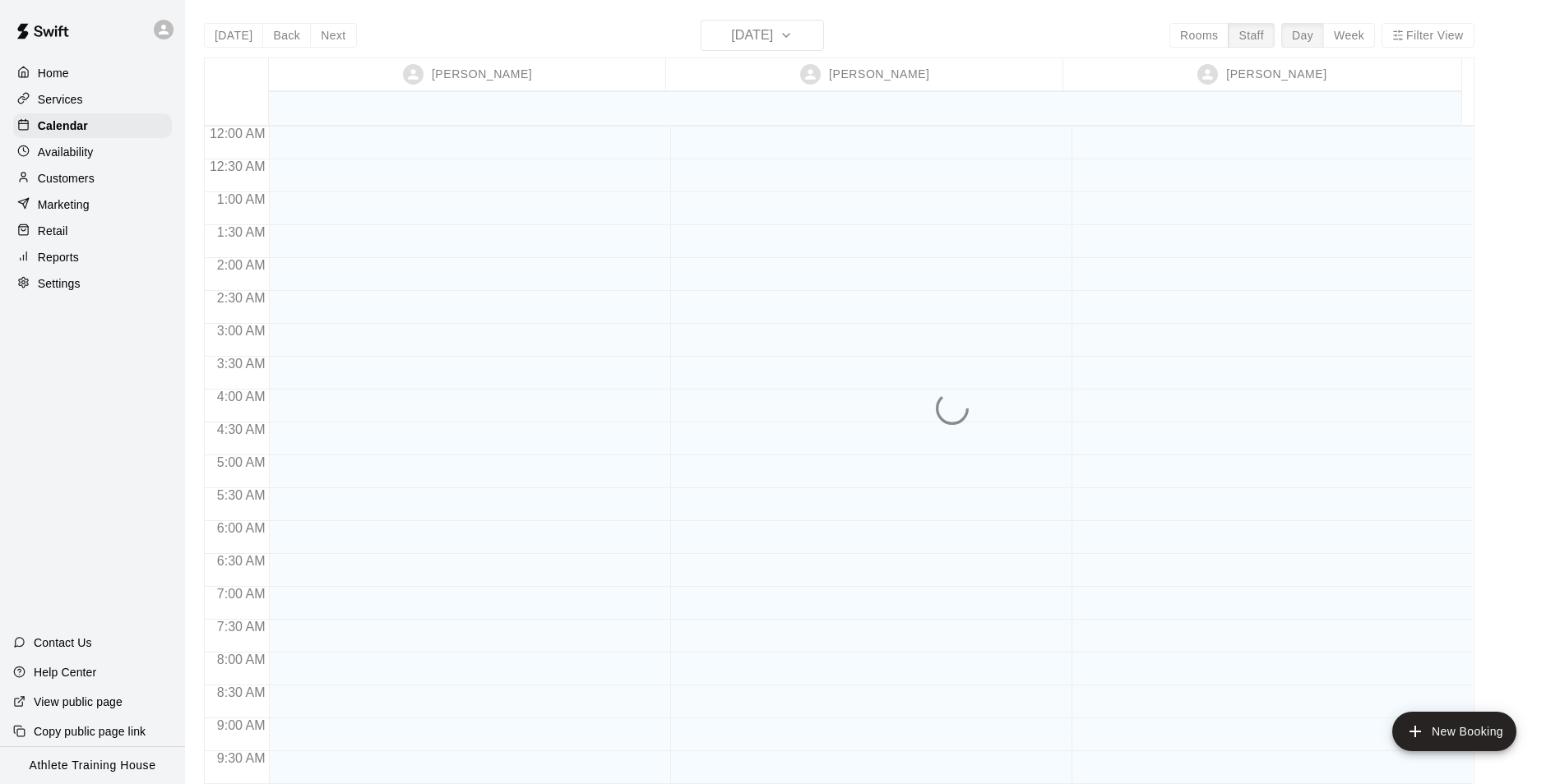
scroll to position [902, 0]
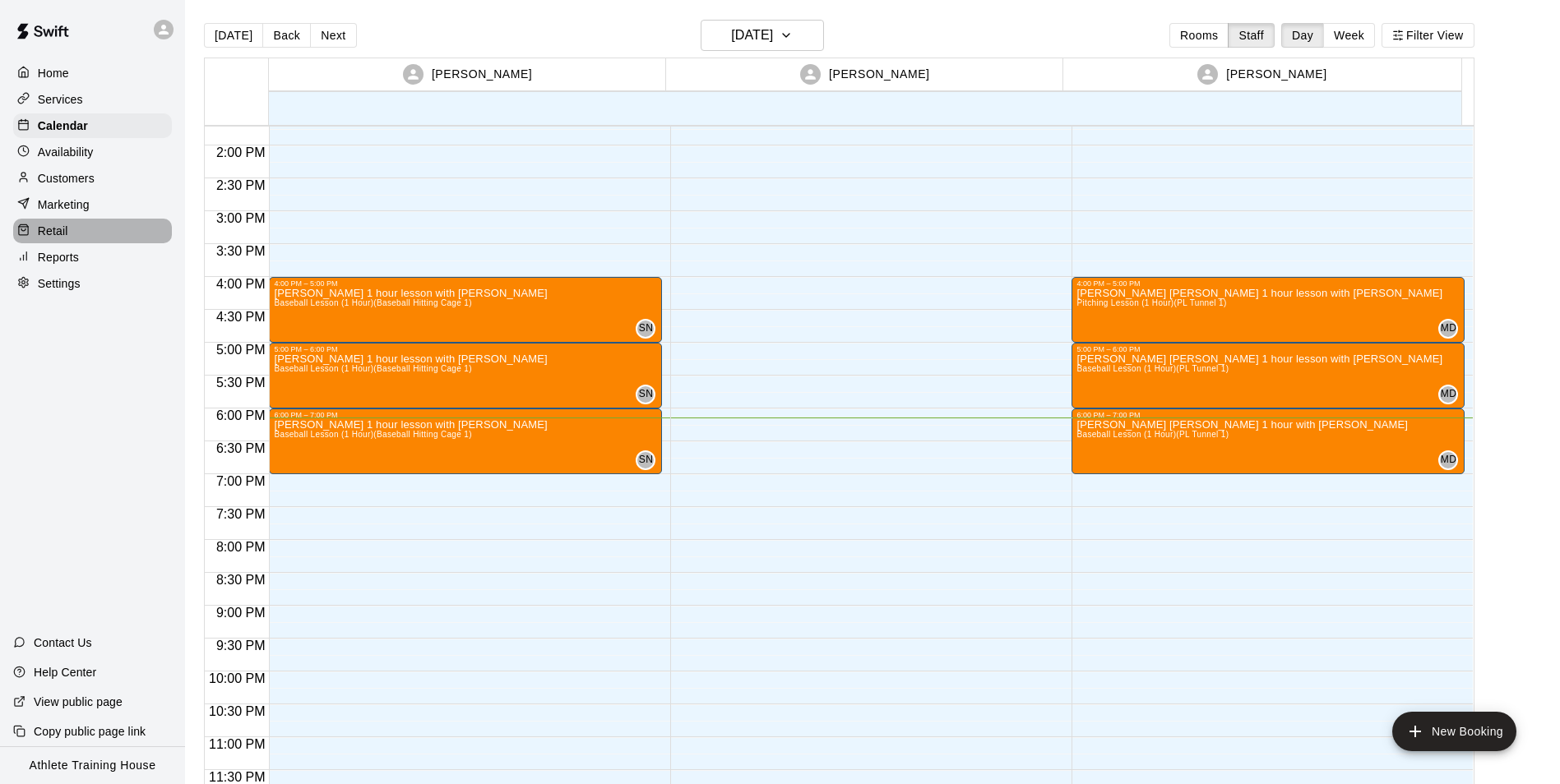
click at [72, 240] on div "Retail" at bounding box center [92, 231] width 159 height 25
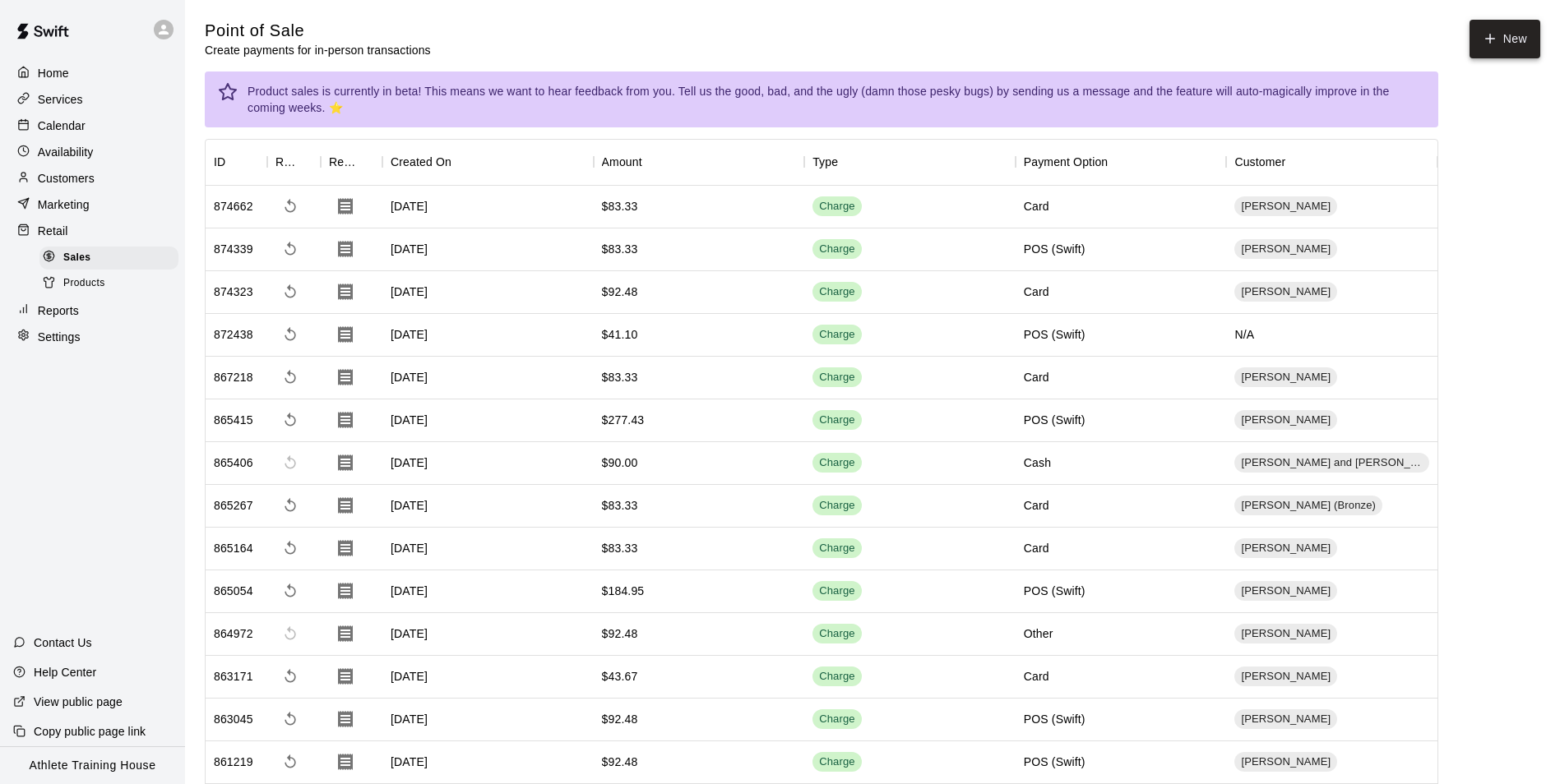
click at [1481, 37] on button "New" at bounding box center [1504, 39] width 71 height 39
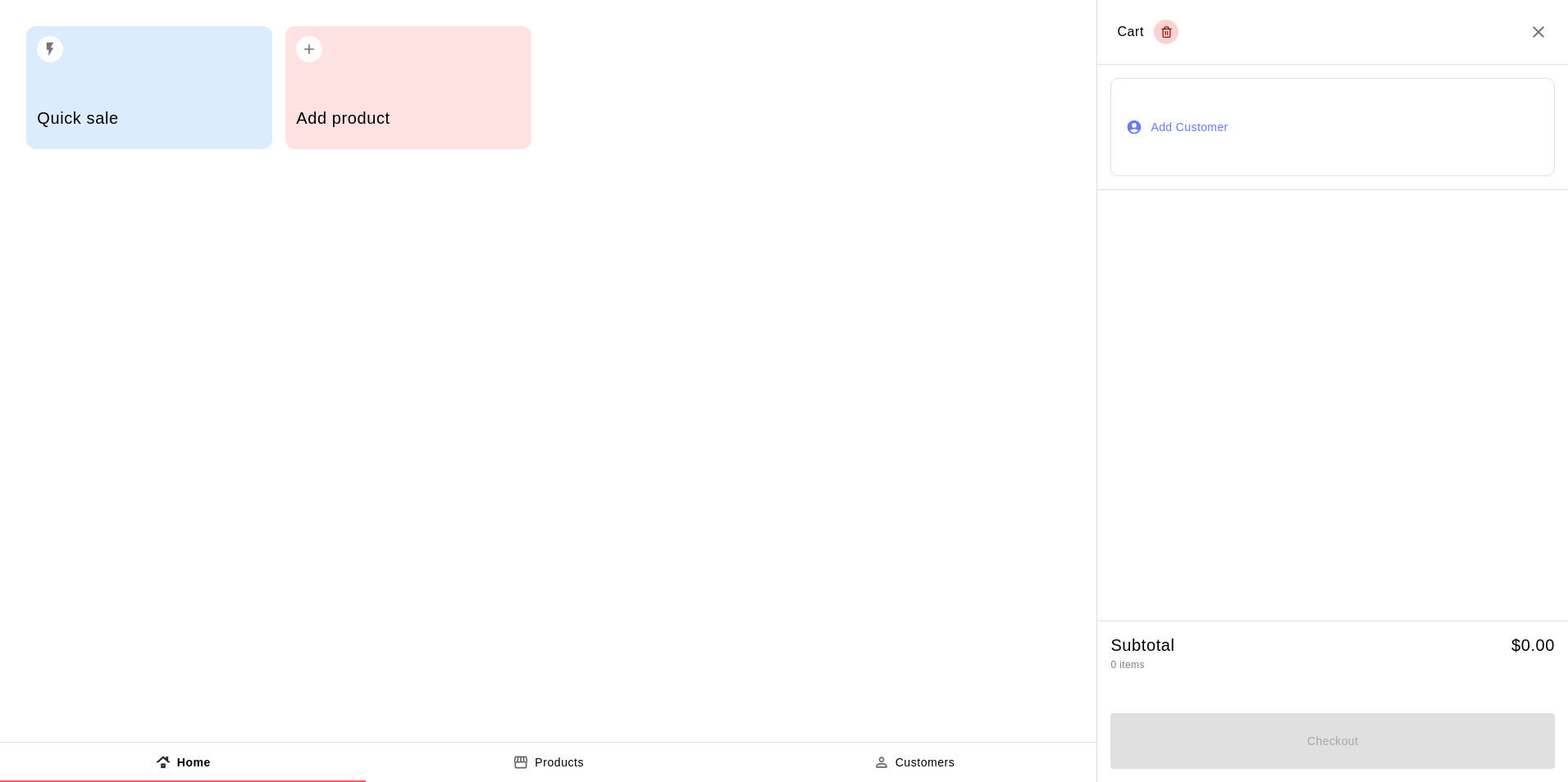
click at [1133, 135] on icon "button" at bounding box center [1134, 126] width 16 height 16
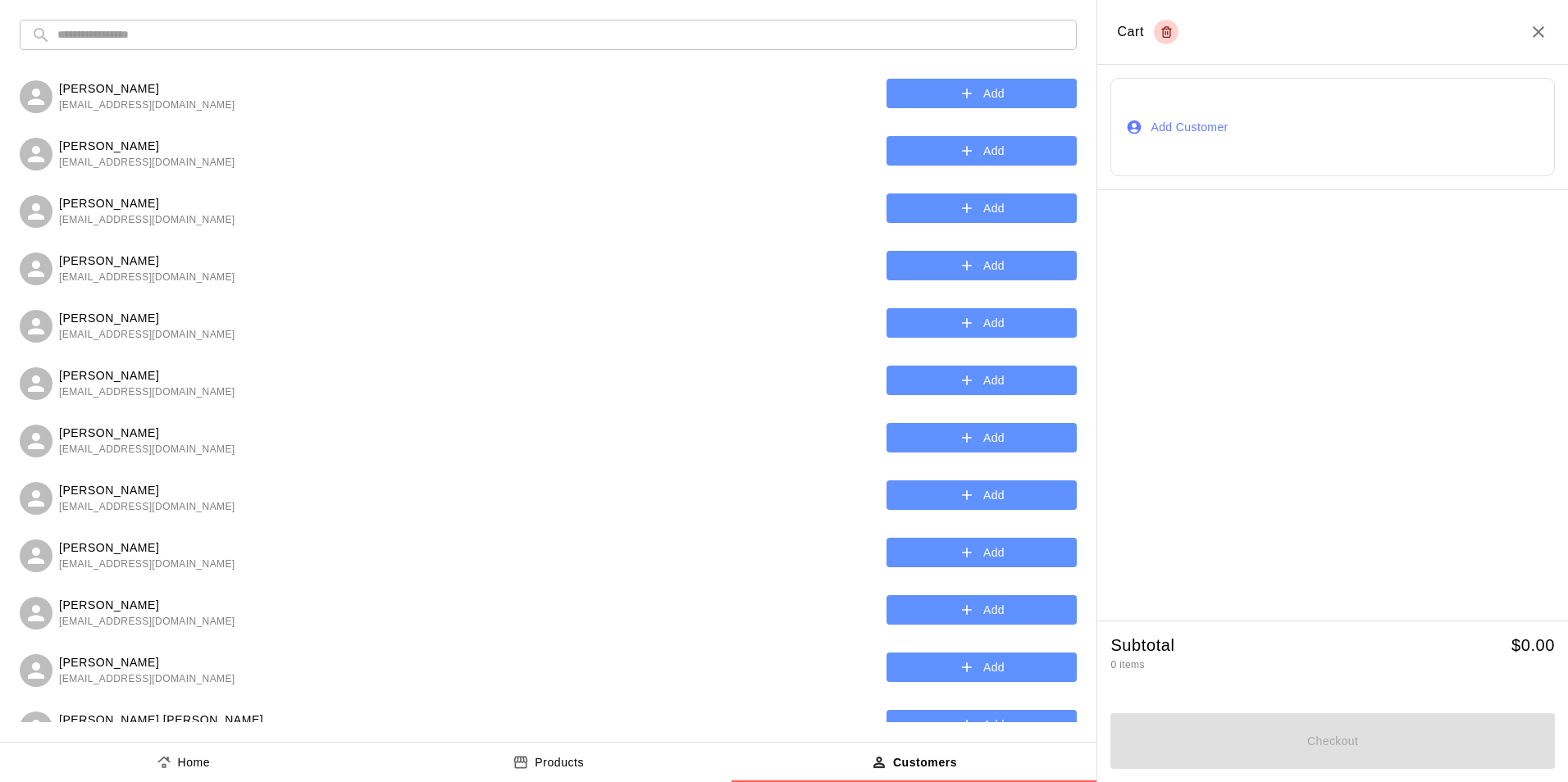
click at [354, 43] on input "text" at bounding box center [561, 35] width 1008 height 30
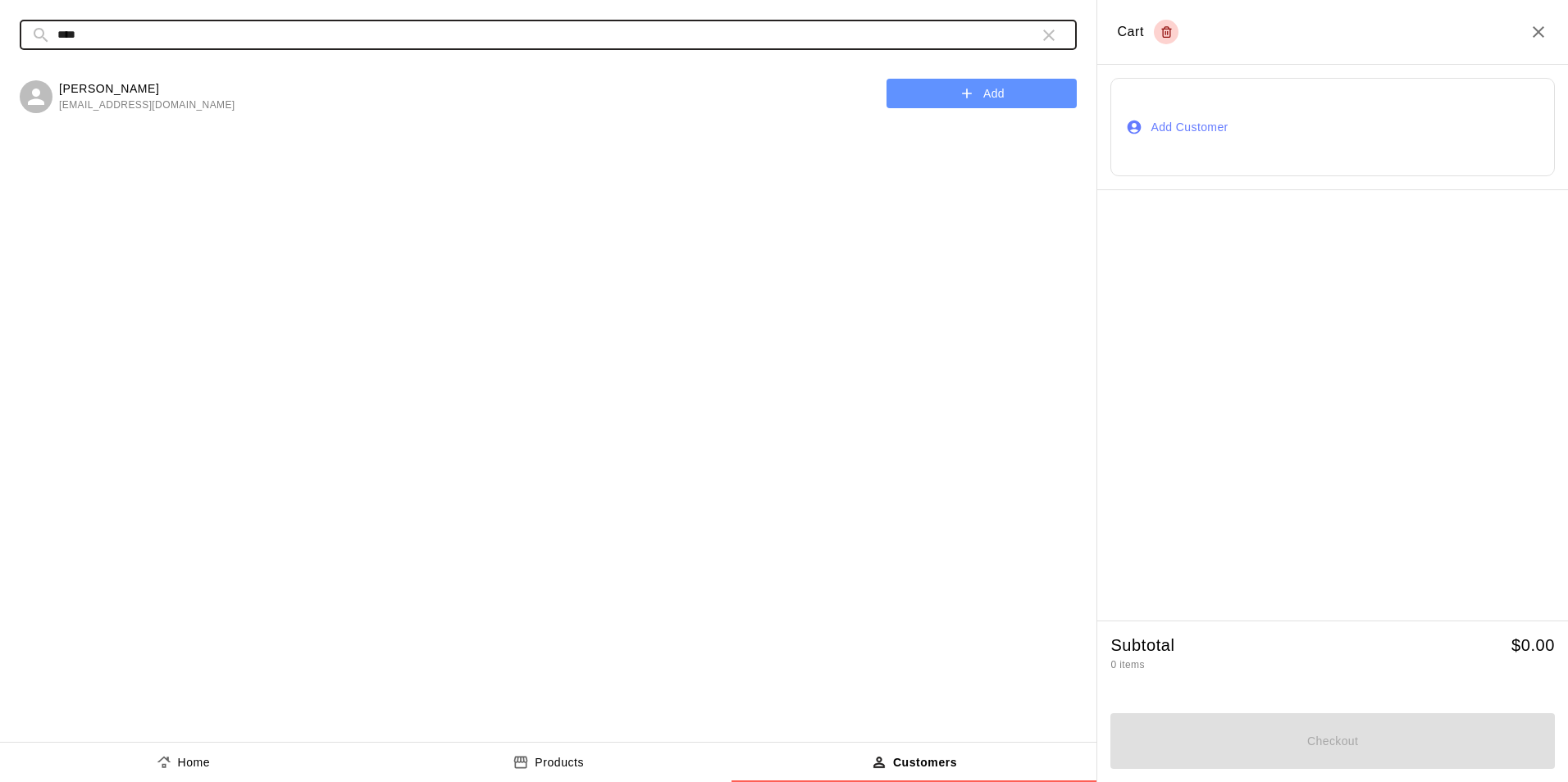
type input "****"
click at [1012, 96] on button "Add" at bounding box center [982, 94] width 190 height 30
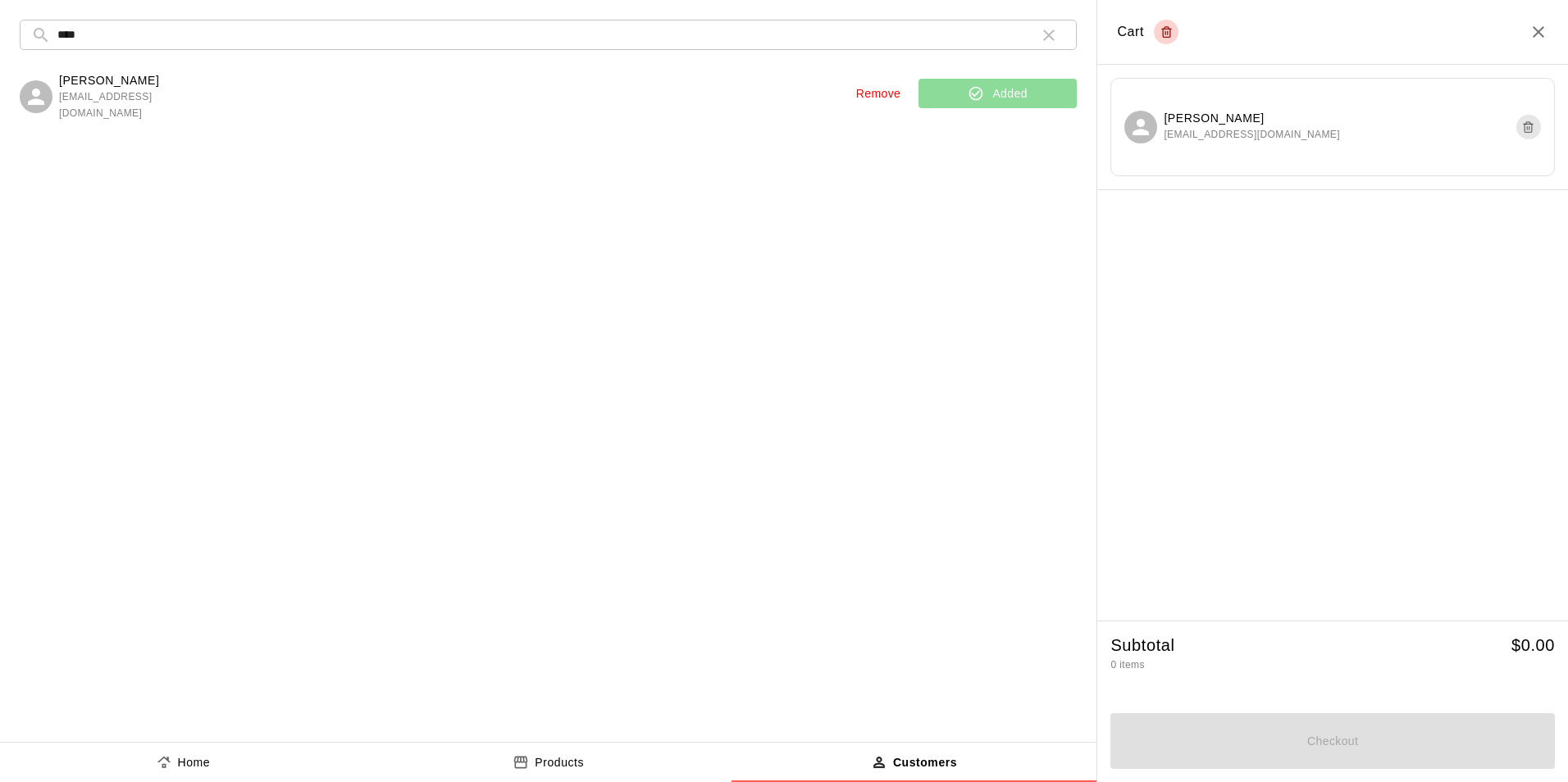
click at [208, 748] on button "Home" at bounding box center [183, 763] width 366 height 40
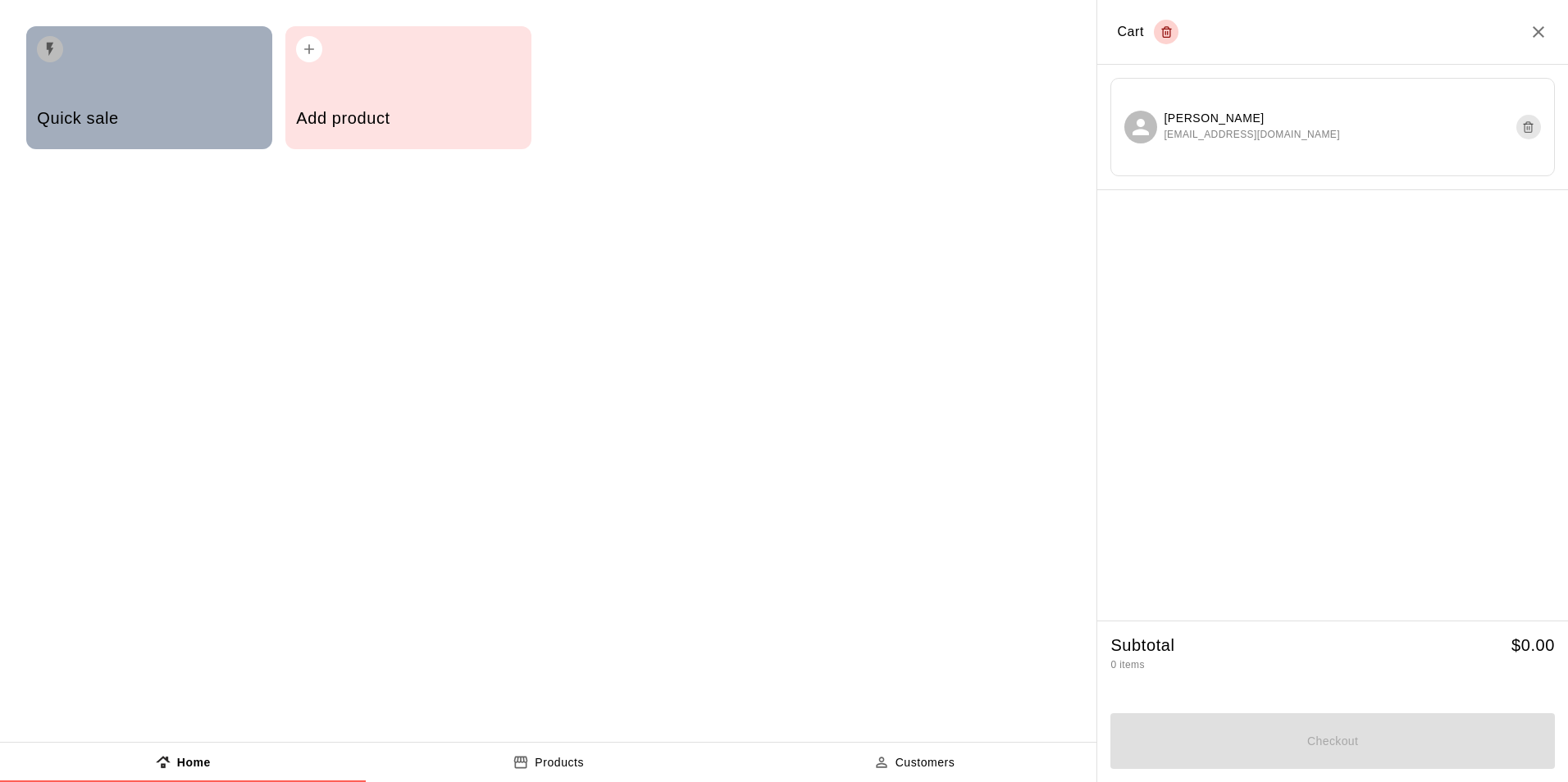
click at [182, 114] on h5 "Quick sale" at bounding box center [149, 119] width 224 height 23
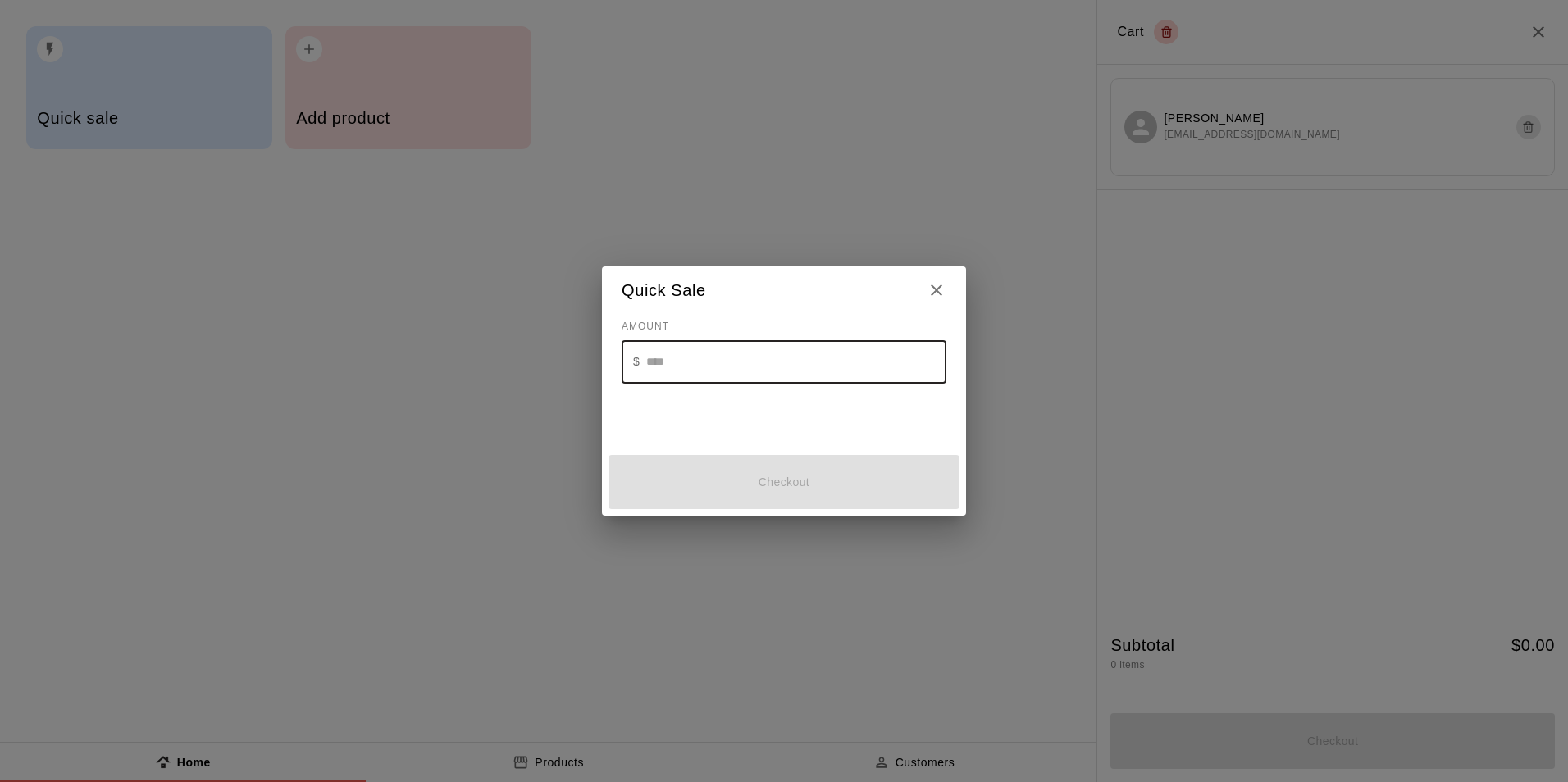
click at [686, 364] on input "text" at bounding box center [796, 362] width 300 height 43
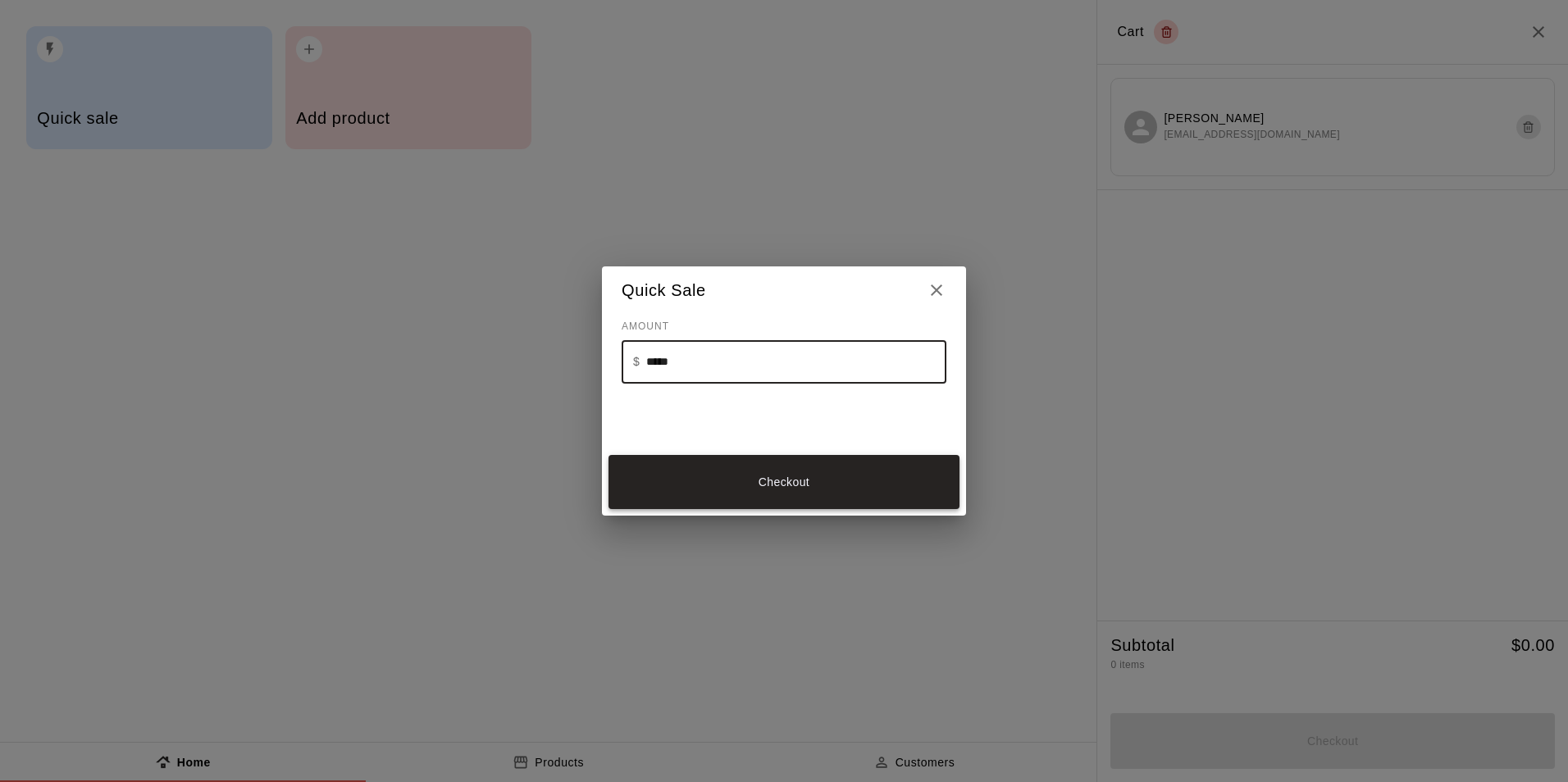
type input "*****"
click at [787, 503] on button "Checkout" at bounding box center [784, 483] width 351 height 55
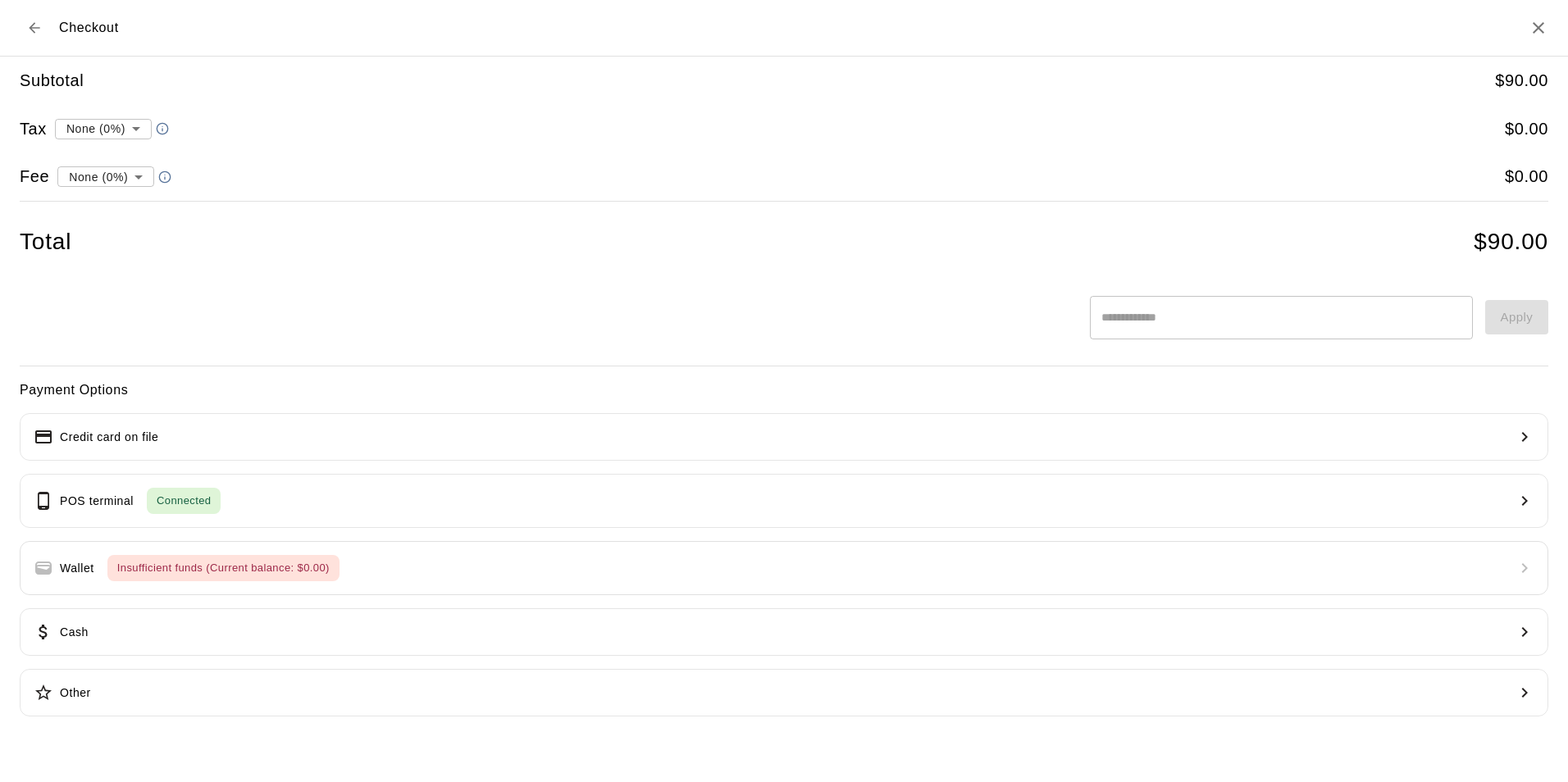
click at [114, 226] on li "convenience fee ( 2.75 % )" at bounding box center [103, 233] width 160 height 27
type input "**********"
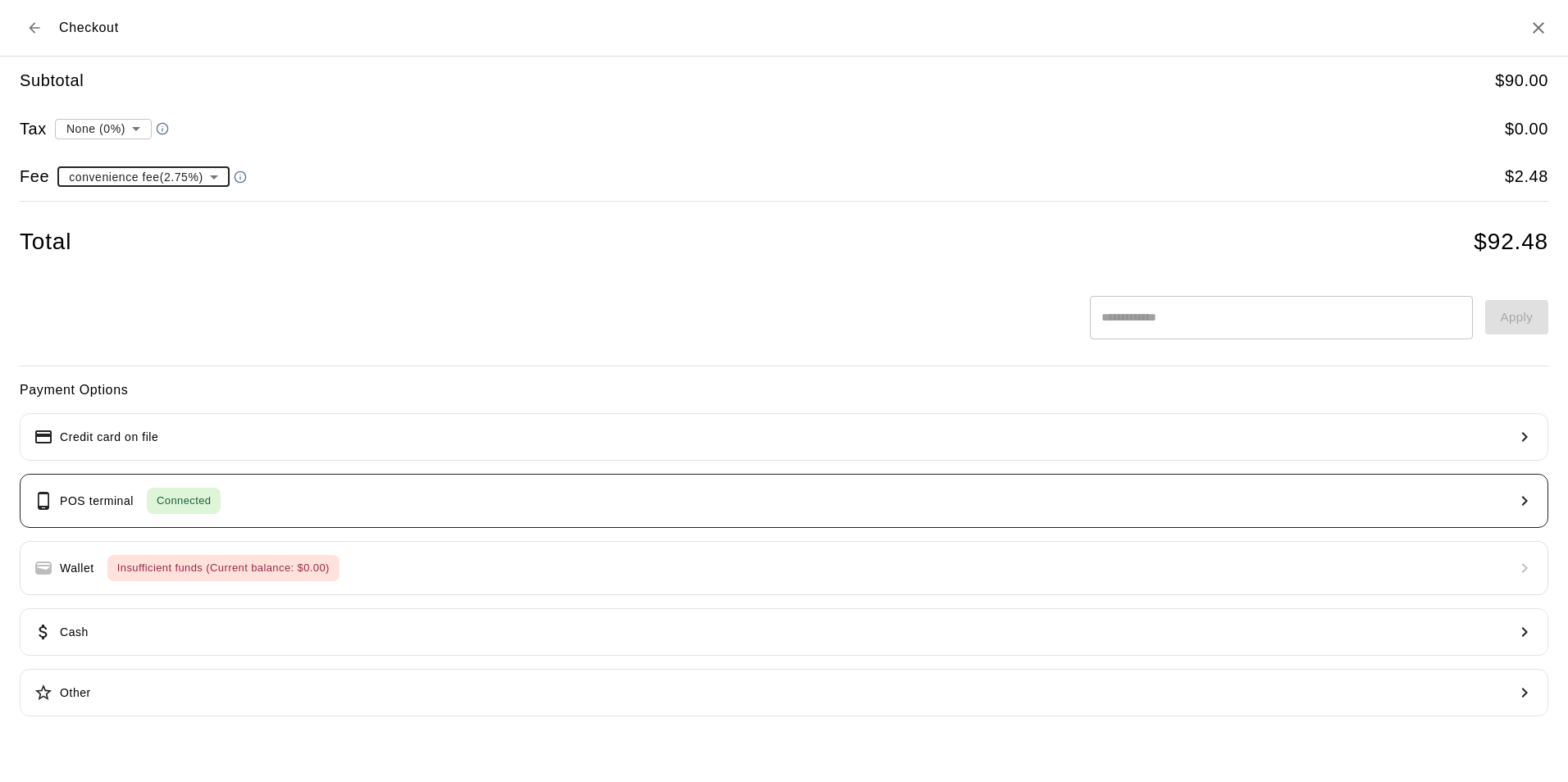
click at [216, 503] on span "Connected" at bounding box center [184, 502] width 73 height 19
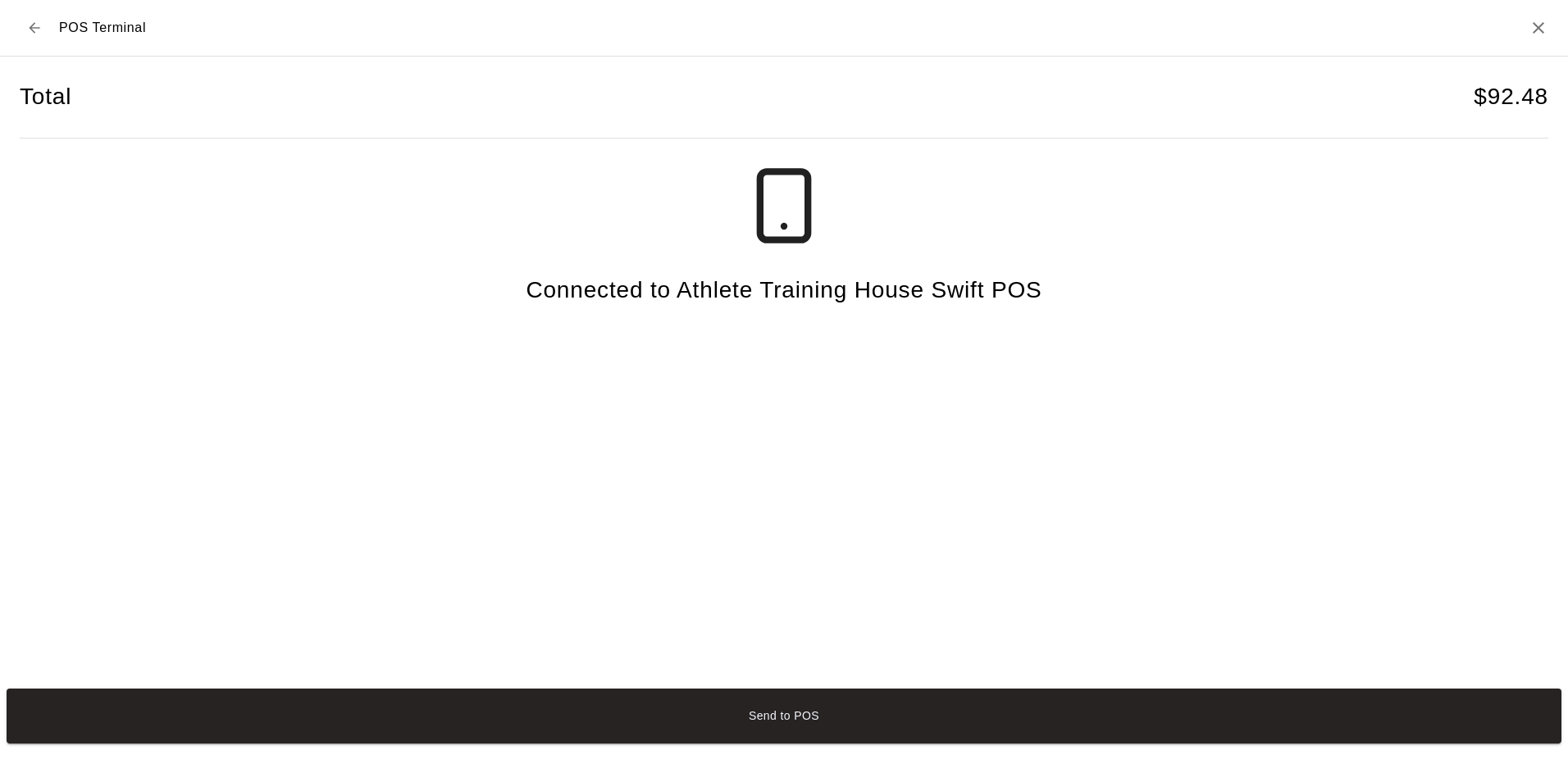
click at [635, 701] on button "Send to POS" at bounding box center [784, 716] width 1555 height 55
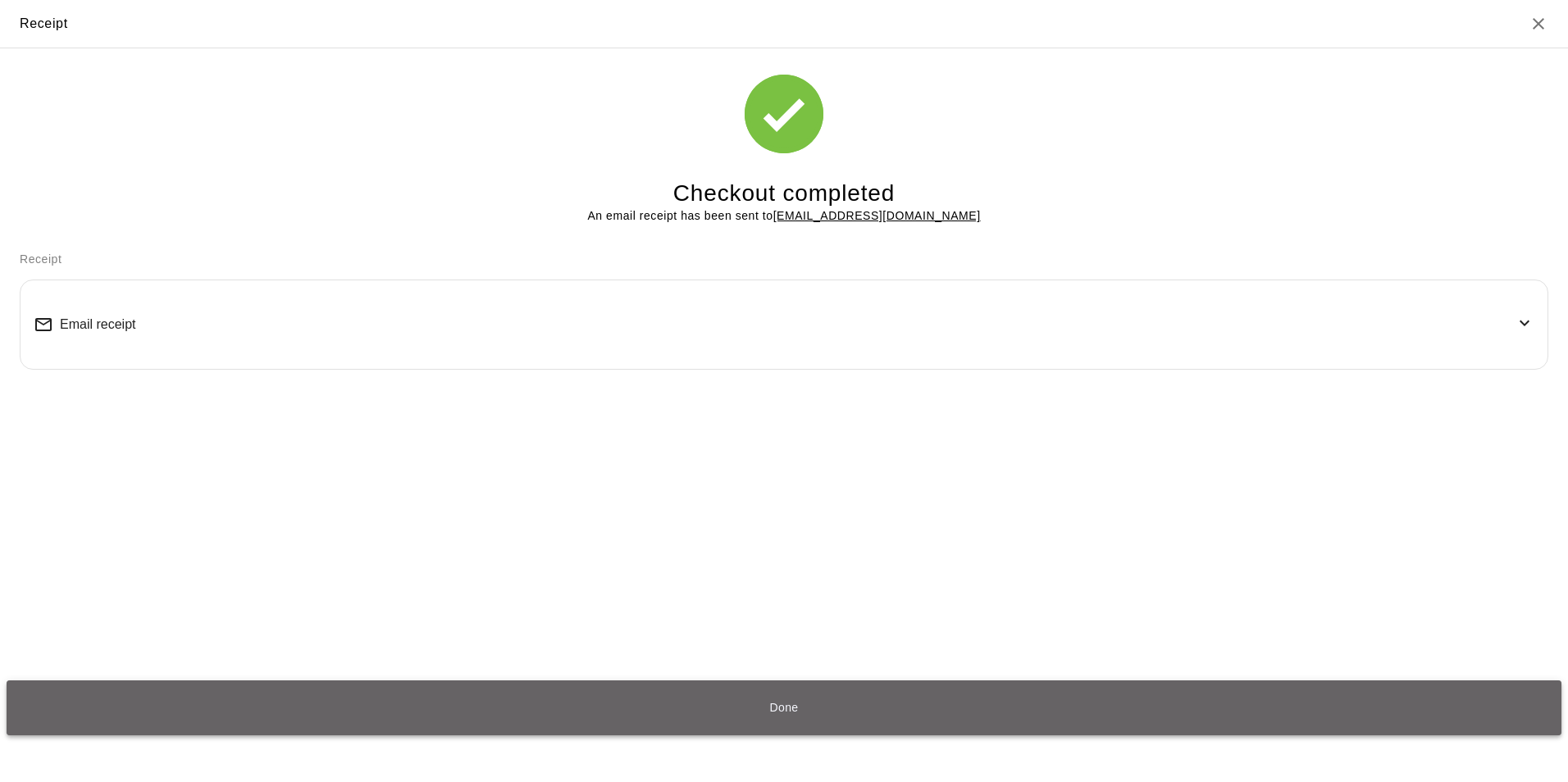
click at [691, 713] on button "Done" at bounding box center [784, 708] width 1555 height 55
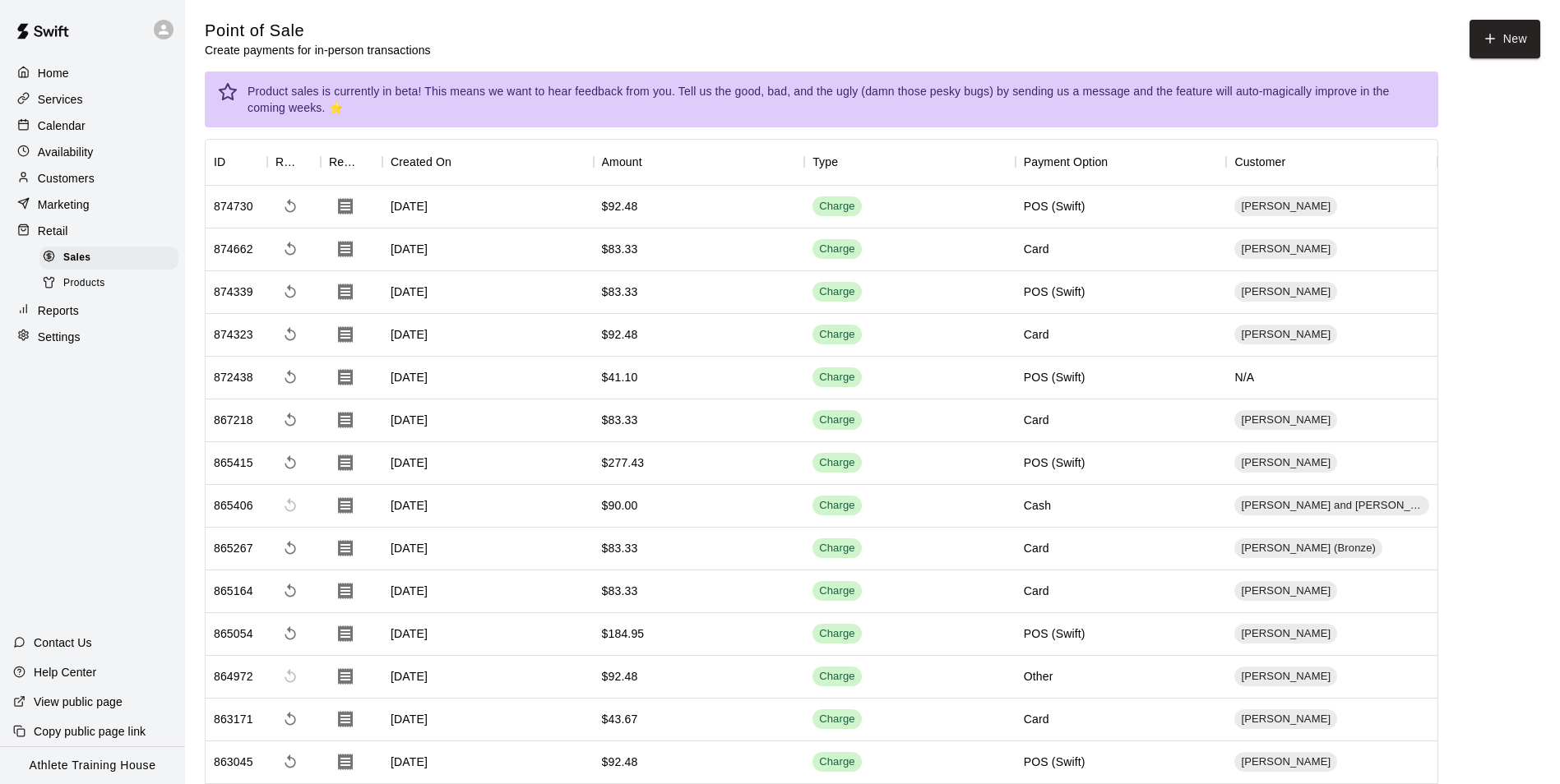
click at [68, 130] on p "Calendar" at bounding box center [61, 125] width 48 height 16
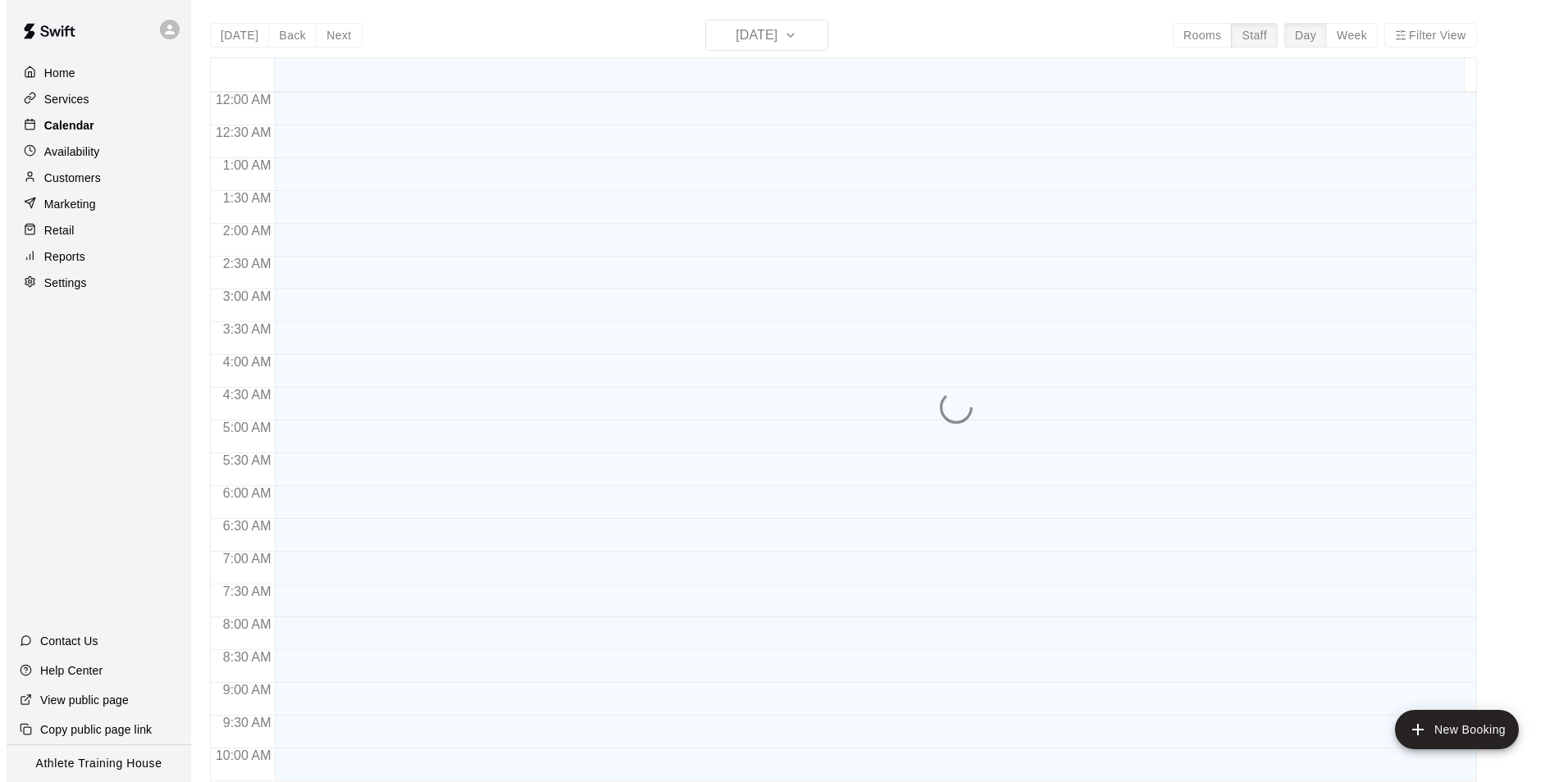
scroll to position [866, 0]
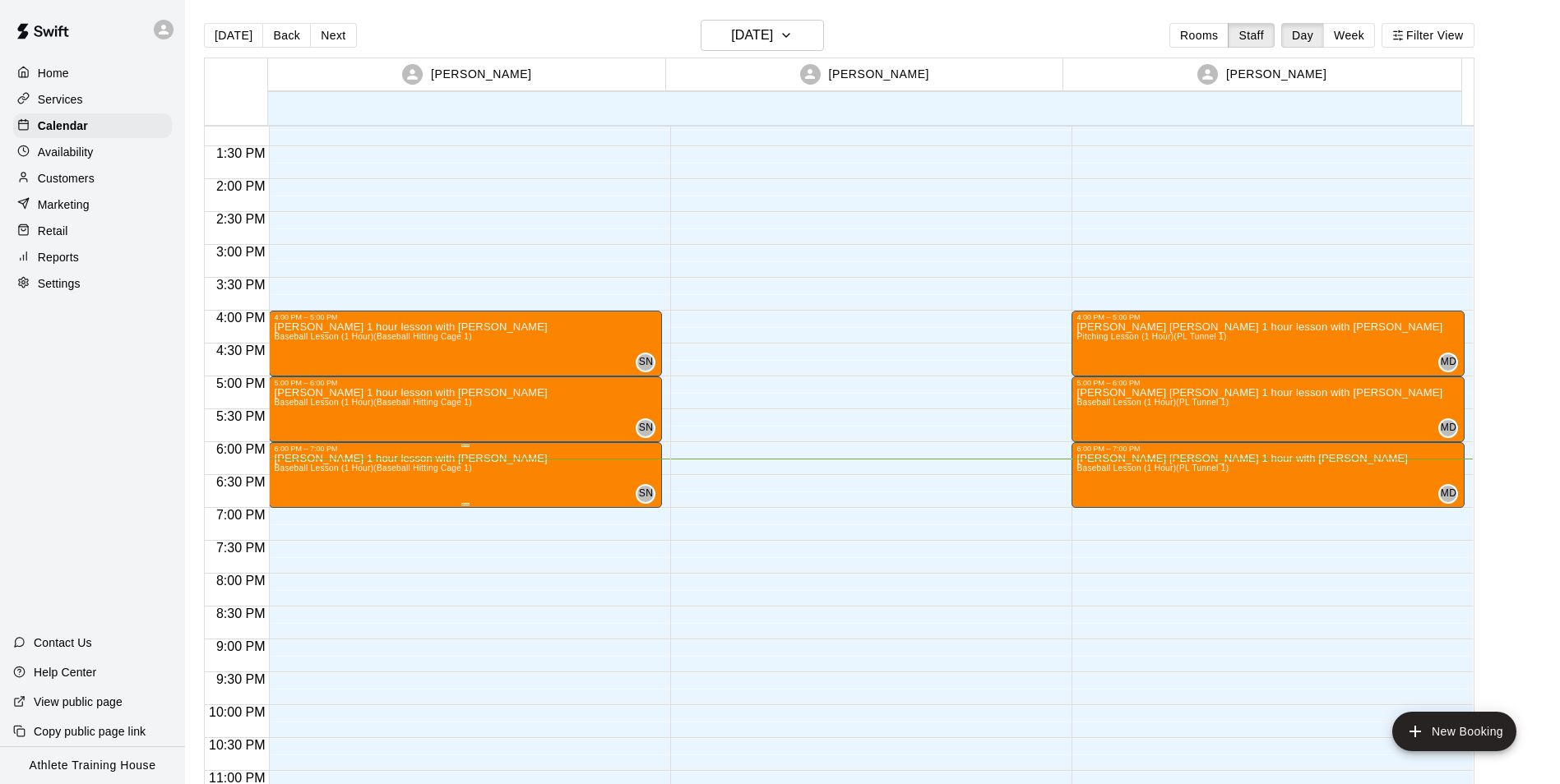
click at [299, 466] on button "edit" at bounding box center [289, 471] width 33 height 33
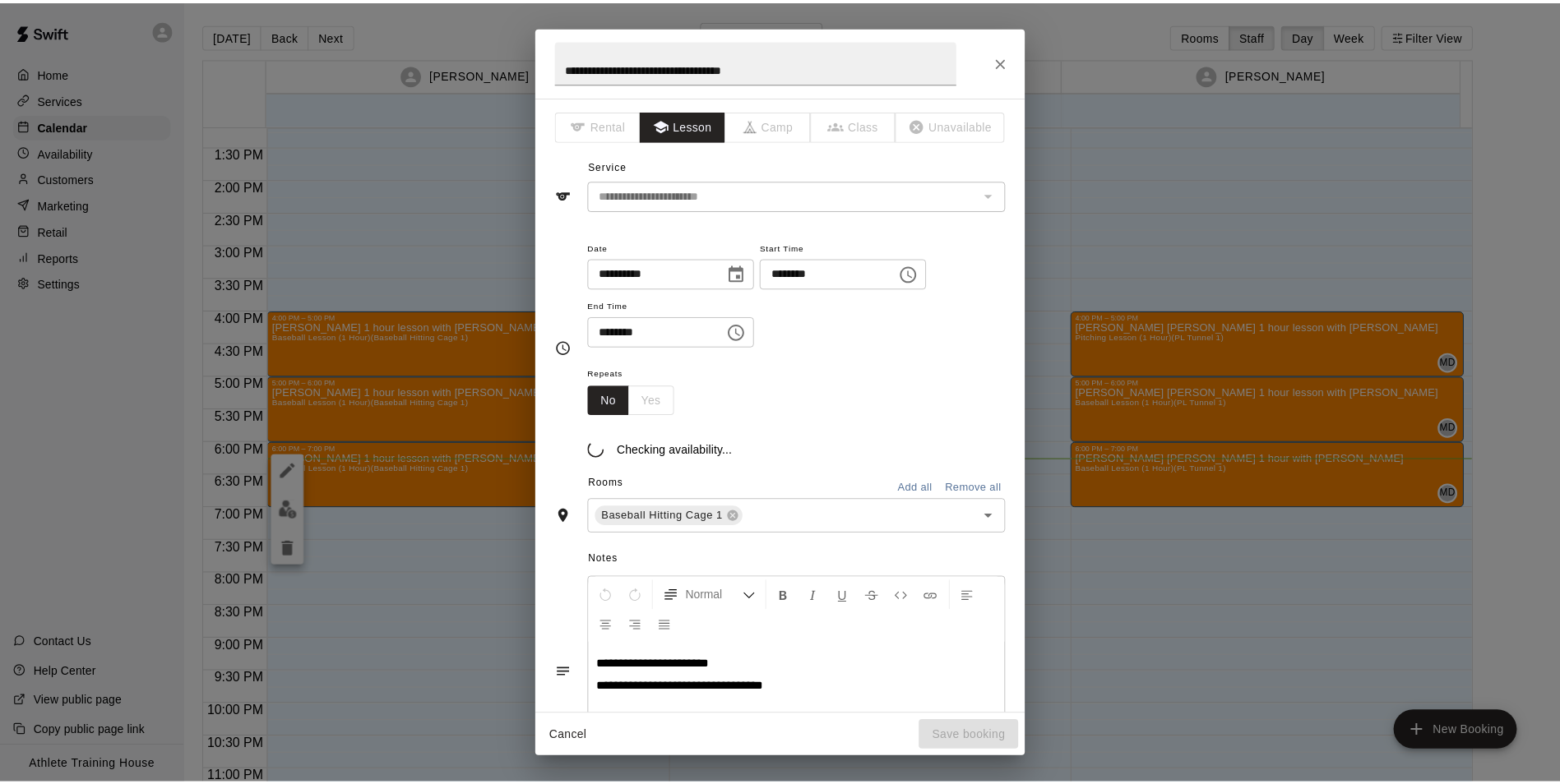
scroll to position [25, 0]
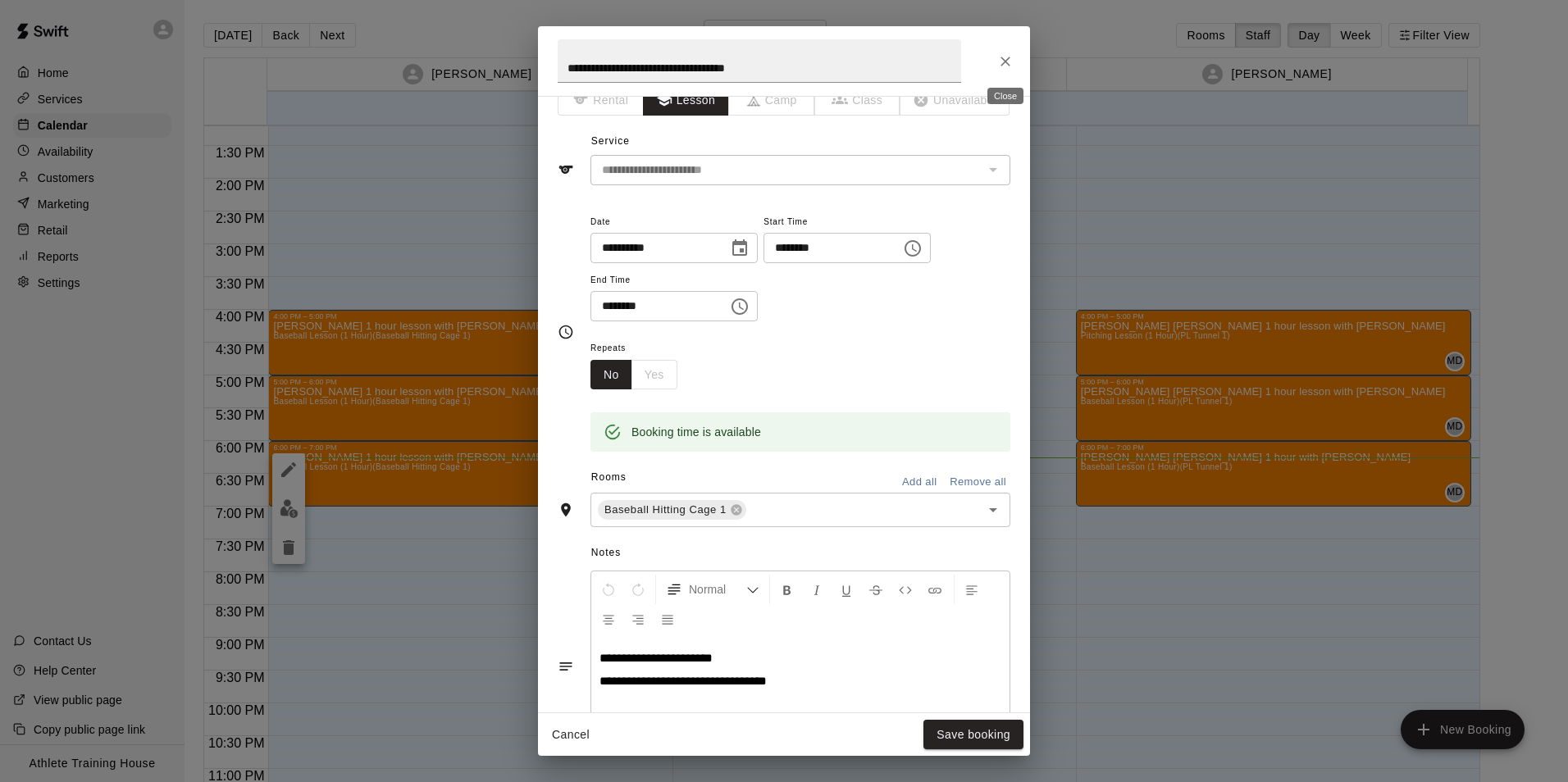
click at [1009, 56] on icon "Close" at bounding box center [1005, 61] width 16 height 16
